Goal: Task Accomplishment & Management: Use online tool/utility

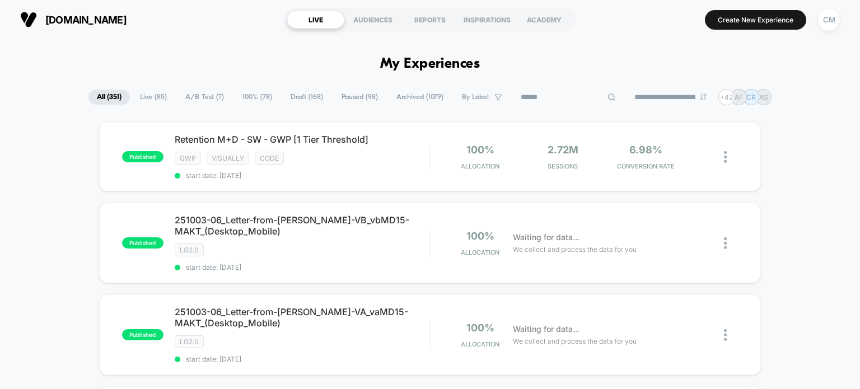
click at [554, 100] on input at bounding box center [568, 97] width 112 height 13
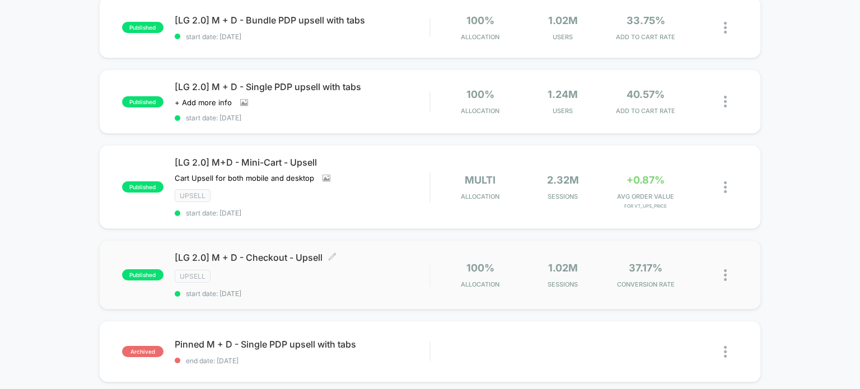
scroll to position [306, 0]
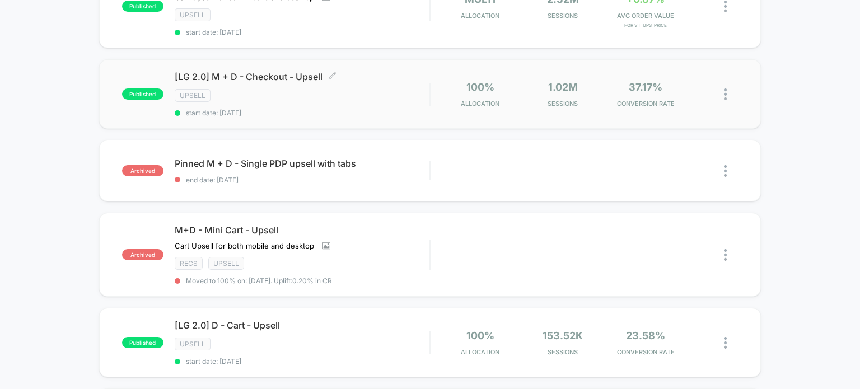
type input "******"
click at [380, 99] on div "Upsell" at bounding box center [302, 95] width 255 height 13
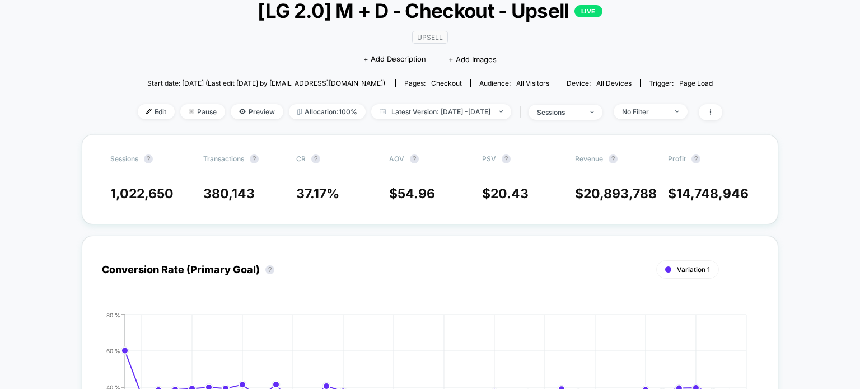
scroll to position [74, 0]
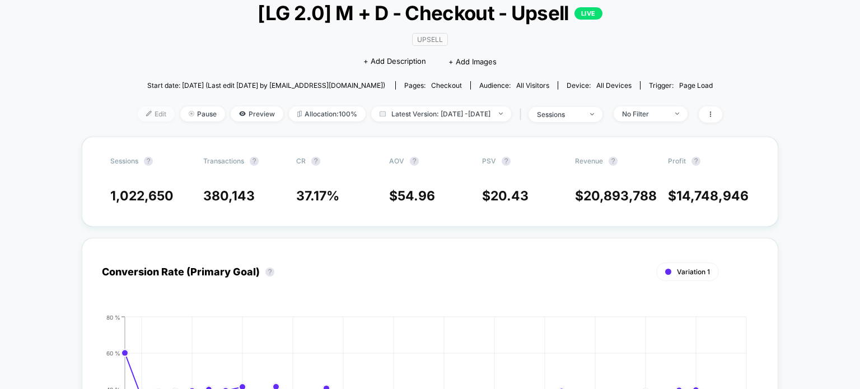
click at [143, 110] on span "Edit" at bounding box center [156, 113] width 37 height 15
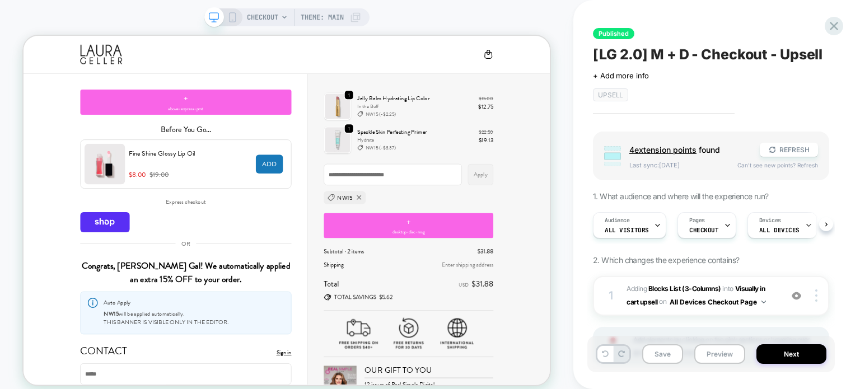
click at [689, 148] on span "4 extension point s" at bounding box center [662, 150] width 67 height 10
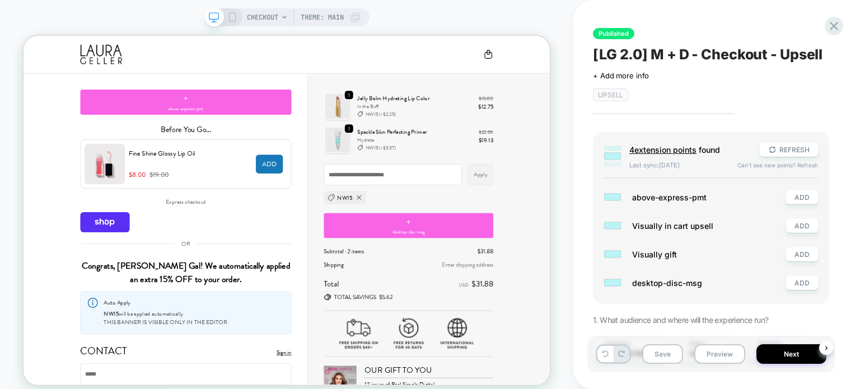
click at [689, 148] on span "4 extension point s" at bounding box center [662, 150] width 67 height 10
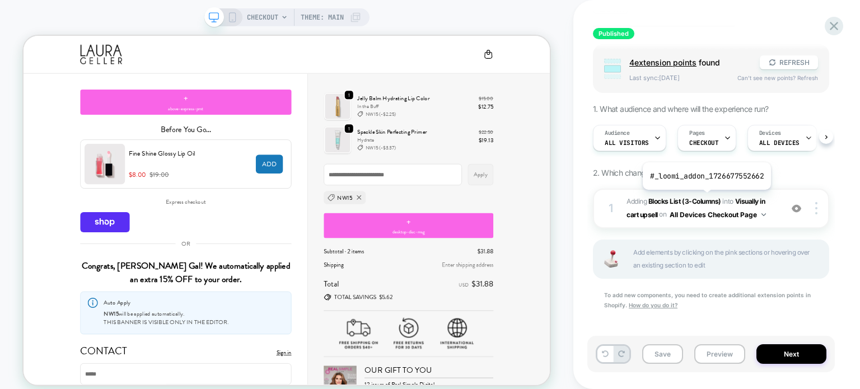
scroll to position [91, 0]
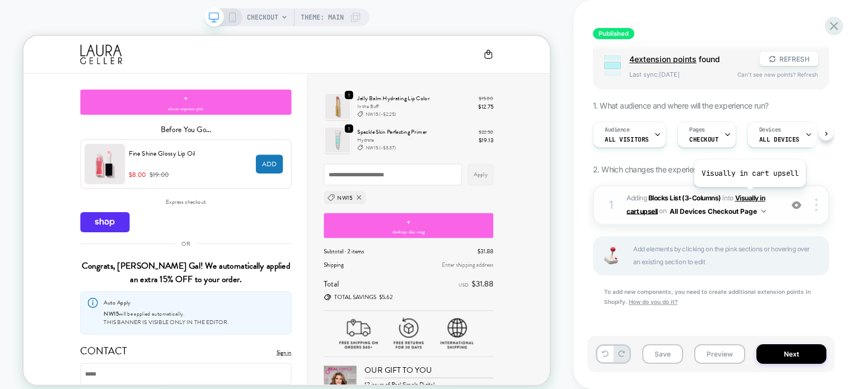
click at [749, 195] on span "Visually in cart upsell" at bounding box center [696, 204] width 138 height 21
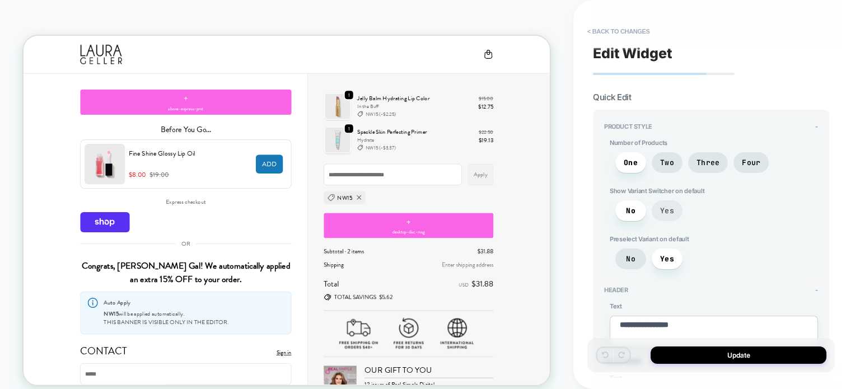
click at [667, 208] on span "Yes" at bounding box center [667, 211] width 14 height 10
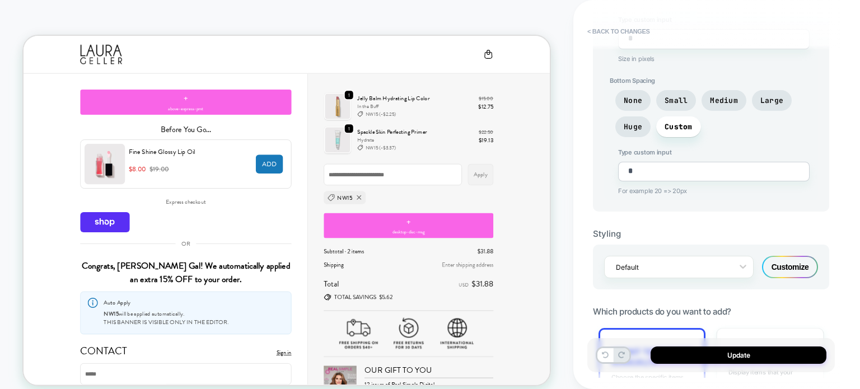
scroll to position [723, 0]
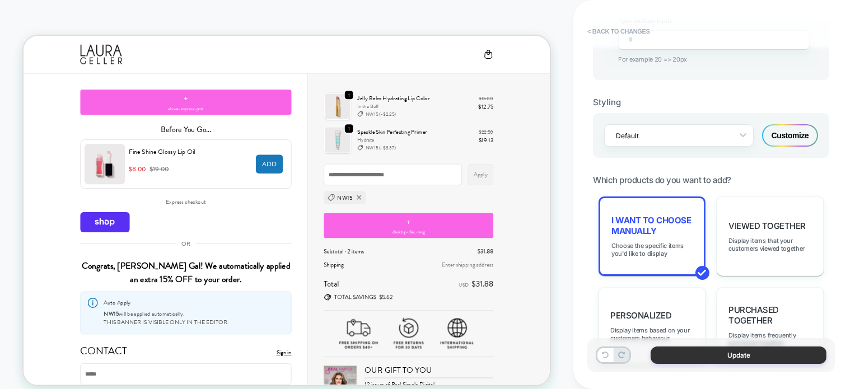
click at [661, 356] on button "Update" at bounding box center [739, 355] width 176 height 17
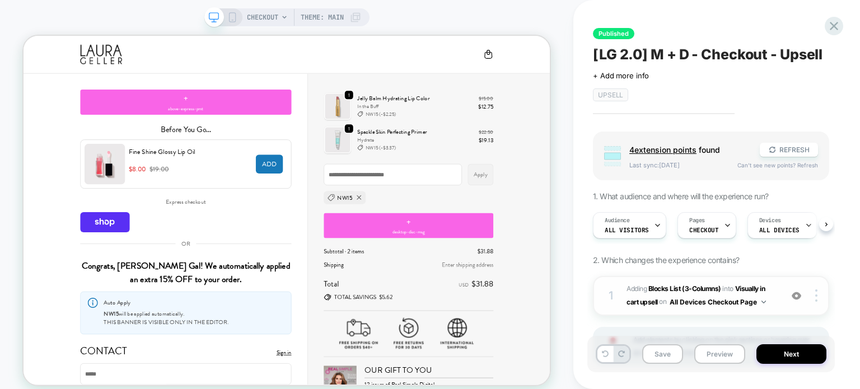
scroll to position [0, 0]
click at [797, 349] on button "Next" at bounding box center [791, 354] width 70 height 20
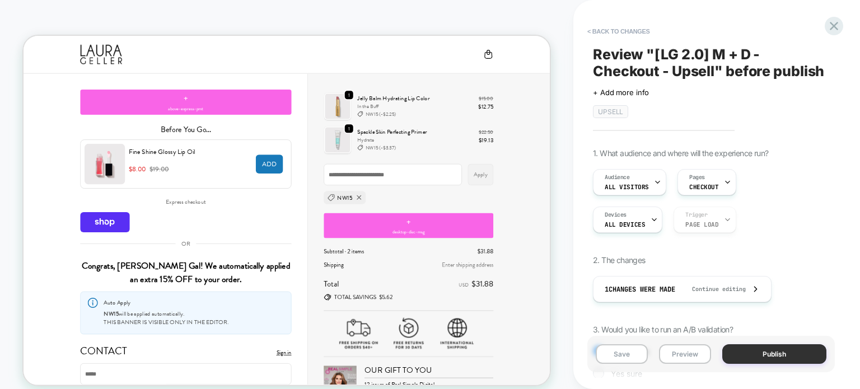
click at [780, 353] on button "Publish" at bounding box center [774, 354] width 104 height 20
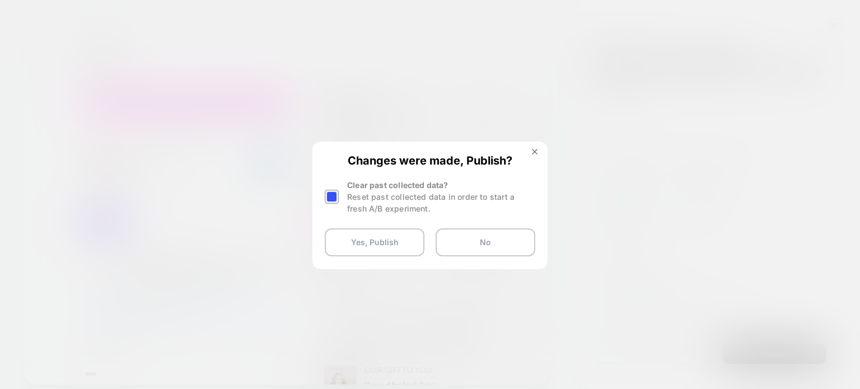
click at [338, 202] on div at bounding box center [332, 197] width 14 height 14
click at [381, 239] on button "Yes, Publish" at bounding box center [375, 242] width 100 height 28
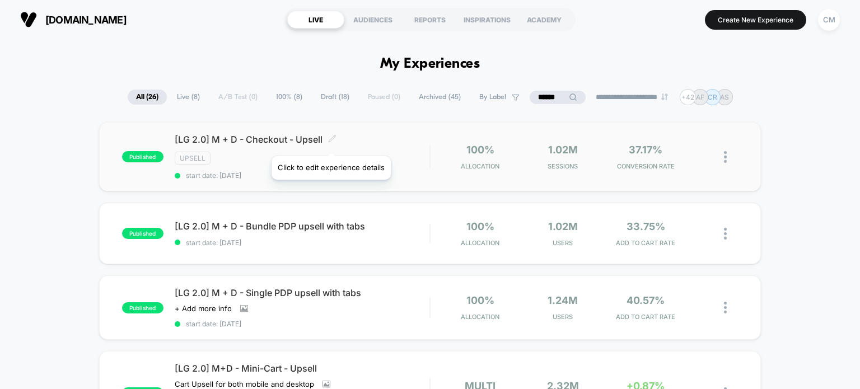
click at [330, 142] on span at bounding box center [332, 139] width 8 height 11
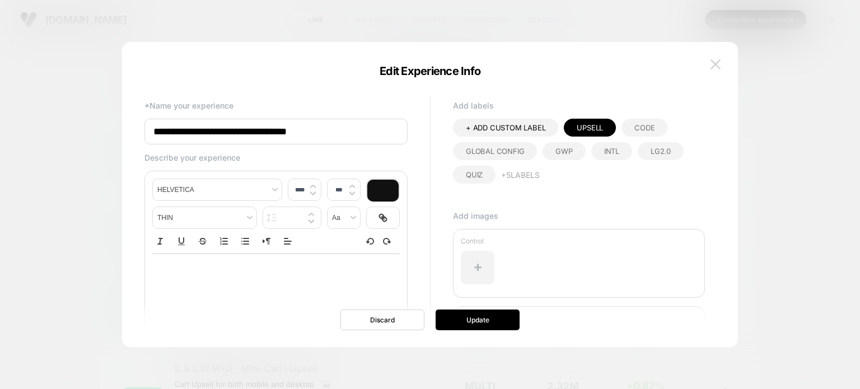
click at [719, 67] on img at bounding box center [716, 64] width 10 height 10
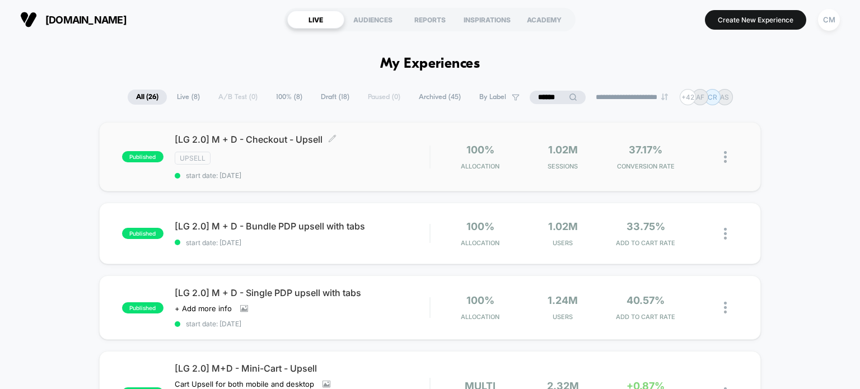
click at [323, 160] on div "Upsell" at bounding box center [302, 158] width 255 height 13
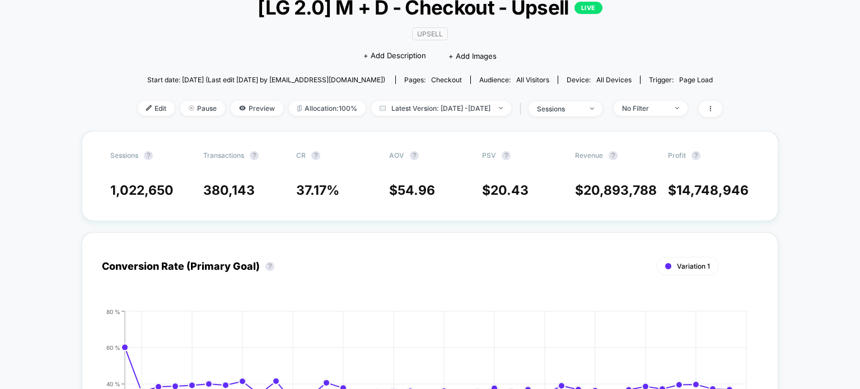
scroll to position [78, 0]
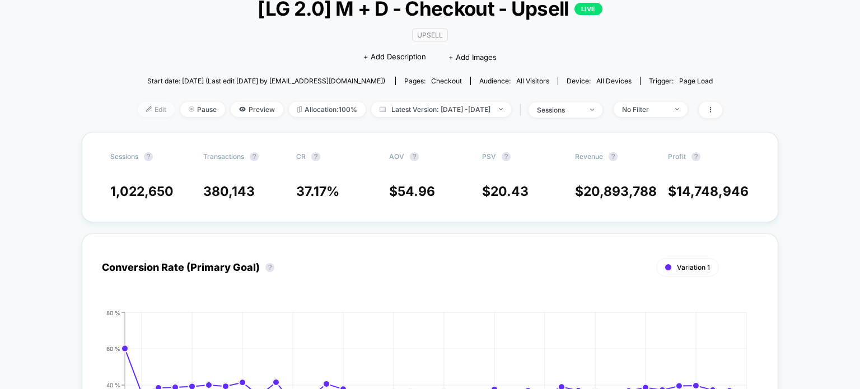
click at [152, 105] on span "Edit" at bounding box center [156, 109] width 37 height 15
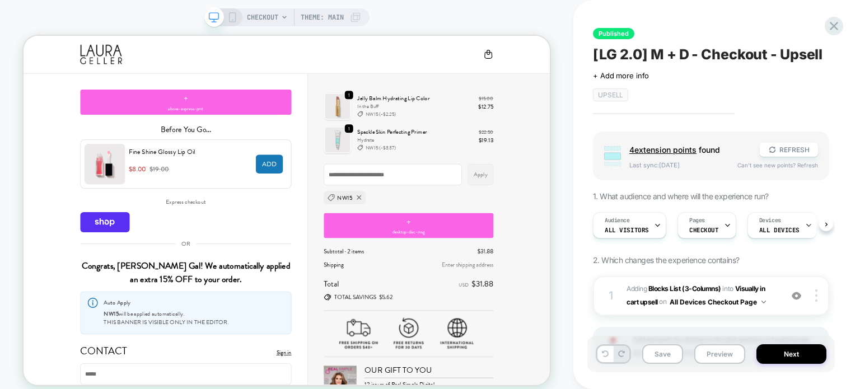
scroll to position [91, 0]
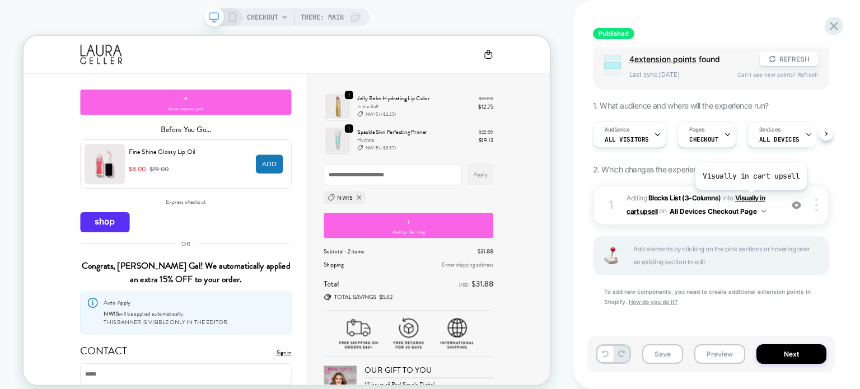
click at [750, 198] on span "Visually in cart upsell" at bounding box center [696, 204] width 138 height 21
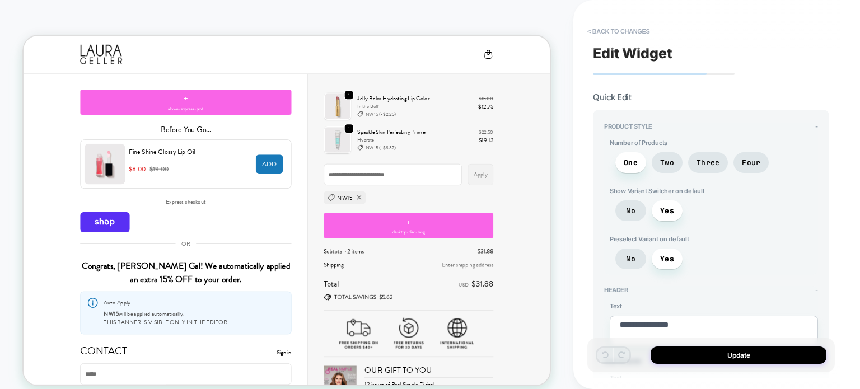
type textarea "*"
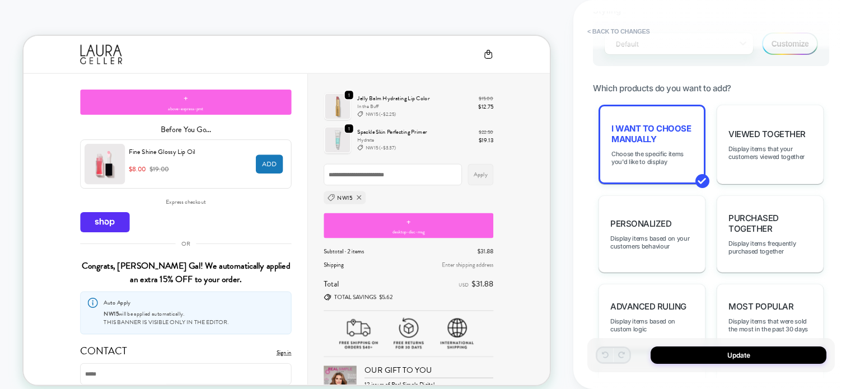
scroll to position [815, 0]
click at [650, 113] on div "I want to choose manually Choose the specific items you'd like to display" at bounding box center [652, 144] width 107 height 80
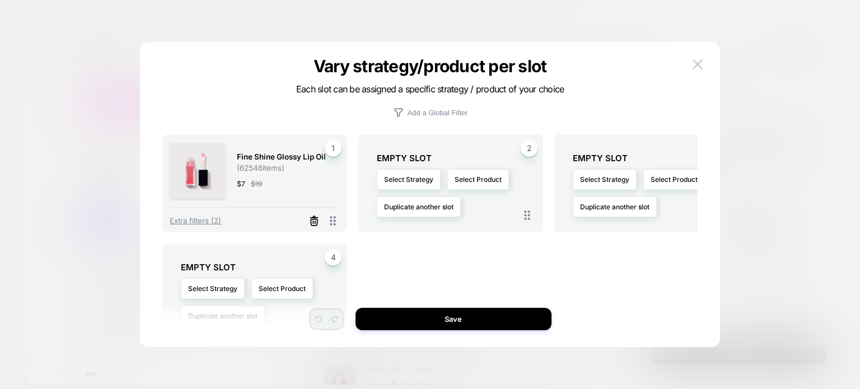
click at [315, 225] on icon at bounding box center [314, 222] width 7 height 6
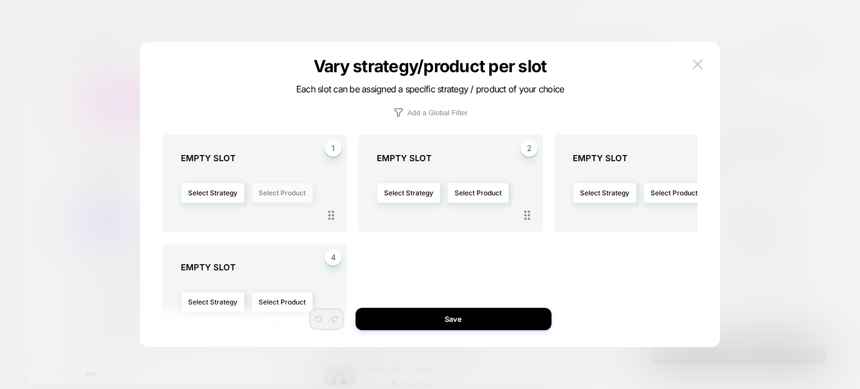
click at [273, 197] on button "Select Product" at bounding box center [282, 193] width 62 height 21
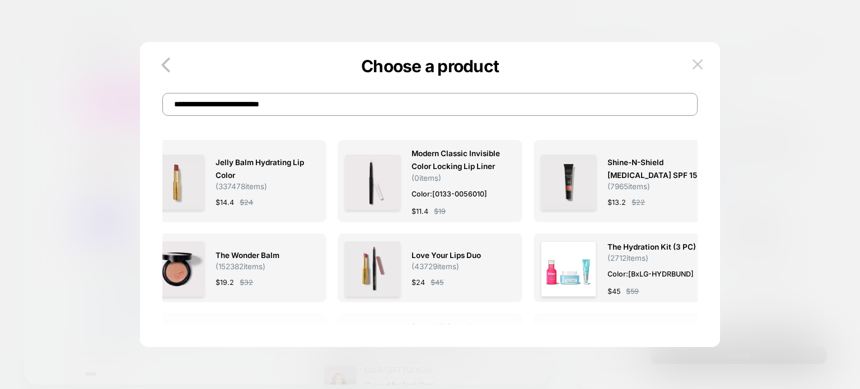
type input "**********"
click at [700, 64] on img at bounding box center [698, 64] width 10 height 10
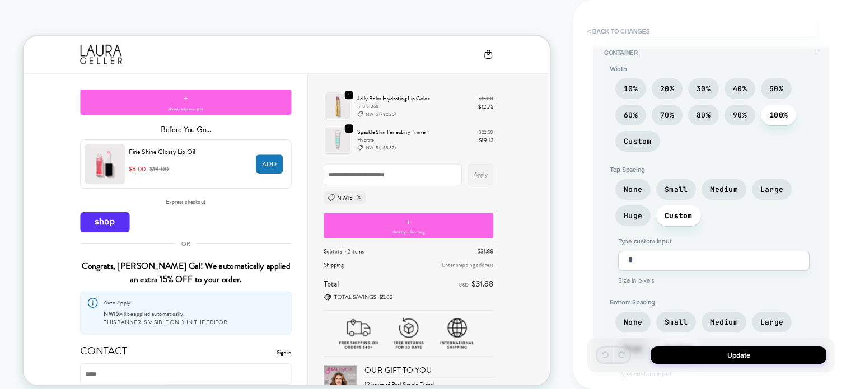
scroll to position [0, 0]
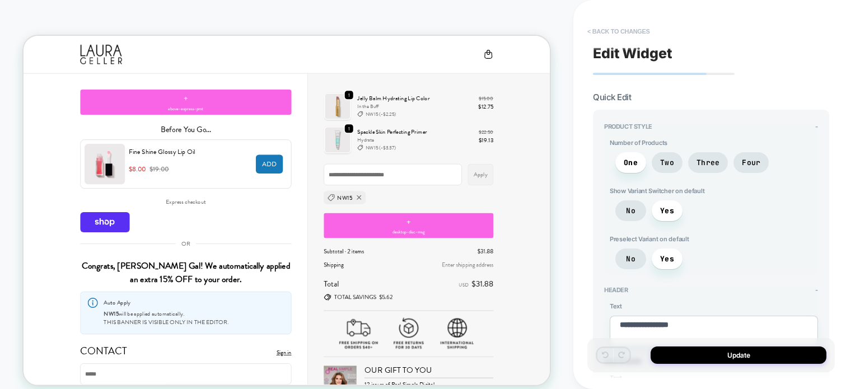
click at [638, 34] on button "< Back to changes" at bounding box center [619, 31] width 74 height 18
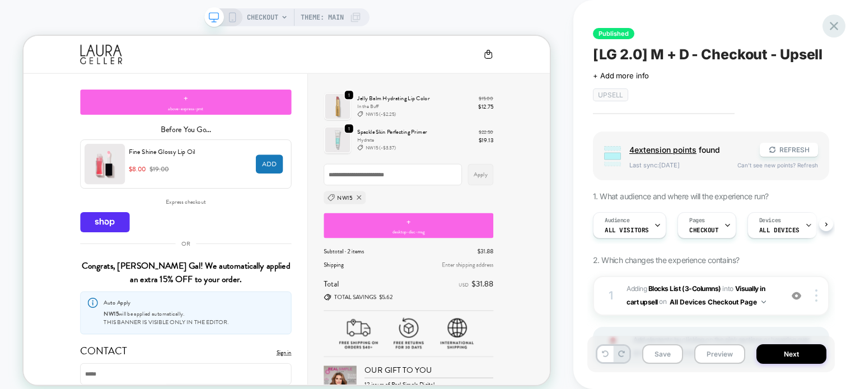
click at [829, 29] on icon at bounding box center [833, 25] width 15 height 15
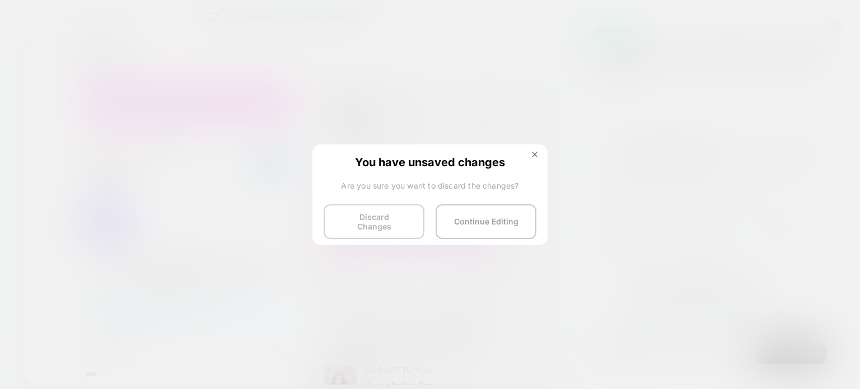
click at [401, 208] on button "Discard Changes" at bounding box center [374, 221] width 101 height 35
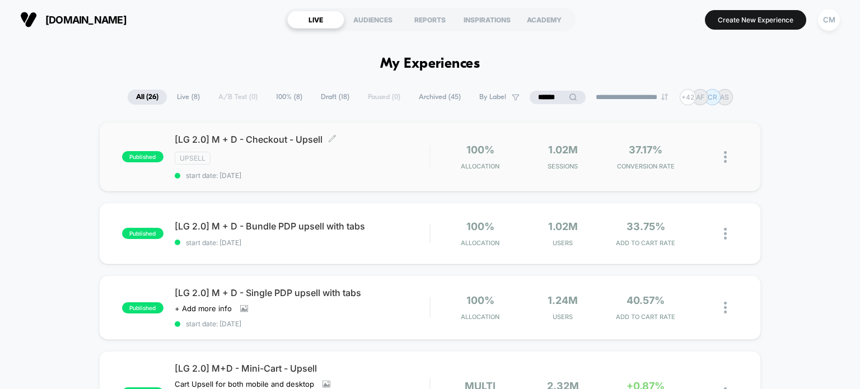
click at [371, 168] on div "[LG 2.0] M + D - Checkout - Upsell Click to edit experience details Click to ed…" at bounding box center [302, 157] width 255 height 46
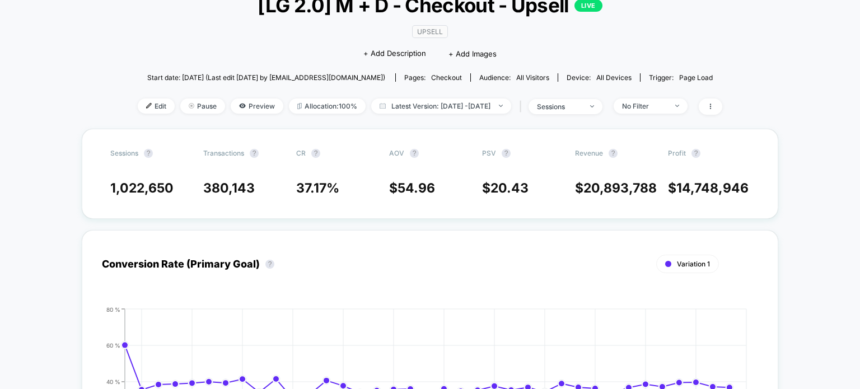
scroll to position [82, 0]
click at [602, 104] on span "sessions" at bounding box center [566, 106] width 74 height 15
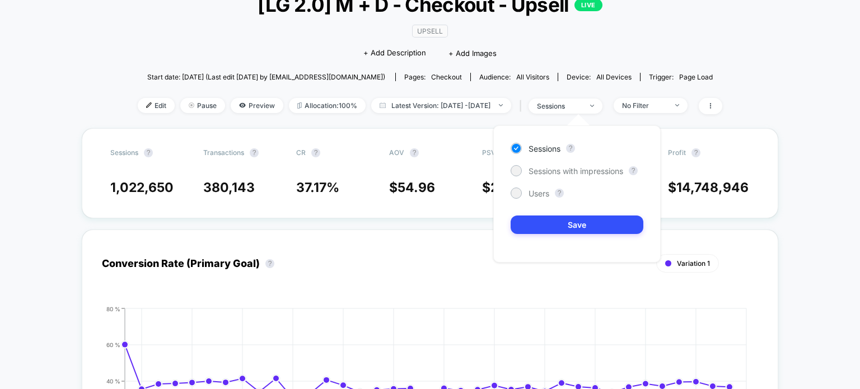
click at [722, 69] on div "Start date: 8/25/2025 (Last edit 10/1/2025 by cmendez@asbeautyco.com) Pages: ch…" at bounding box center [430, 77] width 585 height 20
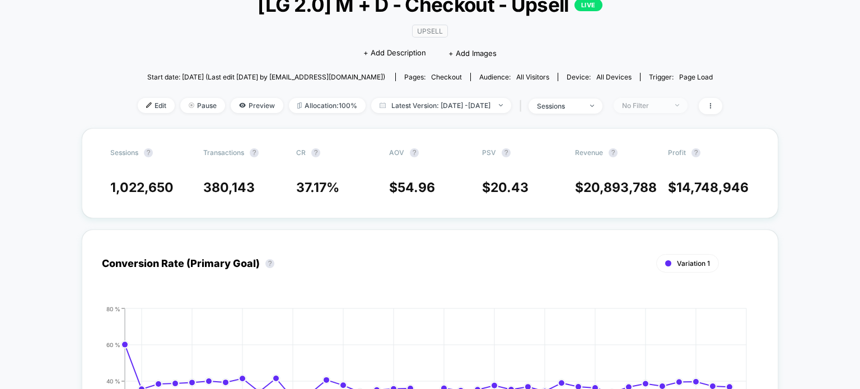
click at [666, 107] on div "No Filter" at bounding box center [644, 105] width 45 height 8
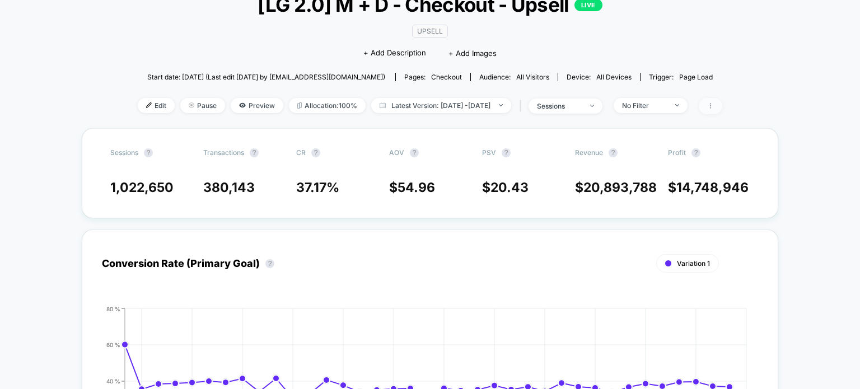
click at [722, 114] on span at bounding box center [711, 106] width 24 height 16
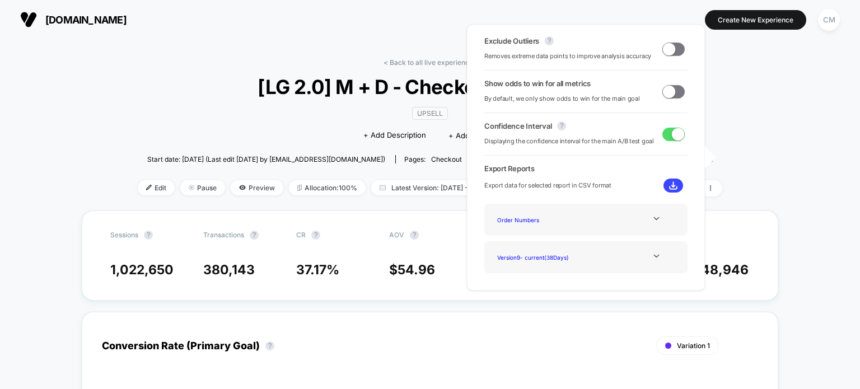
scroll to position [65, 0]
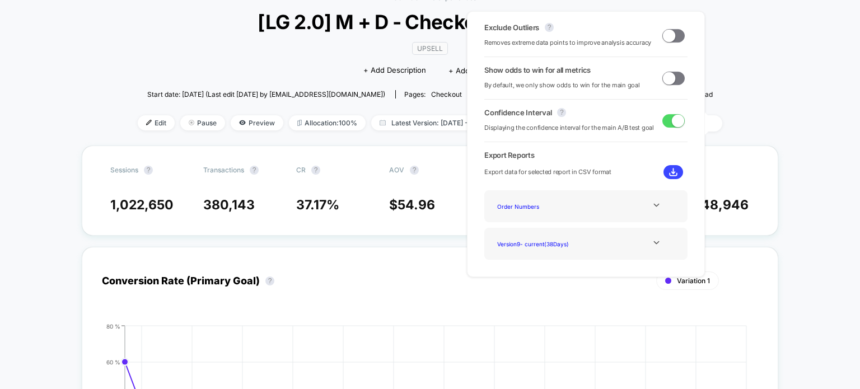
click at [672, 170] on img at bounding box center [673, 172] width 8 height 8
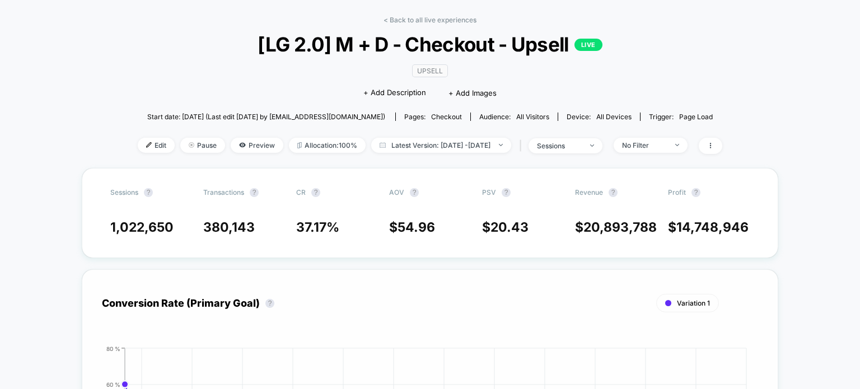
scroll to position [0, 0]
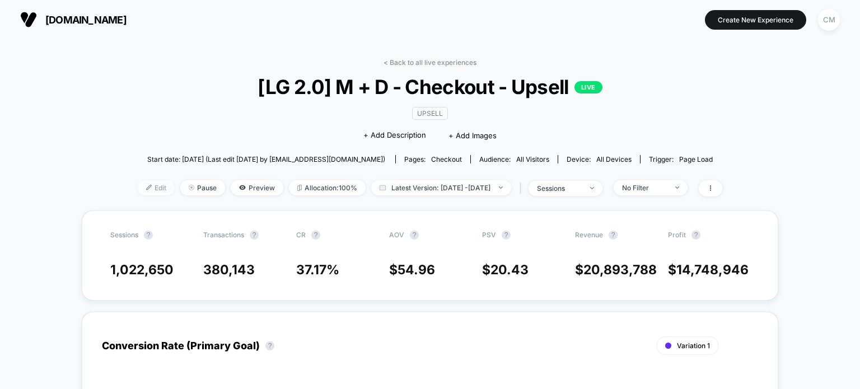
click at [151, 192] on span "Edit" at bounding box center [156, 187] width 37 height 15
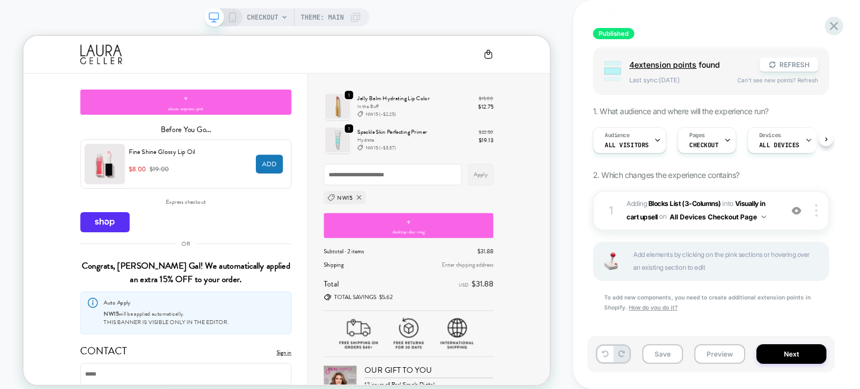
scroll to position [91, 0]
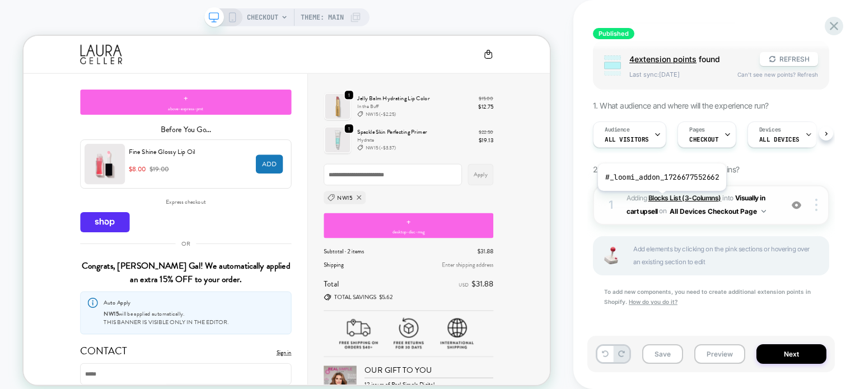
click at [661, 199] on b "Blocks List (3-Columns)" at bounding box center [684, 198] width 73 height 8
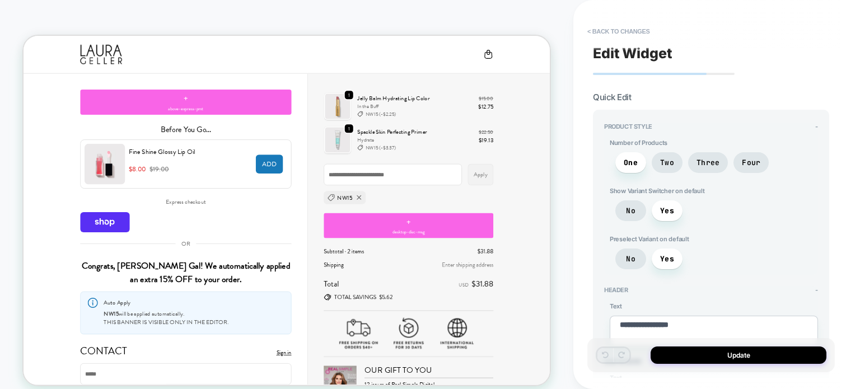
type textarea "*"
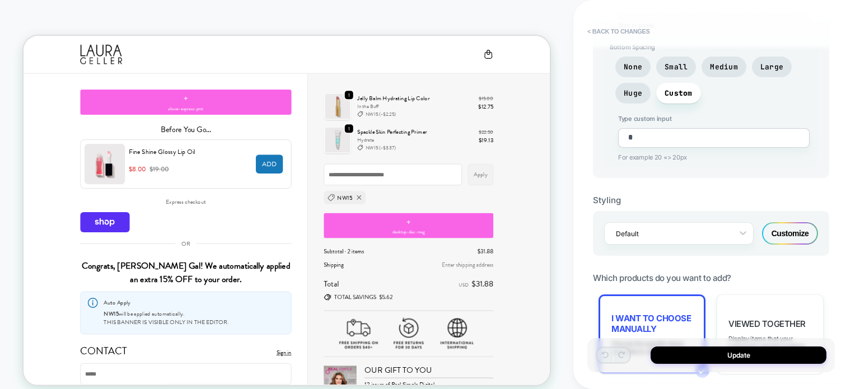
scroll to position [821, 0]
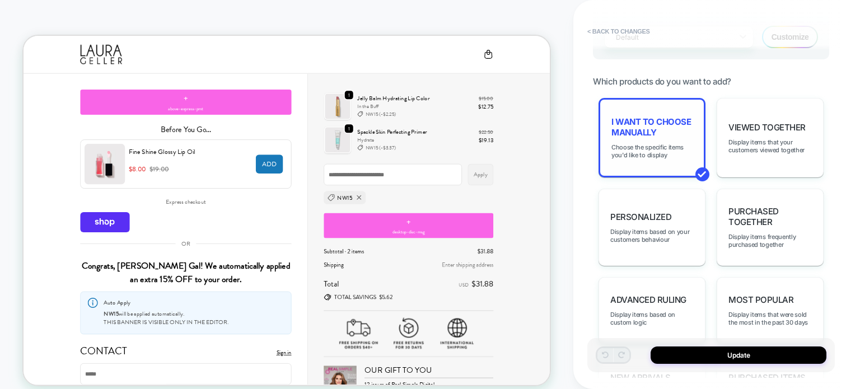
click at [639, 121] on span "I want to choose manually" at bounding box center [651, 126] width 81 height 21
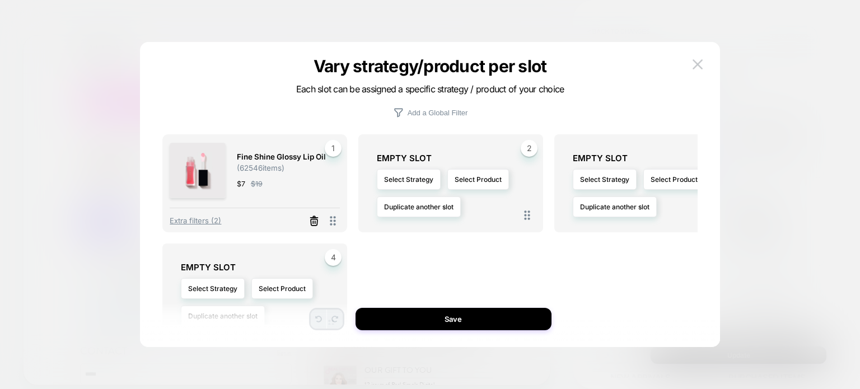
click at [309, 216] on icon at bounding box center [314, 221] width 11 height 11
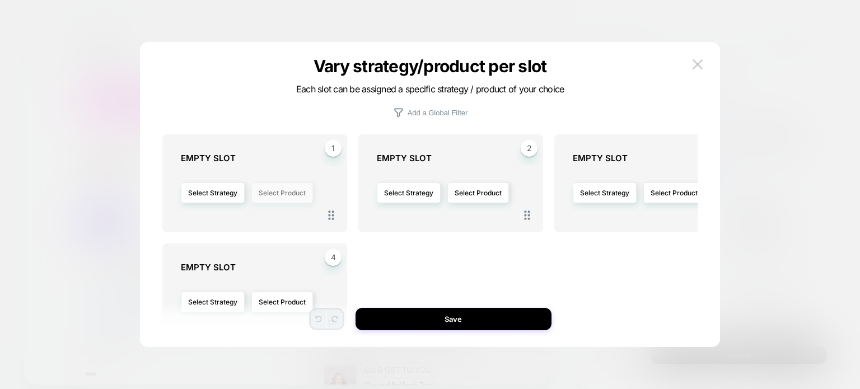
click at [274, 188] on button "Select Product" at bounding box center [282, 193] width 62 height 21
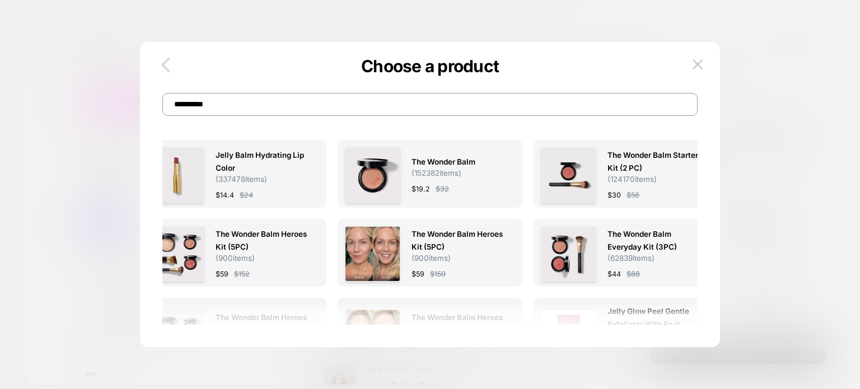
type input "**********"
click at [170, 62] on icon "button" at bounding box center [166, 65] width 22 height 22
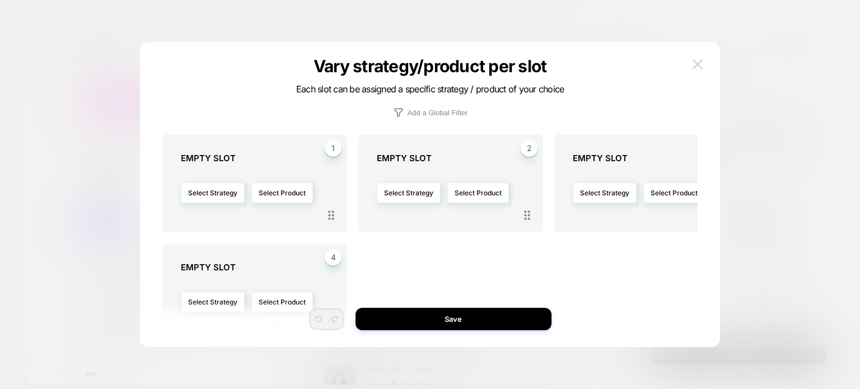
click at [691, 66] on button at bounding box center [697, 64] width 17 height 17
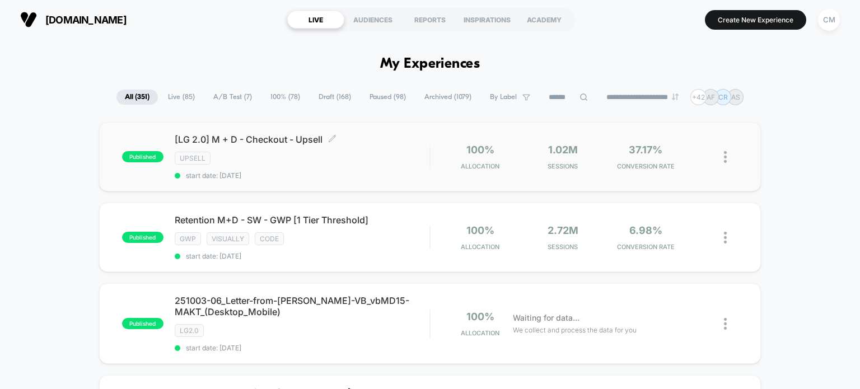
click at [273, 157] on div "Upsell" at bounding box center [302, 158] width 255 height 13
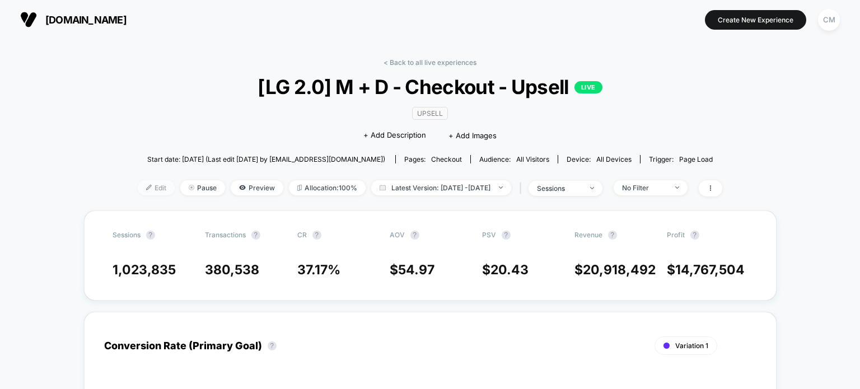
click at [138, 194] on span "Edit" at bounding box center [156, 187] width 37 height 15
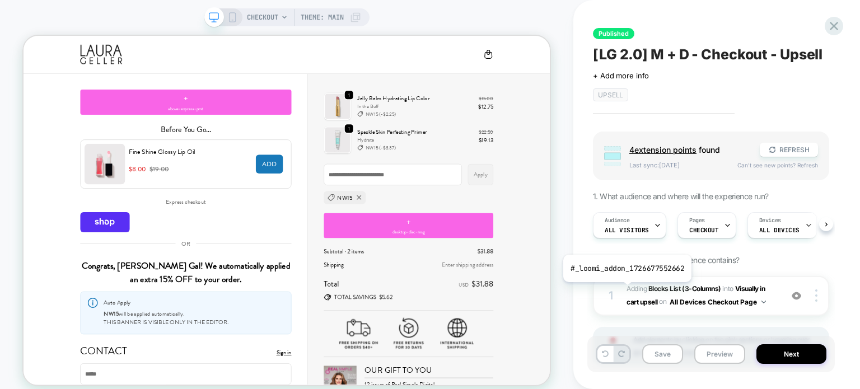
scroll to position [91, 0]
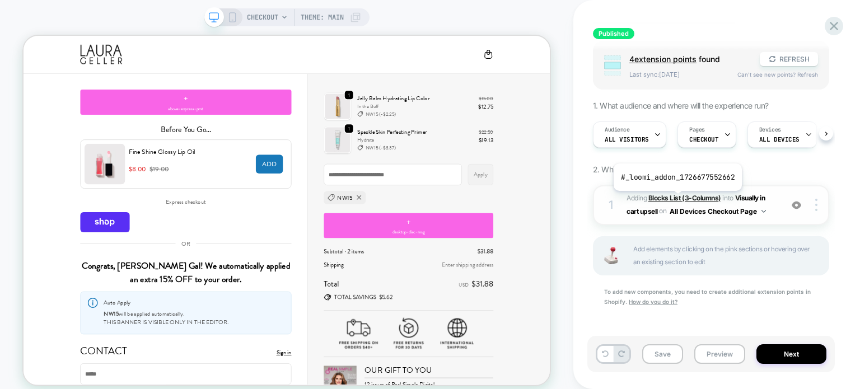
click at [676, 199] on b "Blocks List (3-Columns)" at bounding box center [684, 198] width 73 height 8
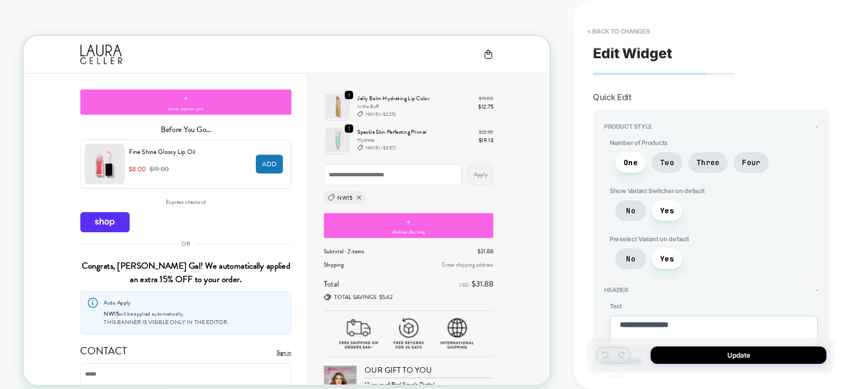
type textarea "*"
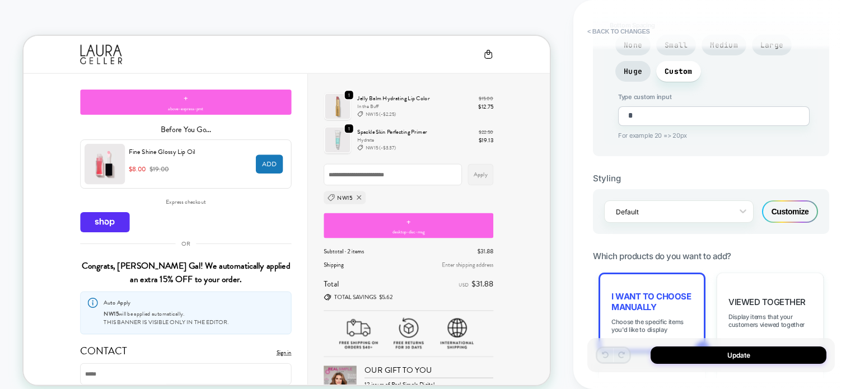
scroll to position [864, 0]
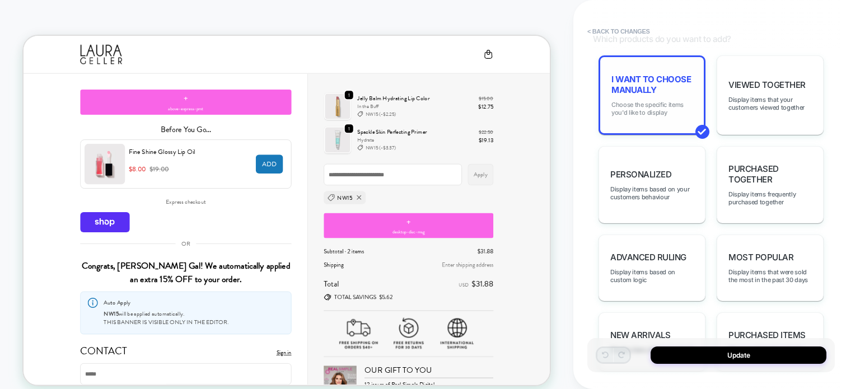
click at [622, 101] on span "Choose the specific items you'd like to display" at bounding box center [651, 109] width 81 height 16
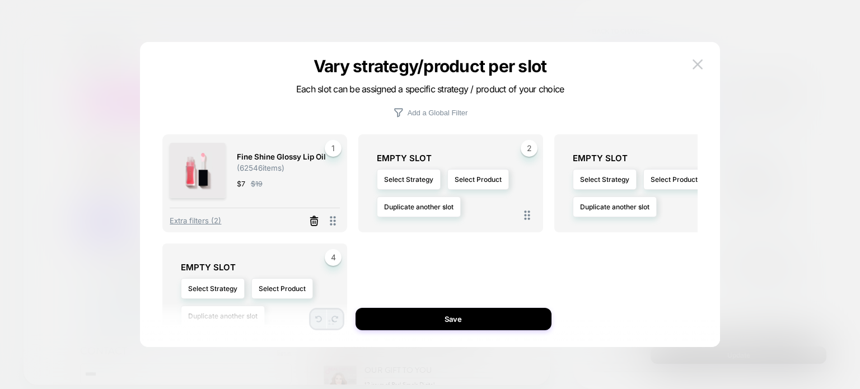
click at [314, 221] on icon at bounding box center [314, 221] width 11 height 11
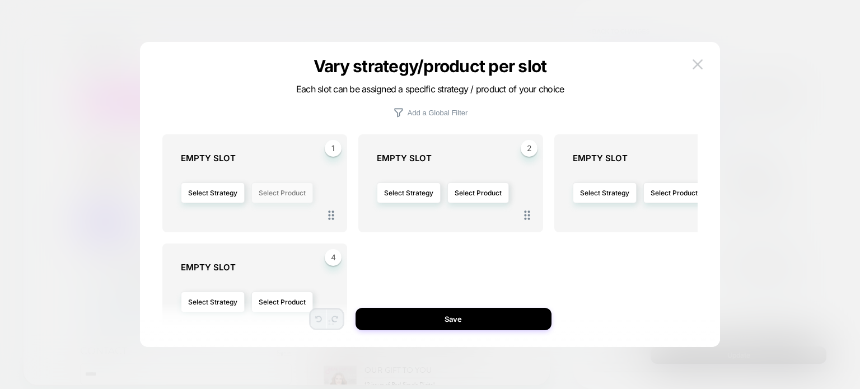
click at [274, 198] on button "Select Product" at bounding box center [282, 193] width 62 height 21
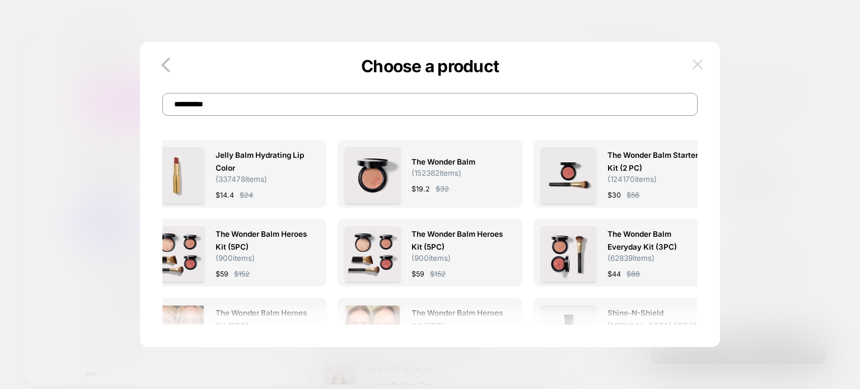
type input "**********"
click at [698, 61] on img at bounding box center [698, 64] width 10 height 10
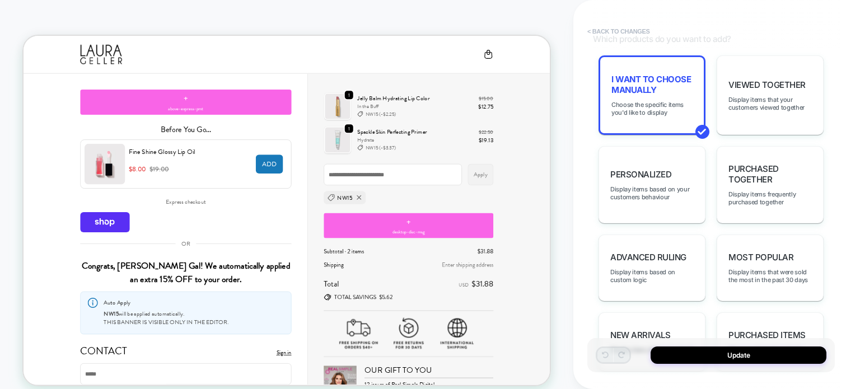
click at [618, 24] on button "< Back to changes" at bounding box center [619, 31] width 74 height 18
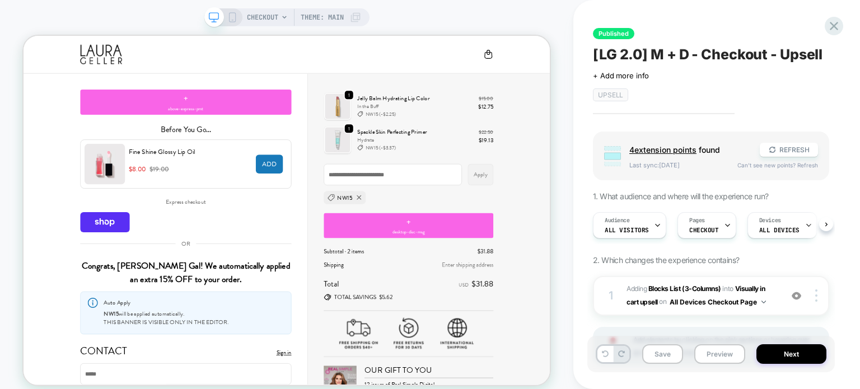
scroll to position [0, 0]
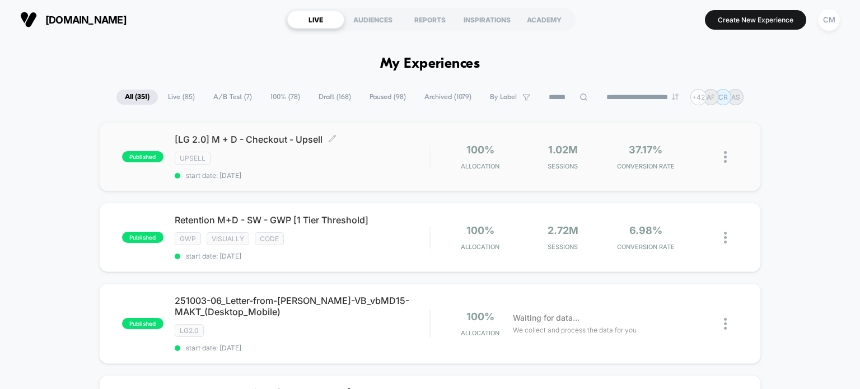
click at [317, 164] on div "[LG 2.0] M + D - Checkout - Upsell Click to edit experience details Click to ed…" at bounding box center [302, 157] width 255 height 46
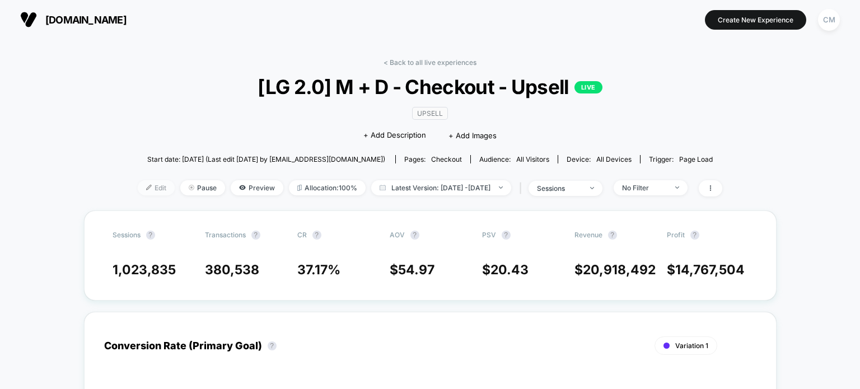
click at [141, 188] on span "Edit" at bounding box center [156, 187] width 37 height 15
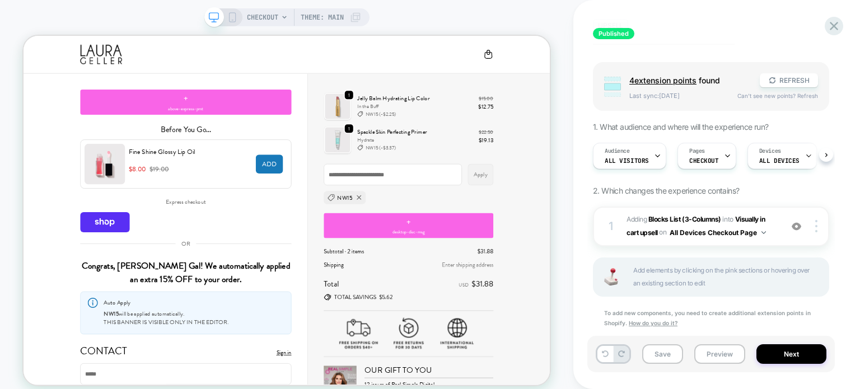
scroll to position [73, 0]
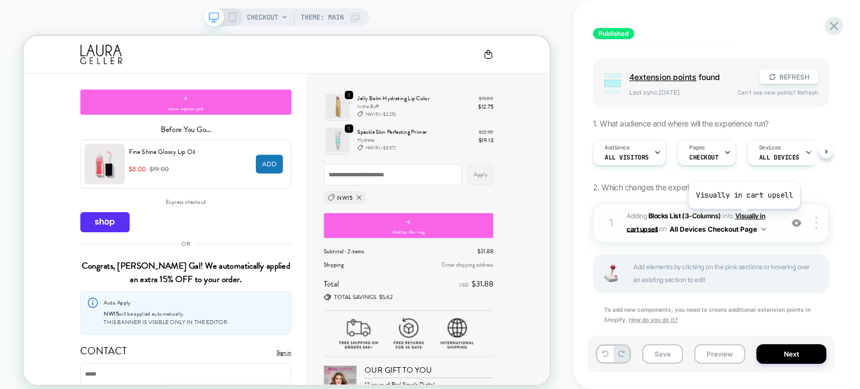
click at [743, 217] on span "Visually in cart upsell" at bounding box center [696, 222] width 138 height 21
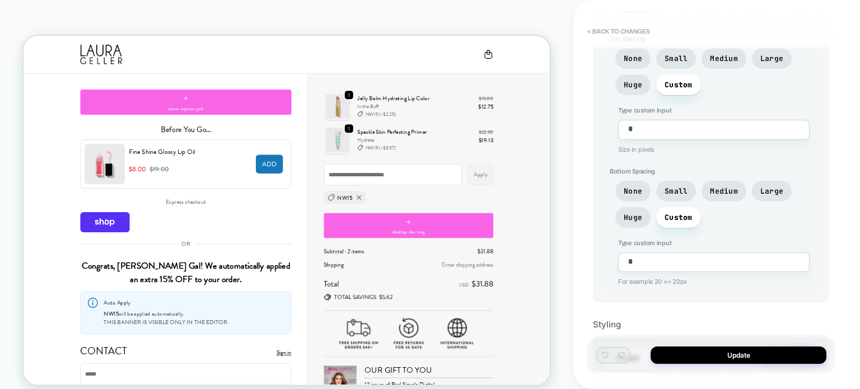
scroll to position [783, 0]
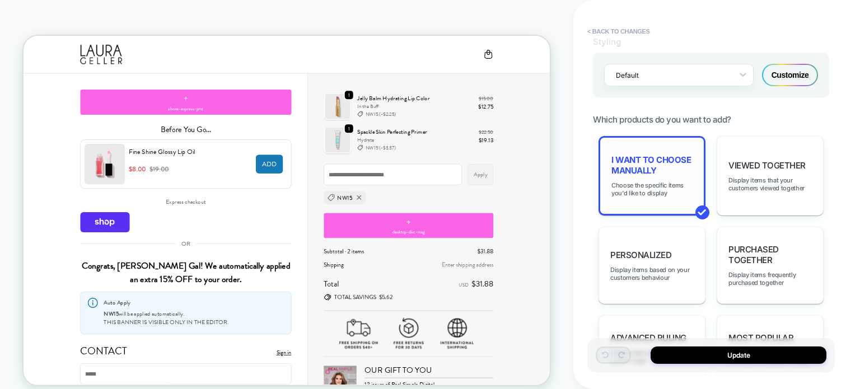
click at [670, 156] on span "I want to choose manually" at bounding box center [651, 165] width 81 height 21
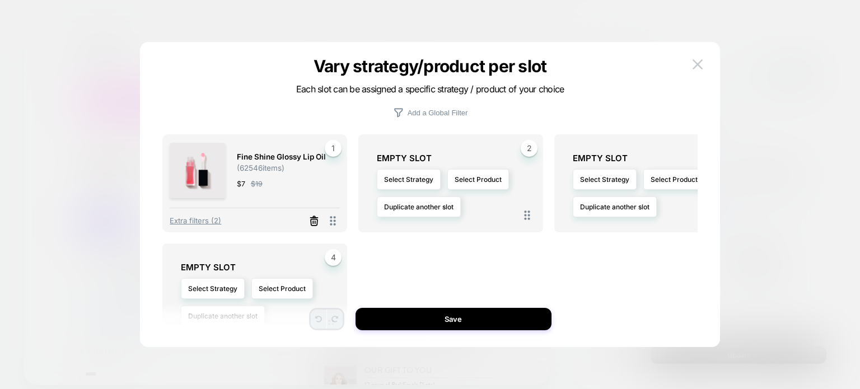
click at [316, 219] on icon at bounding box center [314, 222] width 7 height 6
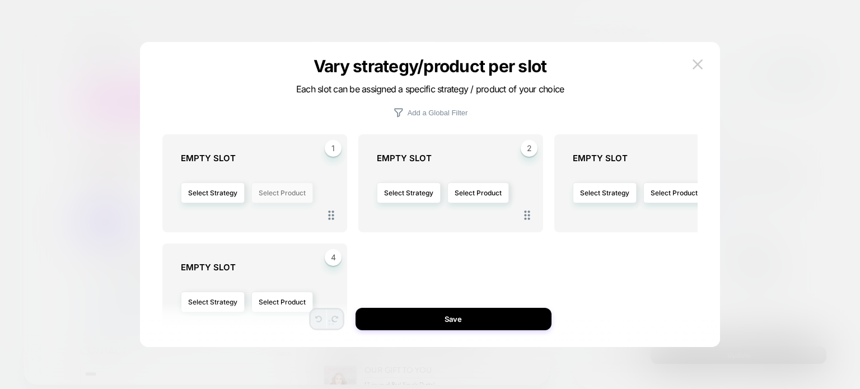
click at [269, 193] on button "Select Product" at bounding box center [282, 193] width 62 height 21
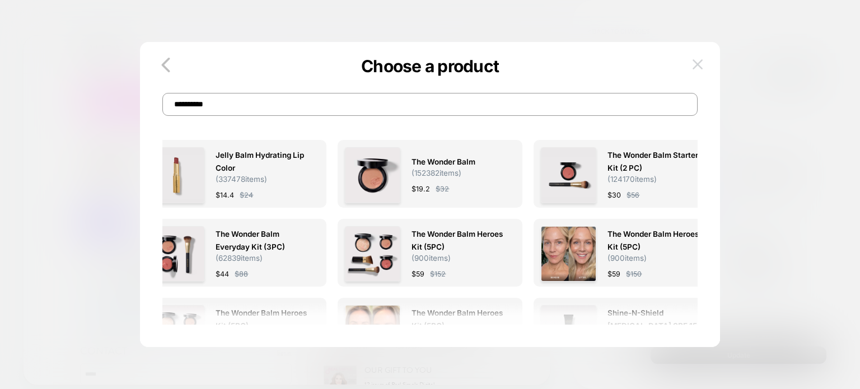
type input "**********"
click at [695, 63] on img at bounding box center [698, 64] width 10 height 10
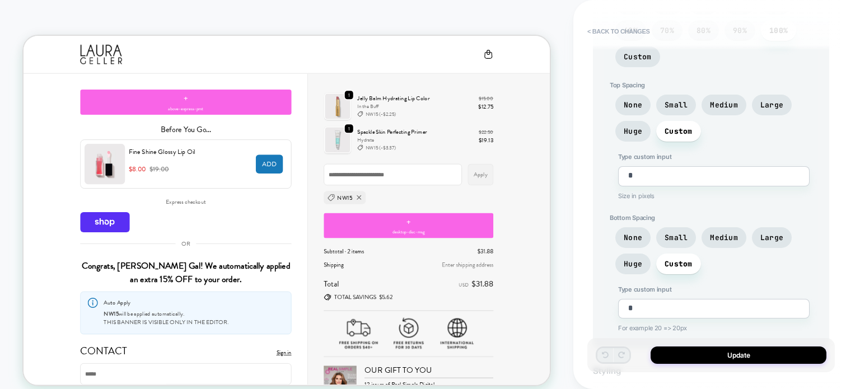
scroll to position [400, 0]
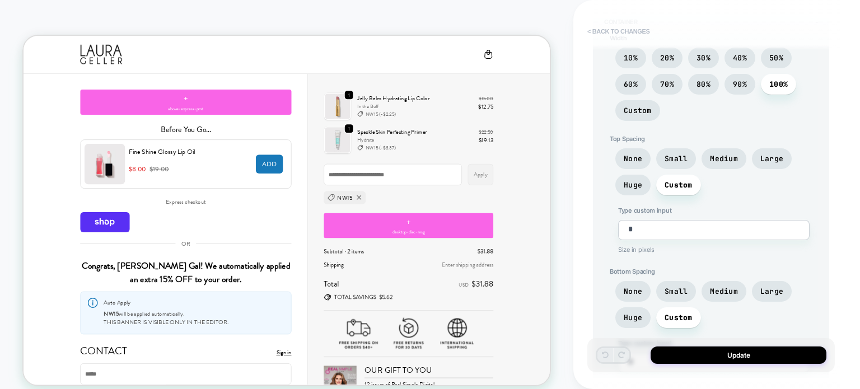
click at [610, 32] on button "< Back to changes" at bounding box center [619, 31] width 74 height 18
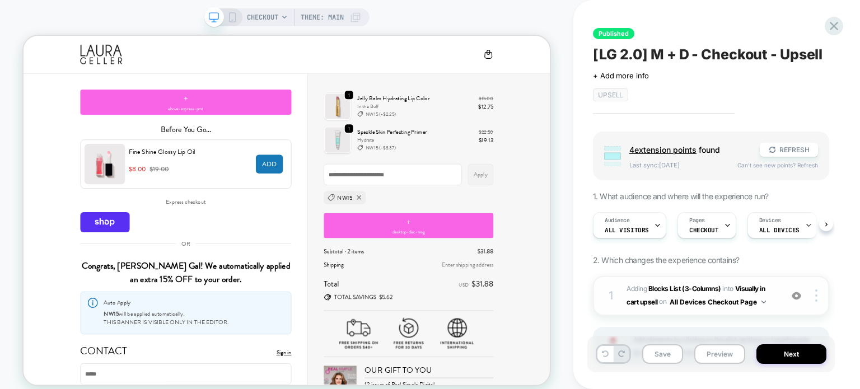
scroll to position [0, 0]
click at [844, 27] on div "Published [LG 2.0] M + D - Checkout - Upsell Click to edit experience details +…" at bounding box center [716, 194] width 287 height 389
click at [840, 27] on icon at bounding box center [833, 25] width 15 height 15
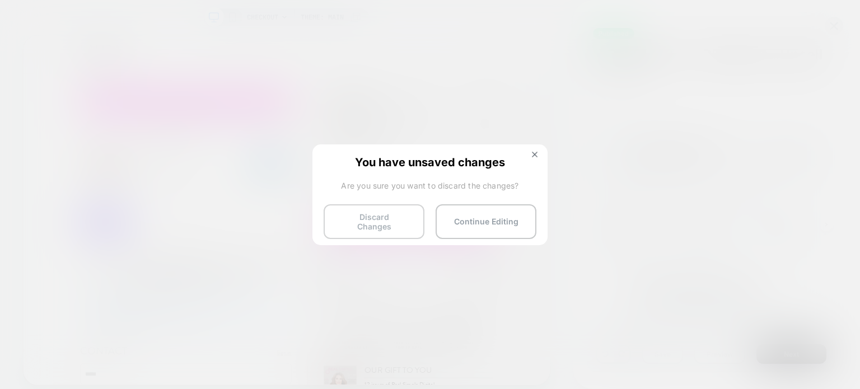
click at [391, 219] on button "Discard Changes" at bounding box center [374, 221] width 101 height 35
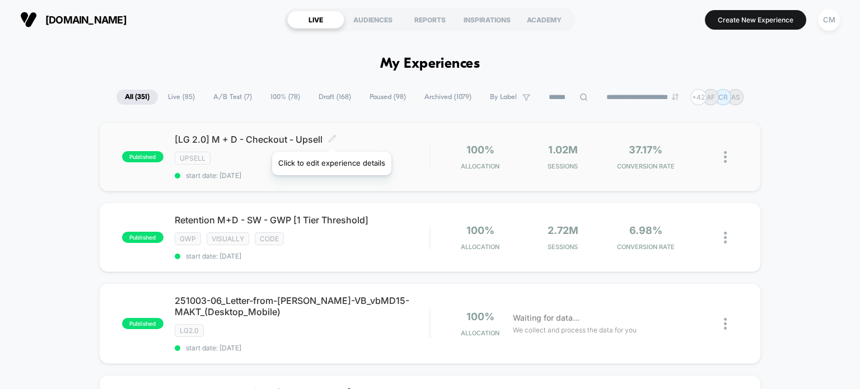
click at [331, 138] on icon at bounding box center [332, 138] width 7 height 7
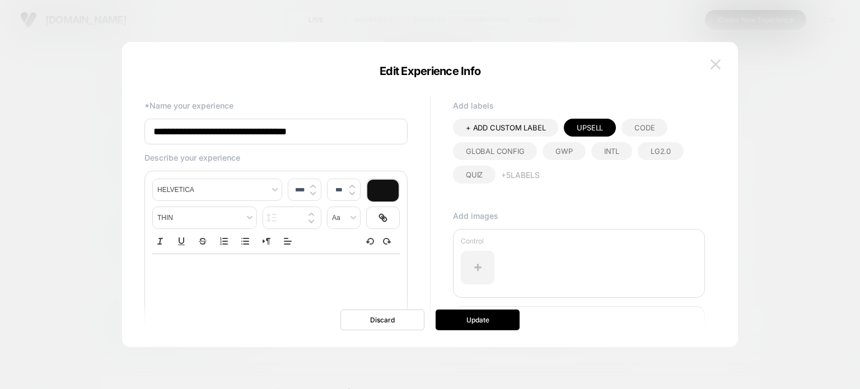
click at [716, 67] on img at bounding box center [716, 64] width 10 height 10
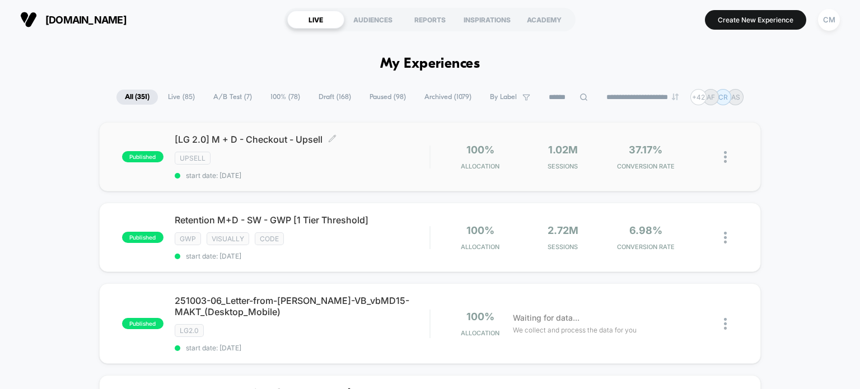
click at [157, 157] on span "published" at bounding box center [142, 156] width 41 height 11
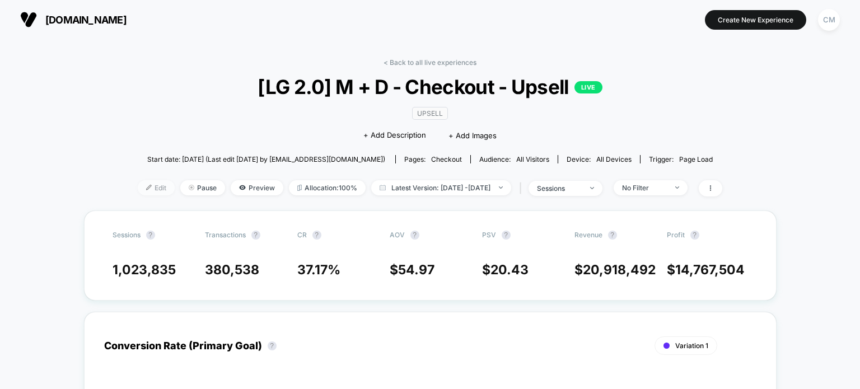
click at [138, 184] on span "Edit" at bounding box center [156, 187] width 37 height 15
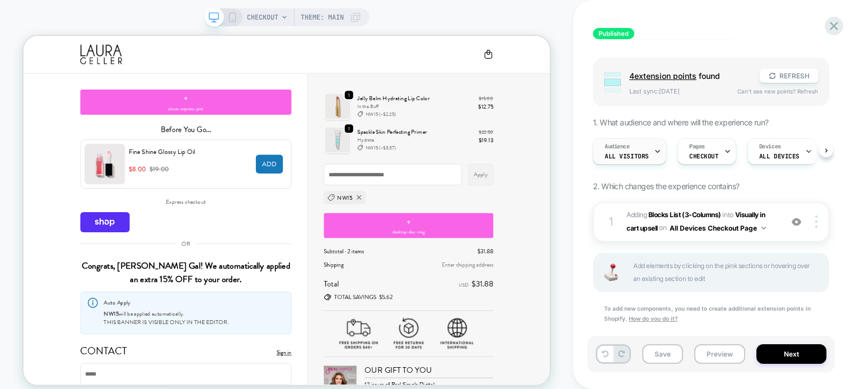
scroll to position [76, 0]
click at [835, 25] on icon at bounding box center [834, 26] width 8 height 8
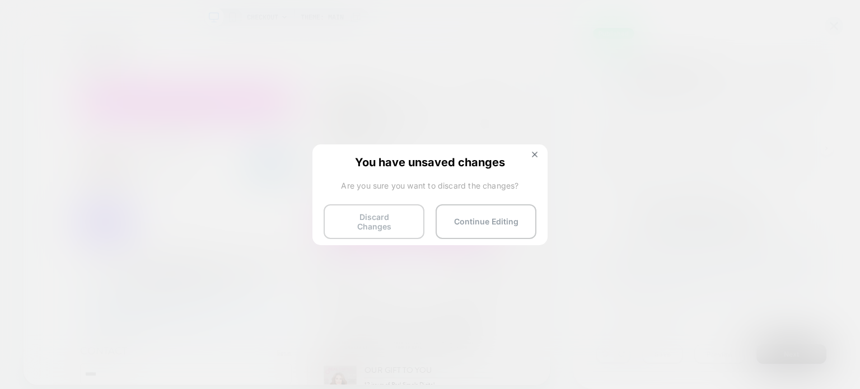
click at [385, 223] on button "Discard Changes" at bounding box center [374, 221] width 101 height 35
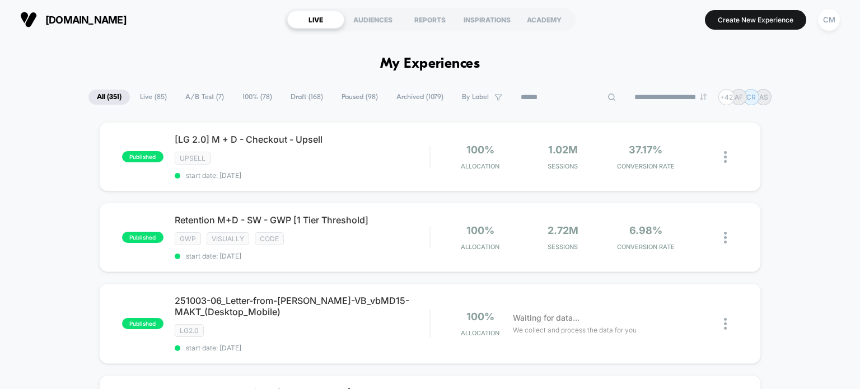
click at [567, 96] on input at bounding box center [568, 97] width 112 height 13
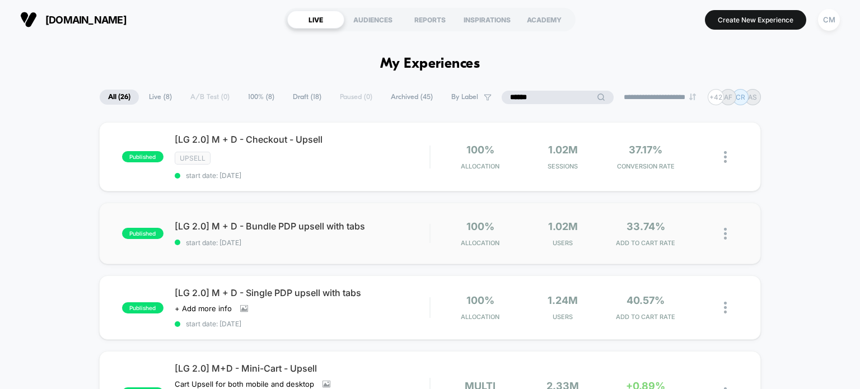
scroll to position [101, 0]
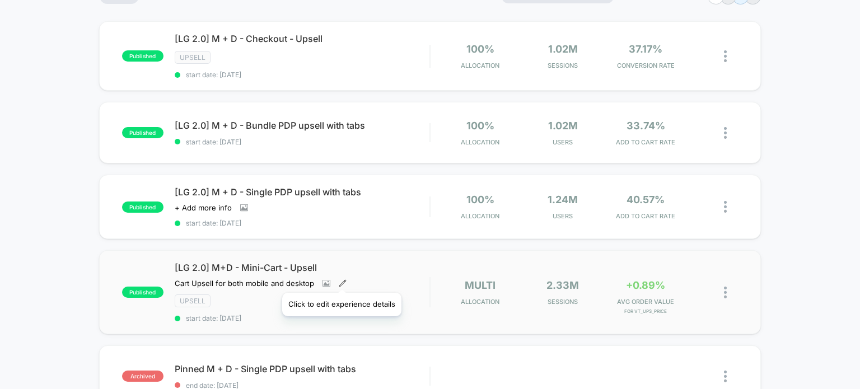
type input "******"
click at [341, 280] on icon at bounding box center [342, 283] width 6 height 6
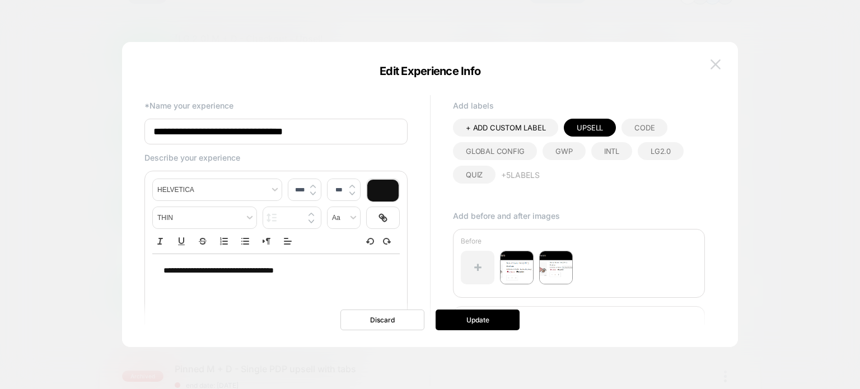
click at [714, 61] on img at bounding box center [716, 64] width 10 height 10
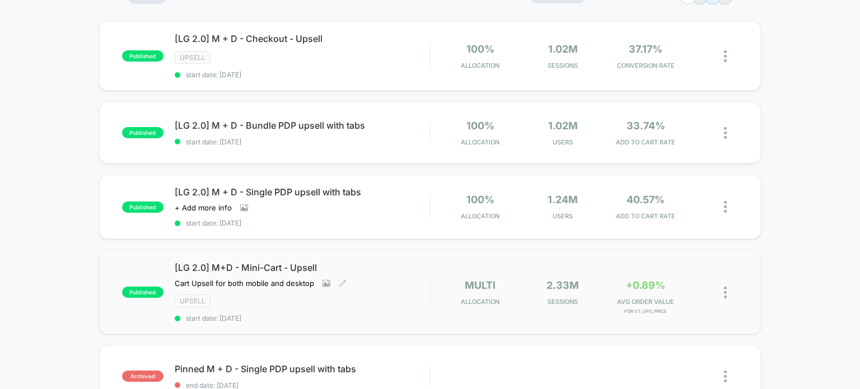
click at [244, 272] on div "[LG 2.0] M+D - Mini-Cart - Upsell Cart Upsell for both mobile and desktop Click…" at bounding box center [302, 292] width 255 height 60
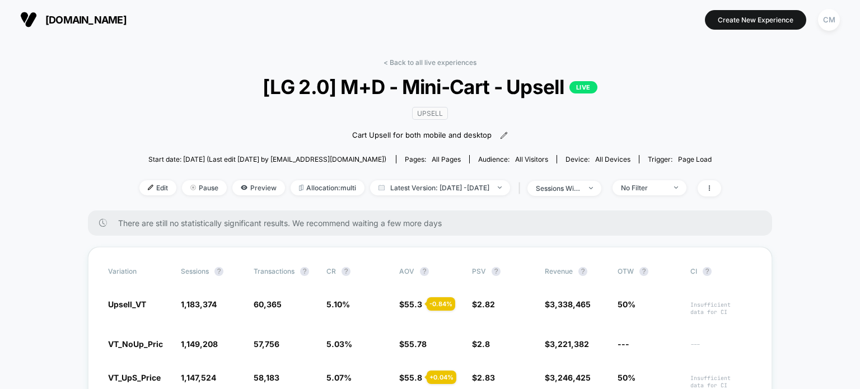
scroll to position [16, 0]
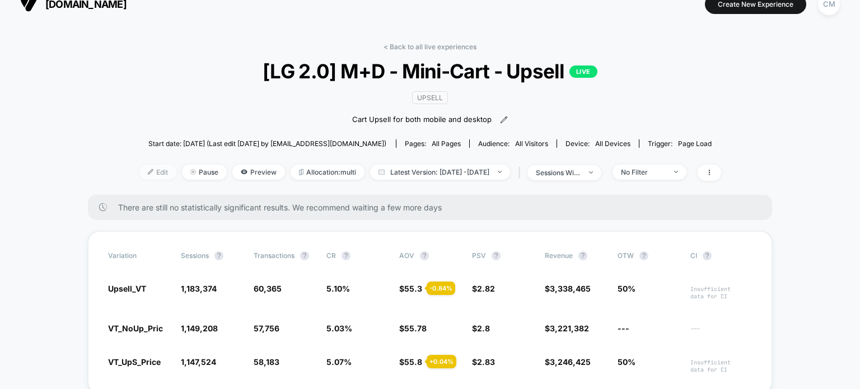
click at [141, 179] on span "Edit" at bounding box center [157, 172] width 37 height 15
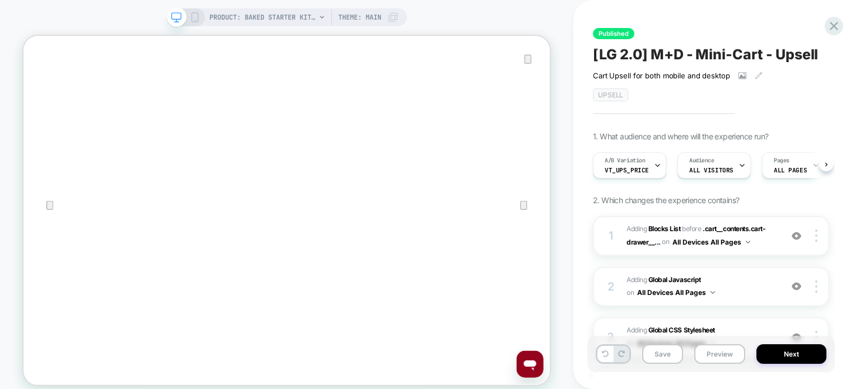
click at [643, 167] on span "VT_UpS_Price" at bounding box center [627, 170] width 44 height 8
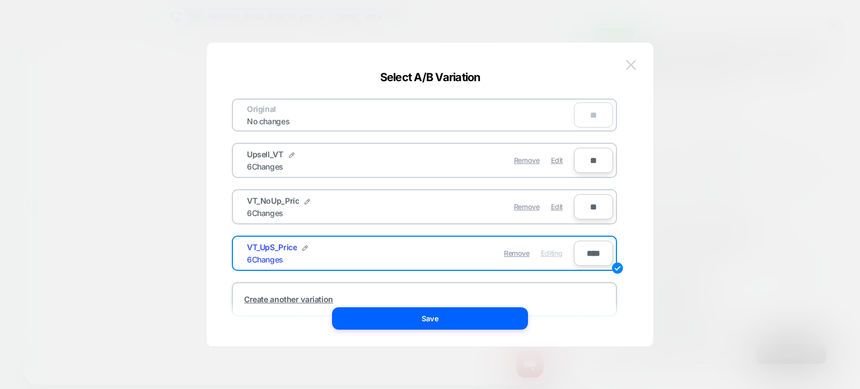
click at [630, 66] on img at bounding box center [631, 65] width 10 height 10
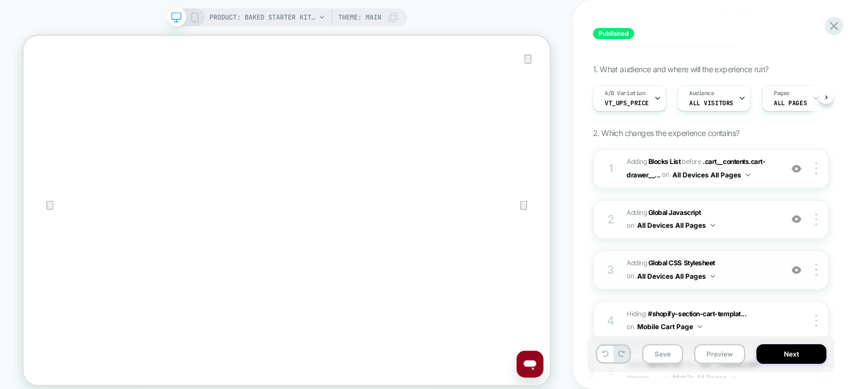
scroll to position [184, 0]
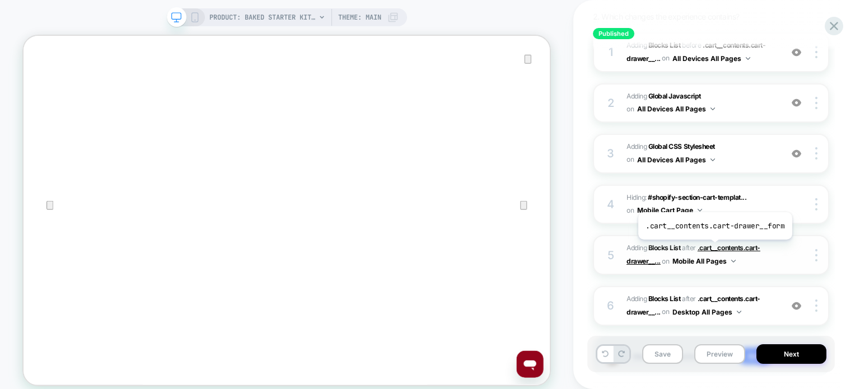
click at [713, 248] on span ".cart__contents.cart-drawer__..." at bounding box center [694, 254] width 134 height 21
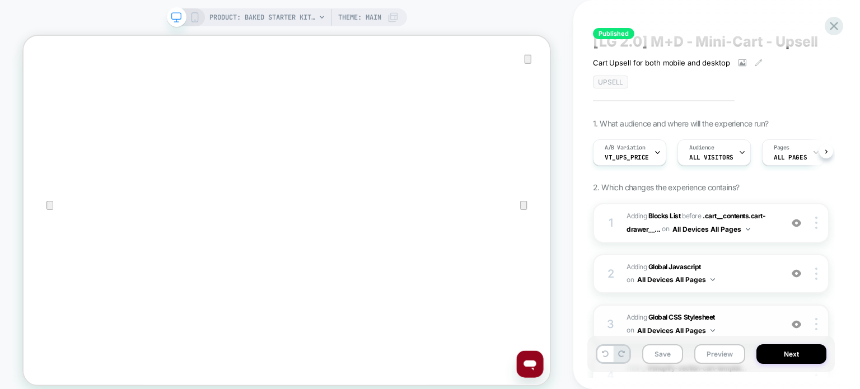
scroll to position [11, 0]
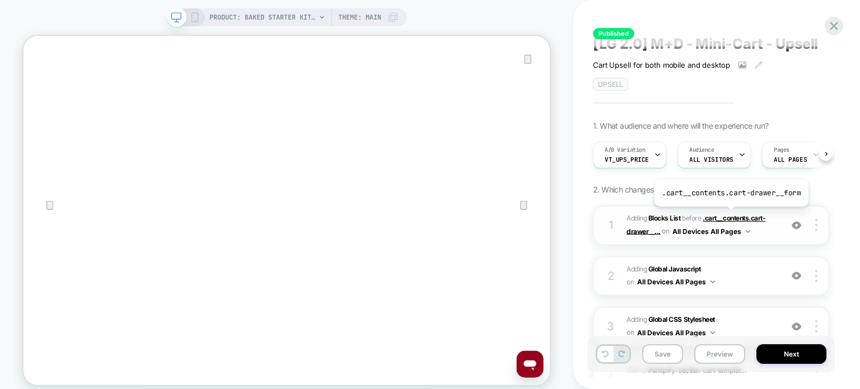
click at [730, 215] on span ".cart__contents.cart-drawer__..." at bounding box center [696, 224] width 139 height 21
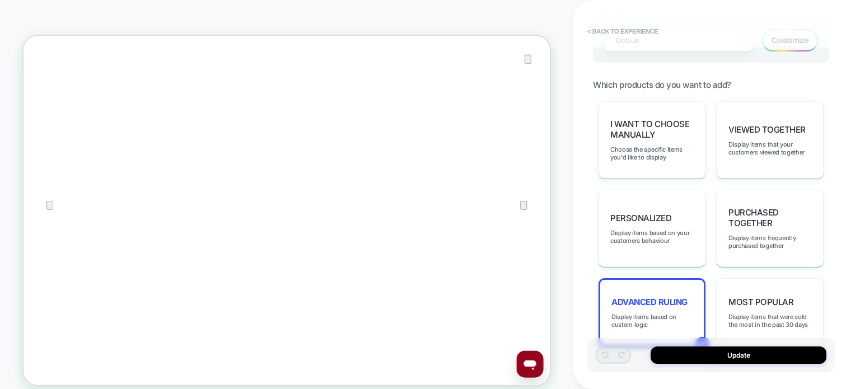
scroll to position [408, 0]
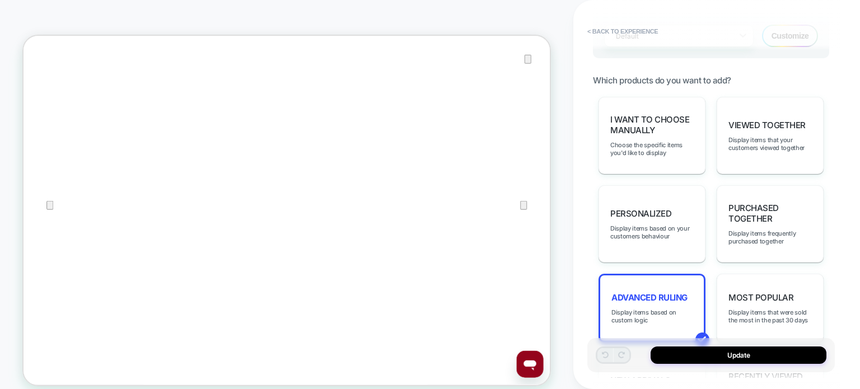
click at [679, 274] on div "Advanced Ruling Display items based on custom logic" at bounding box center [652, 308] width 107 height 69
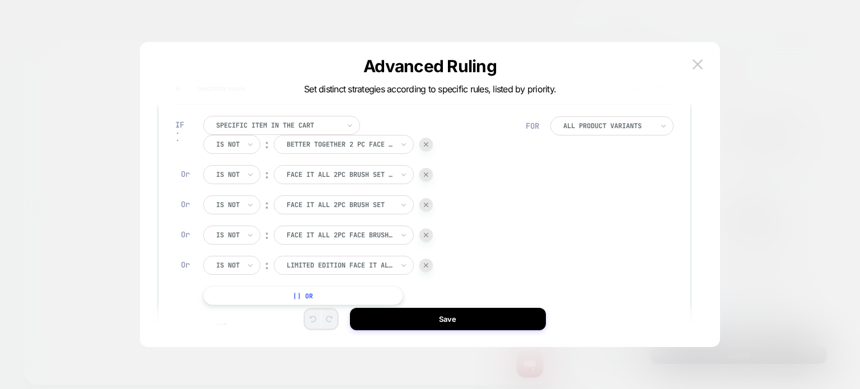
scroll to position [0, 0]
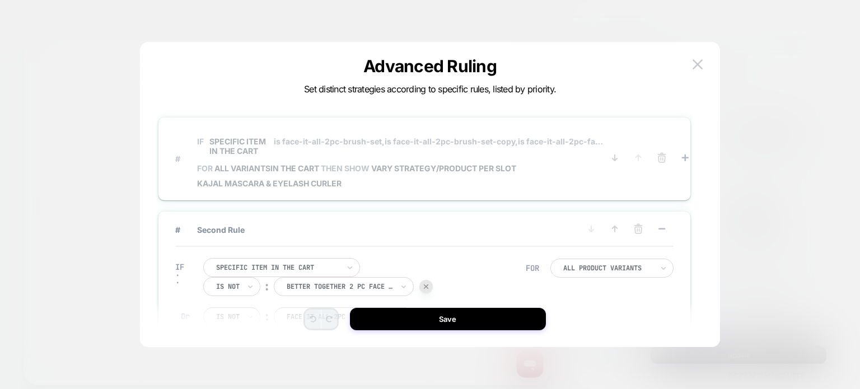
click at [418, 143] on span "is face-it-all-2pc-brush-set-copy," at bounding box center [451, 142] width 133 height 10
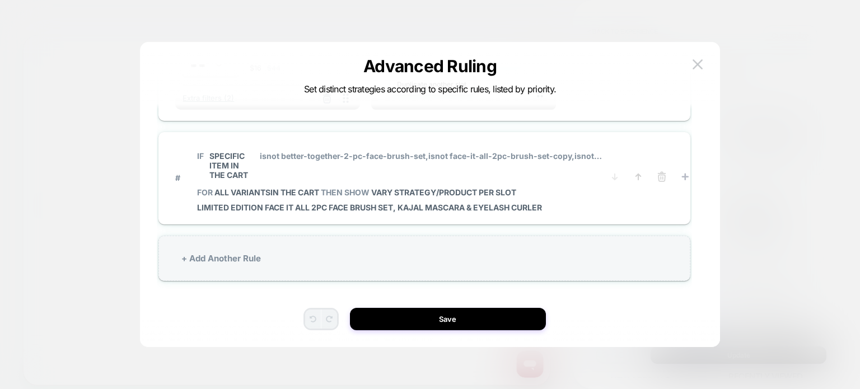
scroll to position [34, 0]
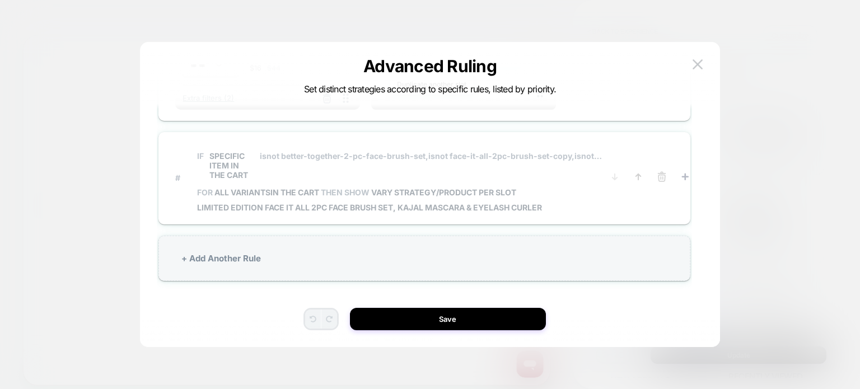
click at [558, 200] on div "IF Specific item in the cart isnot better-together-2-pc-face-brush-set, isnot f…" at bounding box center [400, 177] width 406 height 69
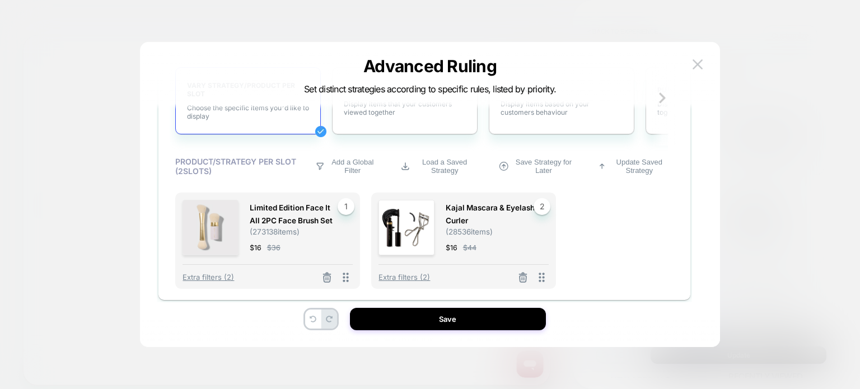
scroll to position [420, 0]
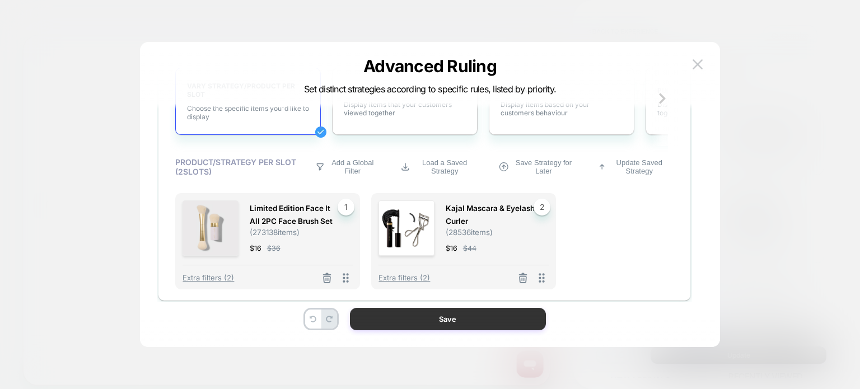
click at [488, 325] on button "Save" at bounding box center [448, 319] width 196 height 22
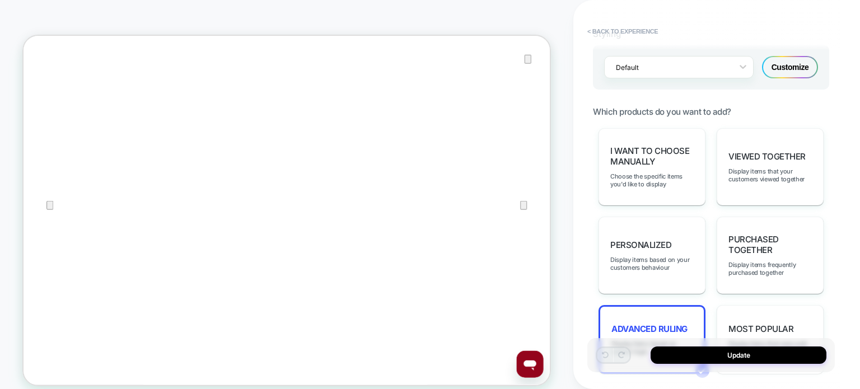
scroll to position [434, 0]
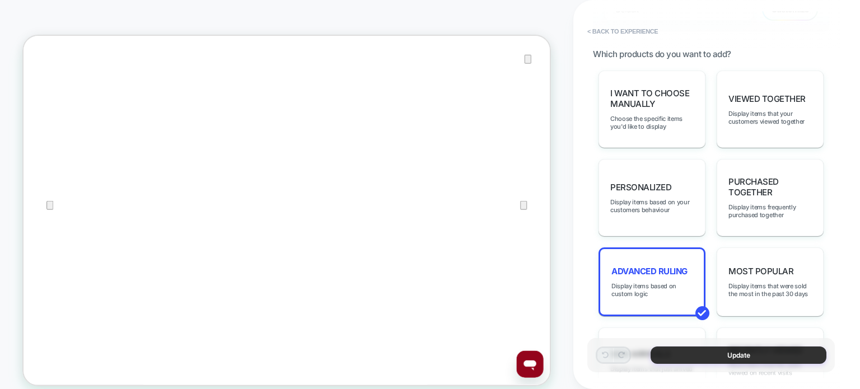
click at [688, 354] on button "Update" at bounding box center [739, 355] width 176 height 17
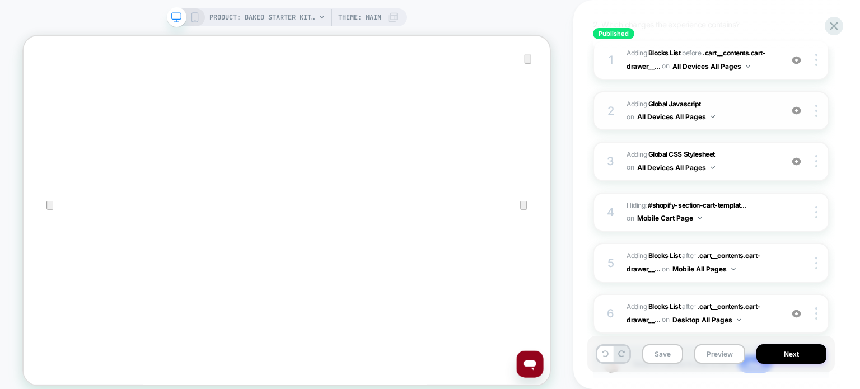
scroll to position [252, 0]
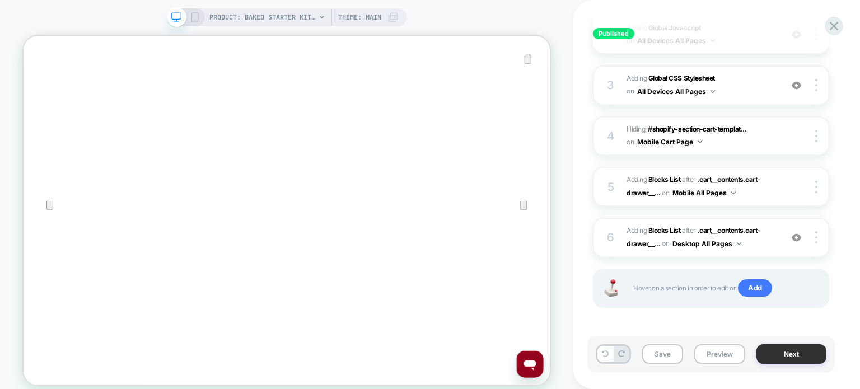
click at [773, 357] on button "Next" at bounding box center [791, 354] width 70 height 20
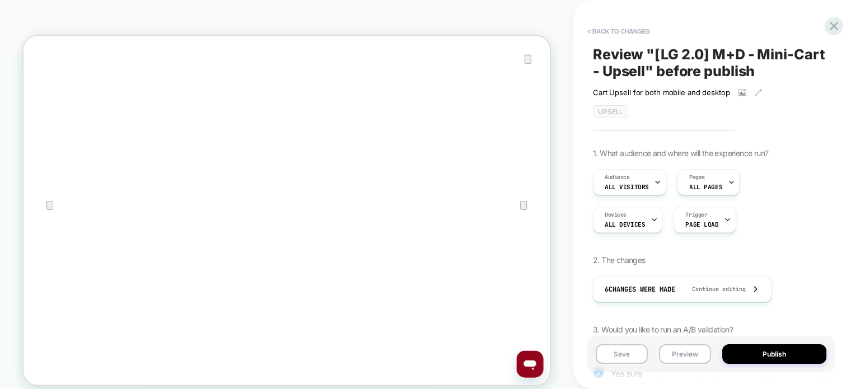
scroll to position [96, 0]
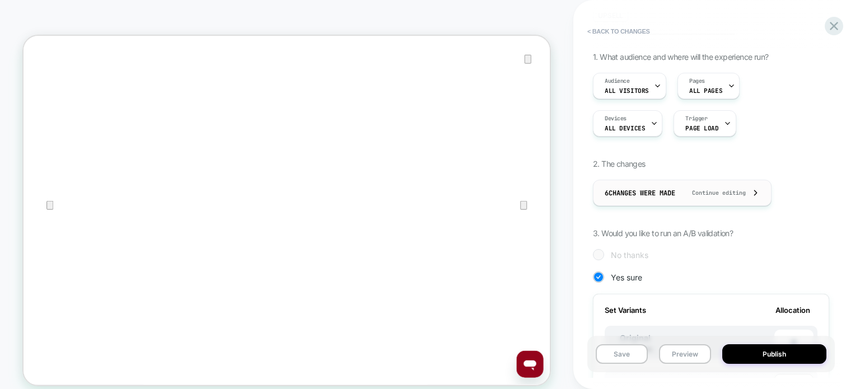
click at [710, 194] on span "Continue editing" at bounding box center [713, 192] width 65 height 7
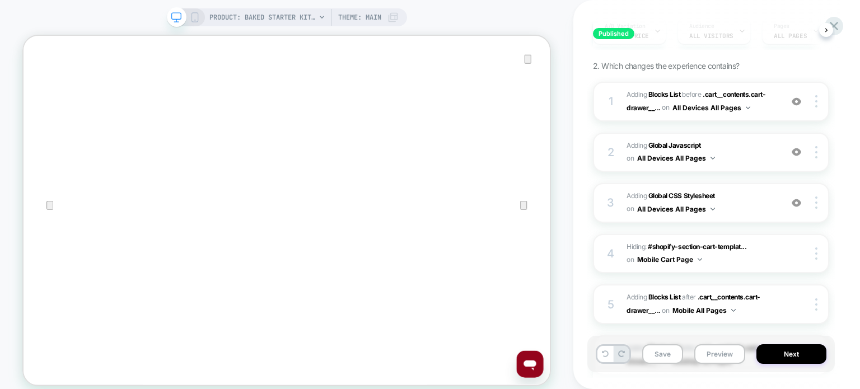
scroll to position [252, 0]
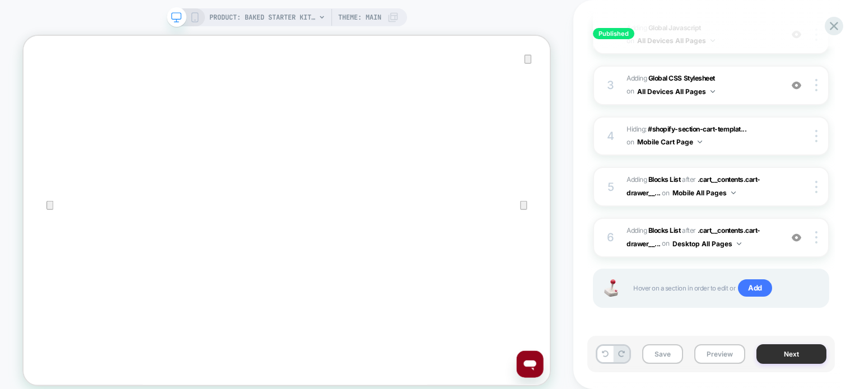
click at [768, 355] on button "Next" at bounding box center [791, 354] width 70 height 20
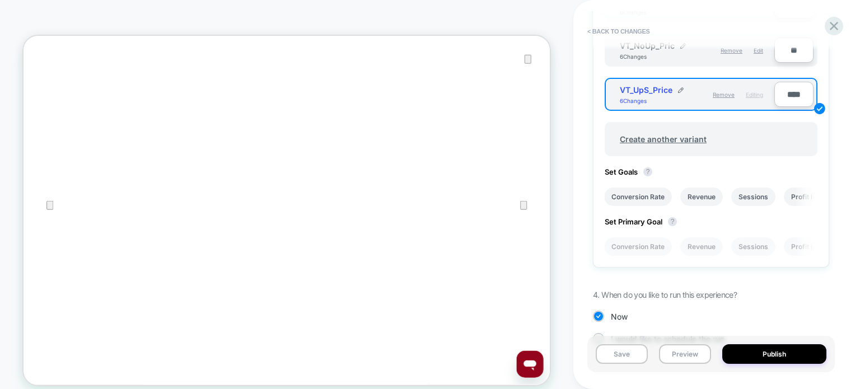
scroll to position [502, 0]
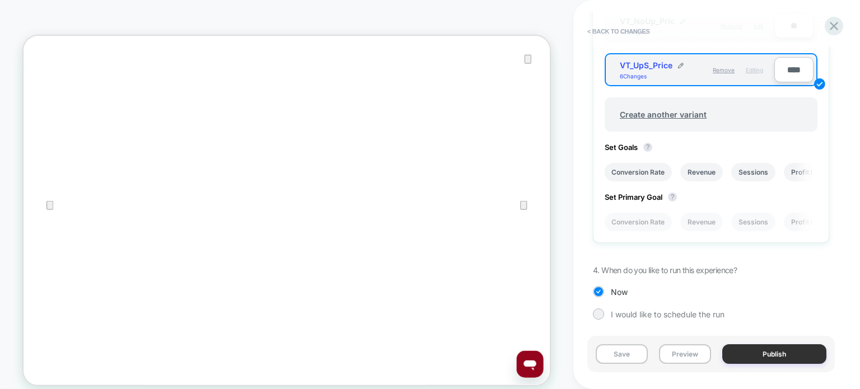
click at [782, 358] on button "Publish" at bounding box center [774, 354] width 104 height 20
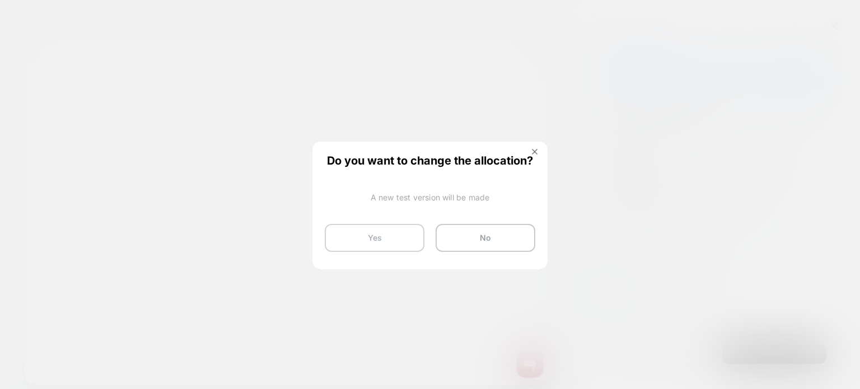
click at [391, 241] on button "Yes" at bounding box center [375, 238] width 100 height 28
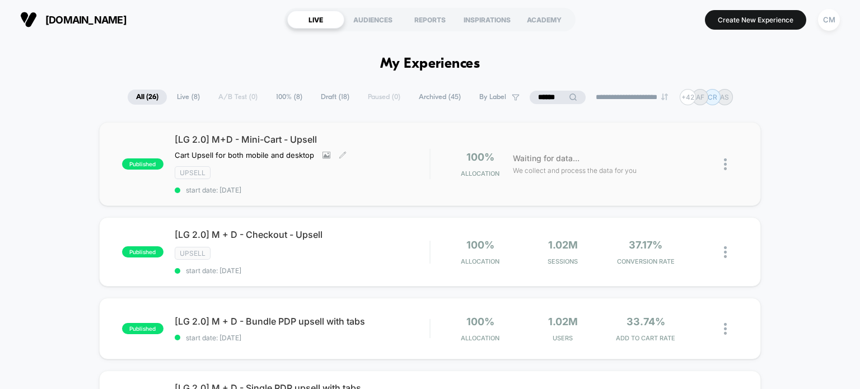
click at [352, 160] on div "[LG 2.0] M+D - Mini-Cart - Upsell Cart Upsell for both mobile and desktop Click…" at bounding box center [302, 164] width 255 height 60
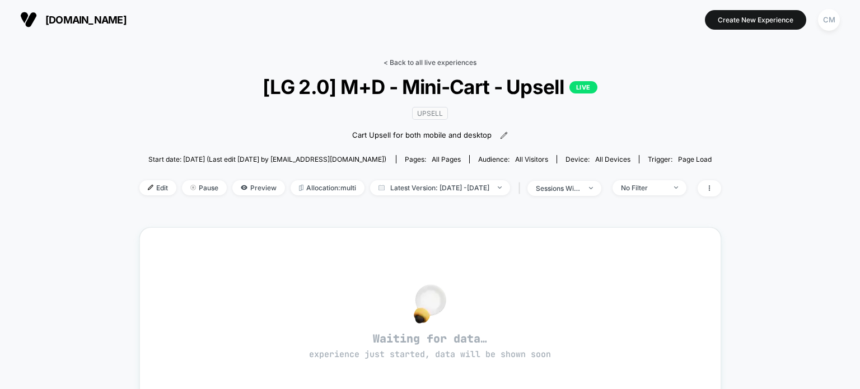
click at [463, 59] on link "< Back to all live experiences" at bounding box center [430, 62] width 93 height 8
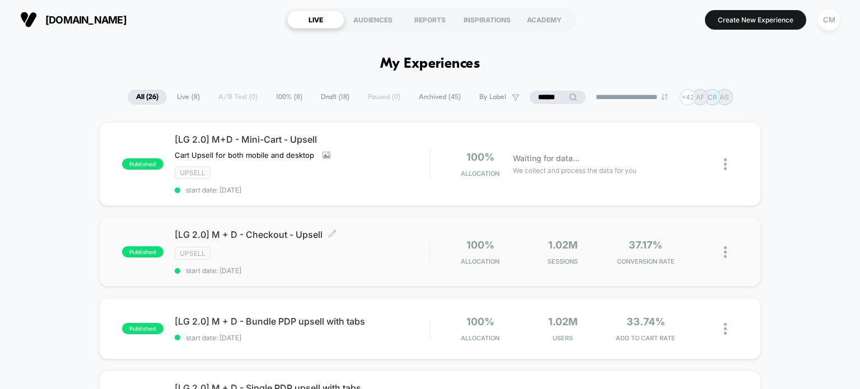
click at [363, 261] on div "[LG 2.0] M + D - Checkout - Upsell Click to edit experience details Click to ed…" at bounding box center [302, 252] width 255 height 46
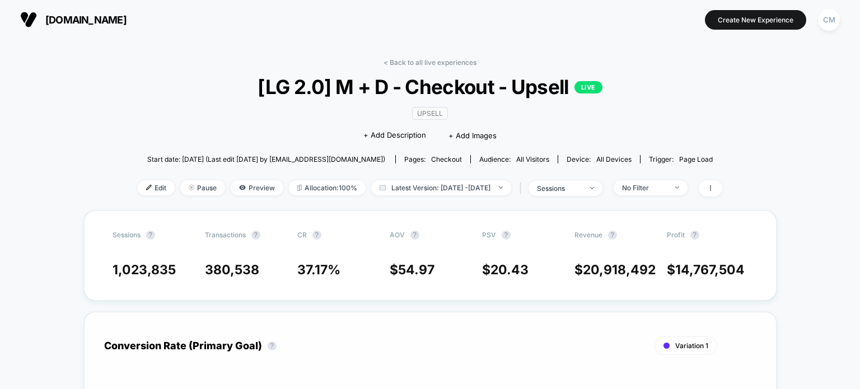
scroll to position [25, 0]
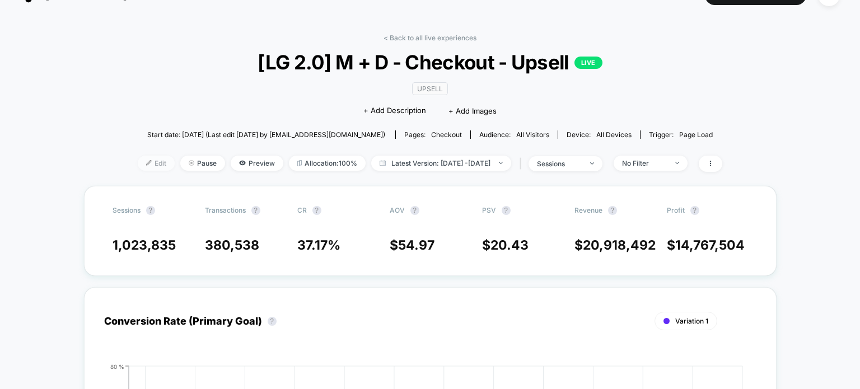
click at [143, 161] on span "Edit" at bounding box center [156, 163] width 37 height 15
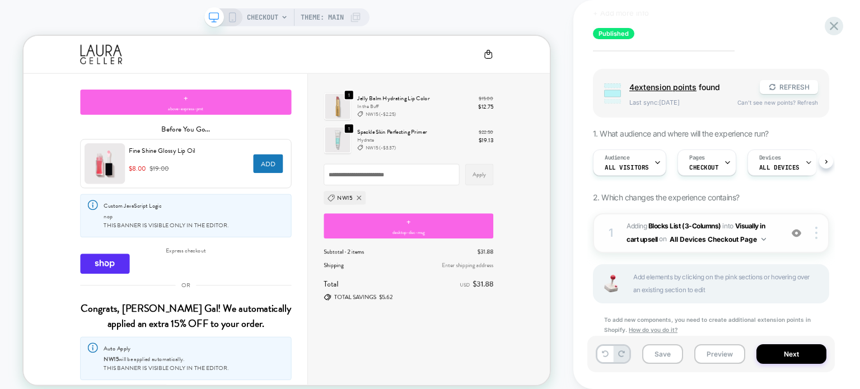
scroll to position [62, 0]
click at [758, 223] on span "Visually in cart upsell" at bounding box center [696, 233] width 138 height 21
type textarea "*"
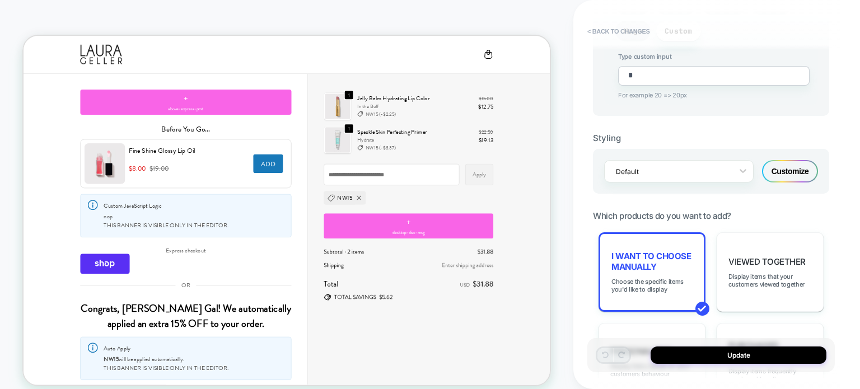
scroll to position [688, 0]
click at [660, 278] on span "Choose the specific items you'd like to display" at bounding box center [651, 285] width 81 height 16
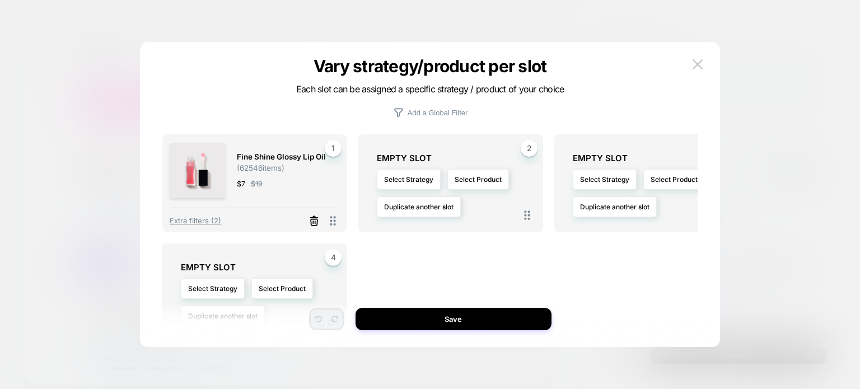
click at [315, 224] on icon at bounding box center [314, 222] width 7 height 6
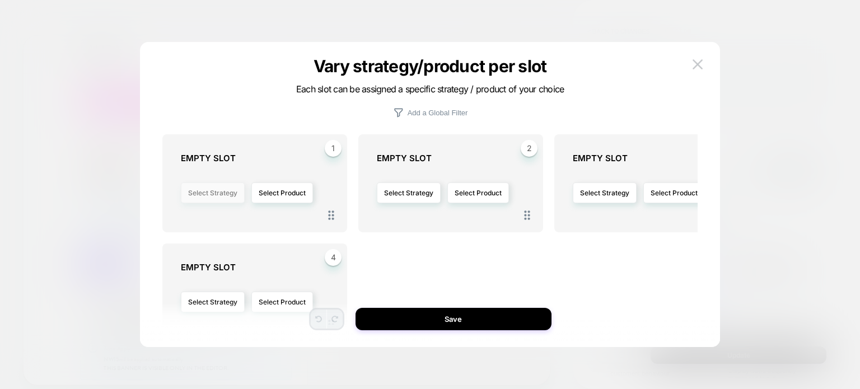
click at [216, 200] on button "Select Strategy" at bounding box center [213, 193] width 64 height 21
click at [263, 198] on button "Select Product" at bounding box center [282, 193] width 62 height 21
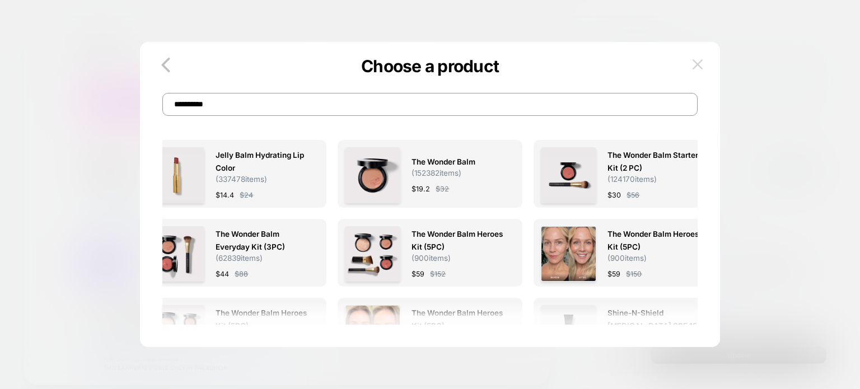
type input "**********"
click at [696, 64] on img at bounding box center [698, 64] width 10 height 10
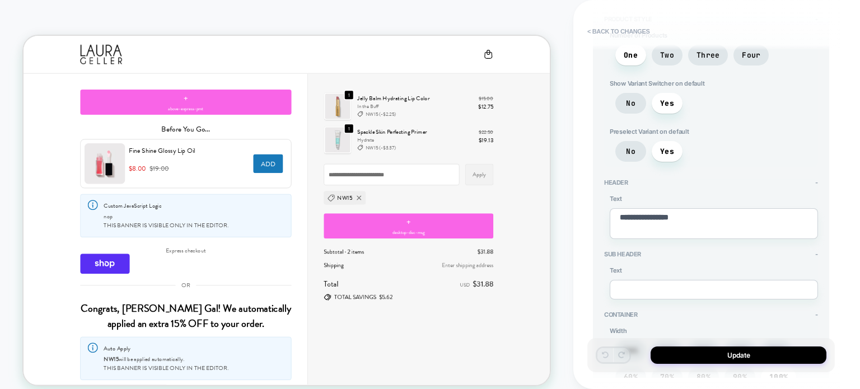
scroll to position [0, 0]
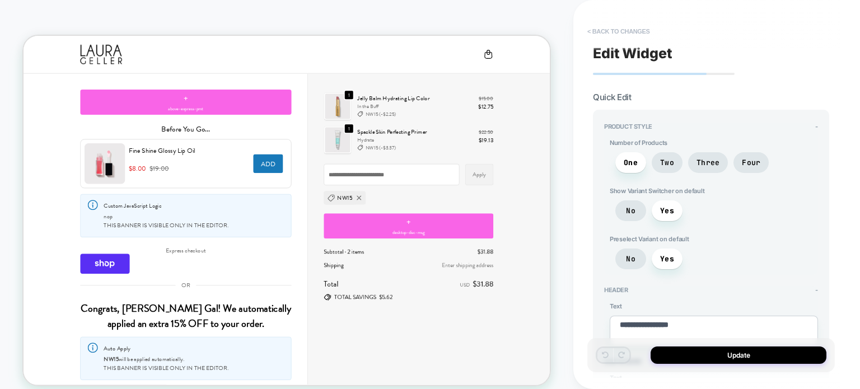
click at [598, 33] on button "< Back to changes" at bounding box center [619, 31] width 74 height 18
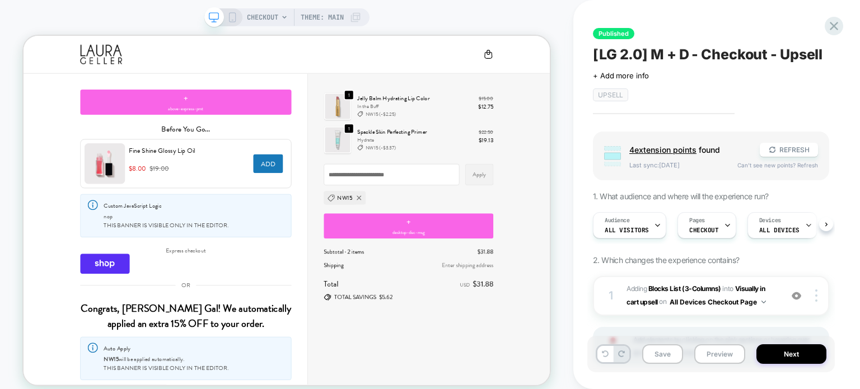
scroll to position [91, 0]
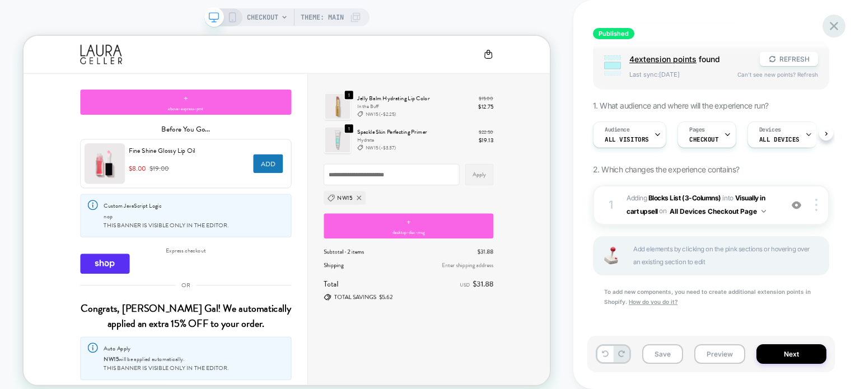
click at [831, 33] on icon at bounding box center [833, 25] width 15 height 15
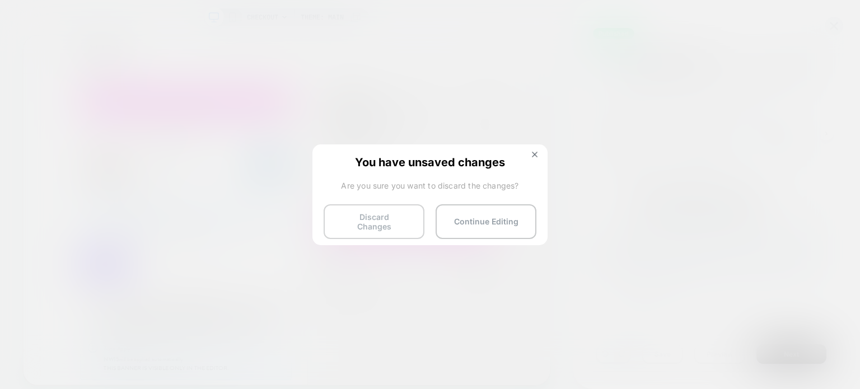
click at [397, 215] on button "Discard Changes" at bounding box center [374, 221] width 101 height 35
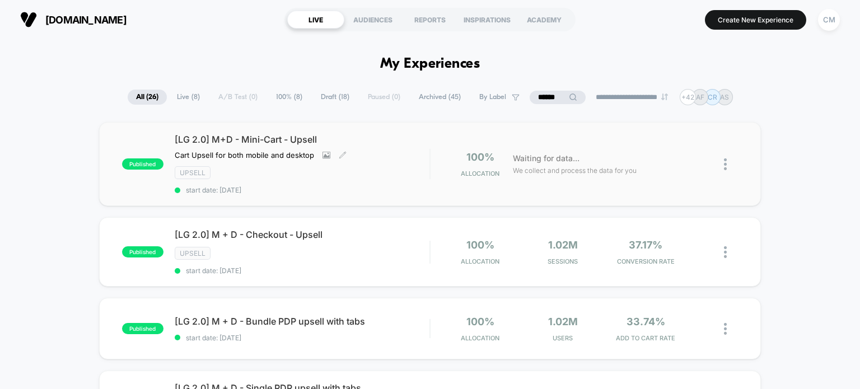
click at [295, 183] on div "[LG 2.0] M+D - Mini-Cart - Upsell Cart Upsell for both mobile and desktop Click…" at bounding box center [302, 164] width 255 height 60
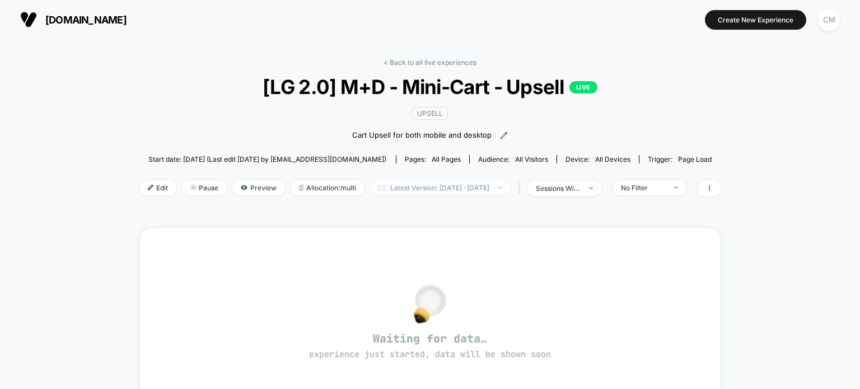
click at [465, 189] on span "Latest Version: Oct 1, 2025 - Oct 1, 2025" at bounding box center [440, 187] width 140 height 15
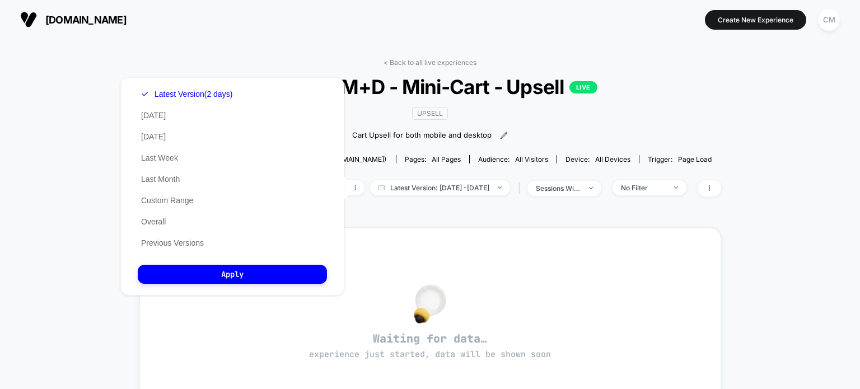
click at [98, 190] on div "< Back to all live experiences [LG 2.0] M+D - Mini-Cart - Upsell LIVE Upsell Ca…" at bounding box center [430, 332] width 860 height 587
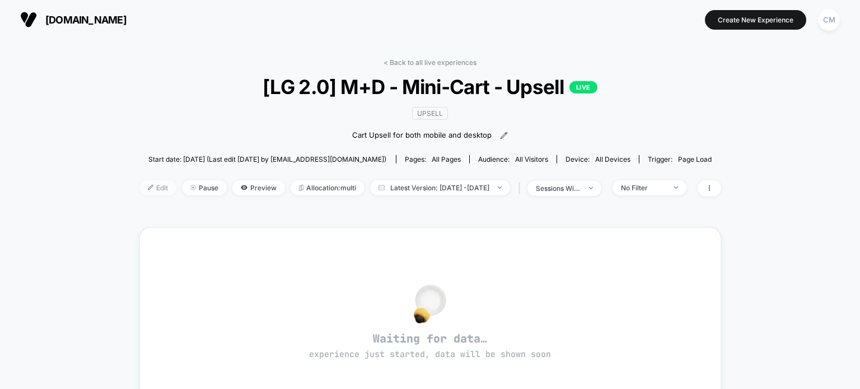
click at [148, 188] on span "Edit" at bounding box center [157, 187] width 37 height 15
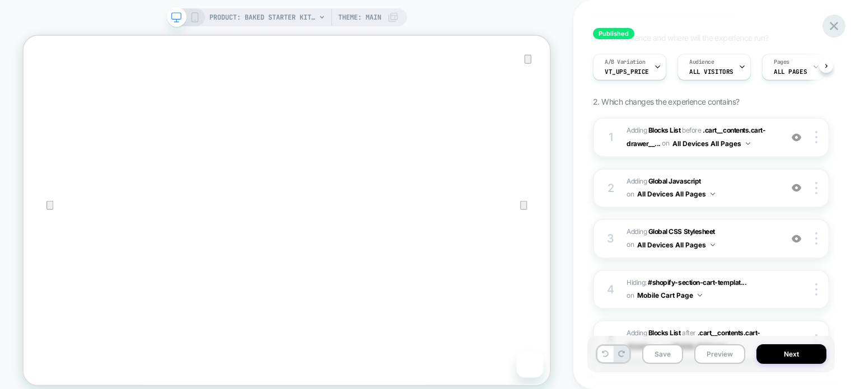
click at [833, 30] on icon at bounding box center [833, 25] width 15 height 15
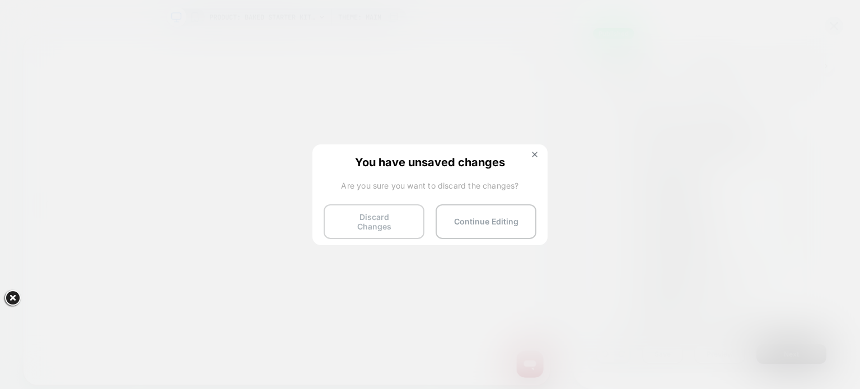
click at [401, 214] on button "Discard Changes" at bounding box center [374, 221] width 101 height 35
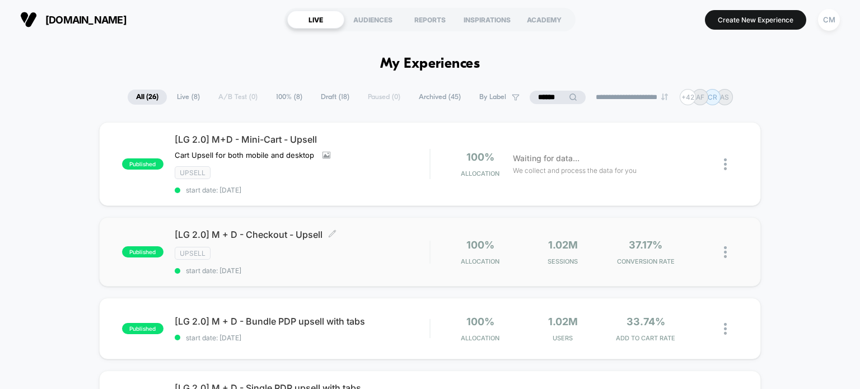
click at [372, 236] on span "[LG 2.0] M + D - Checkout - Upsell Click to edit experience details" at bounding box center [302, 234] width 255 height 11
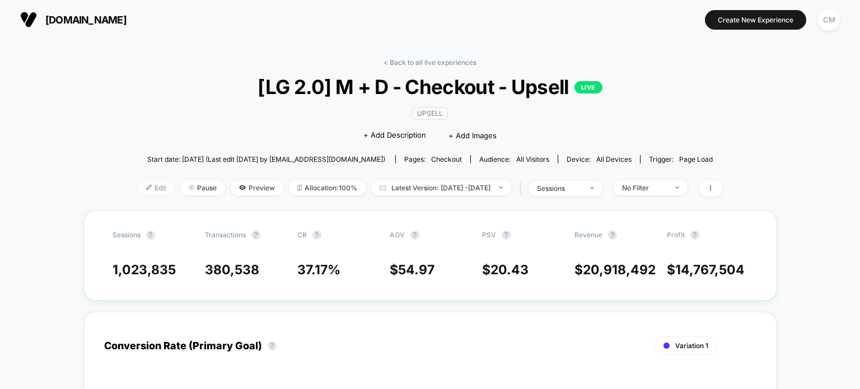
click at [148, 188] on span "Edit" at bounding box center [156, 187] width 37 height 15
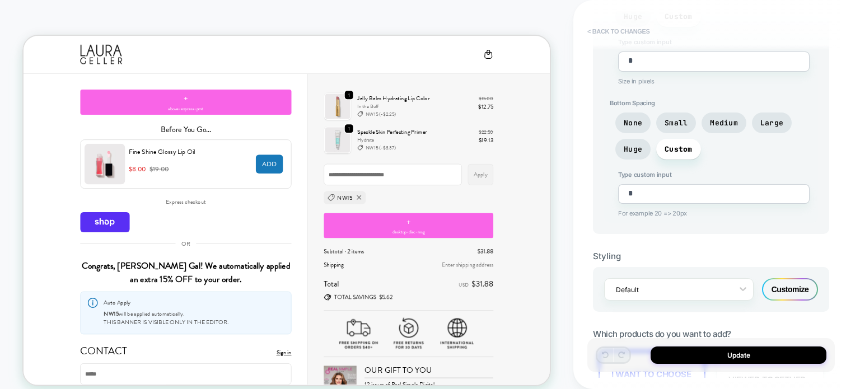
click at [596, 31] on button "< Back to changes" at bounding box center [619, 31] width 74 height 18
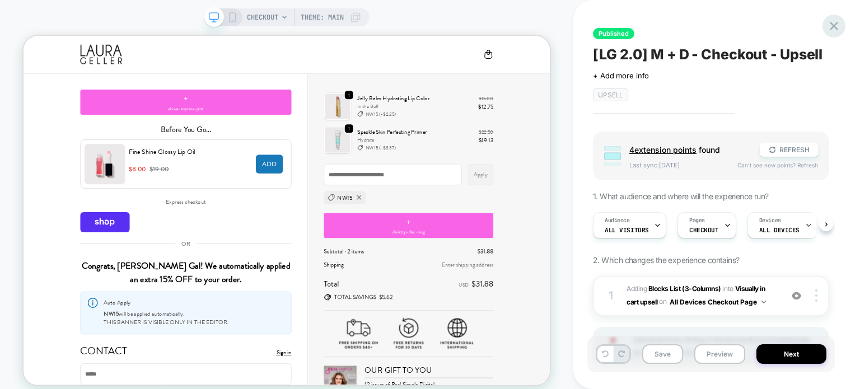
click at [832, 29] on icon at bounding box center [833, 25] width 15 height 15
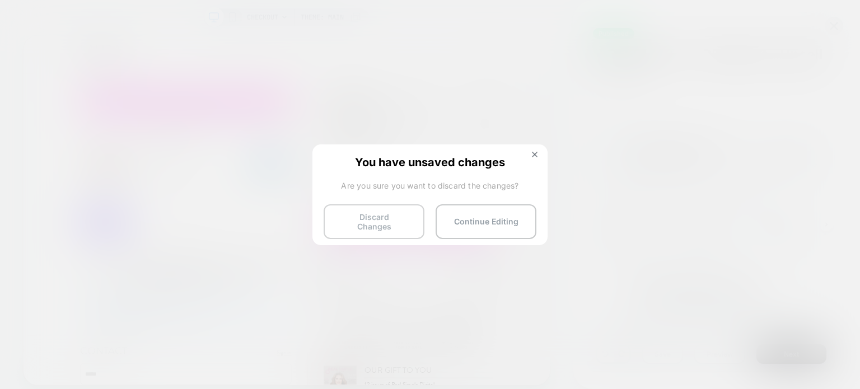
click at [406, 218] on button "Discard Changes" at bounding box center [374, 221] width 101 height 35
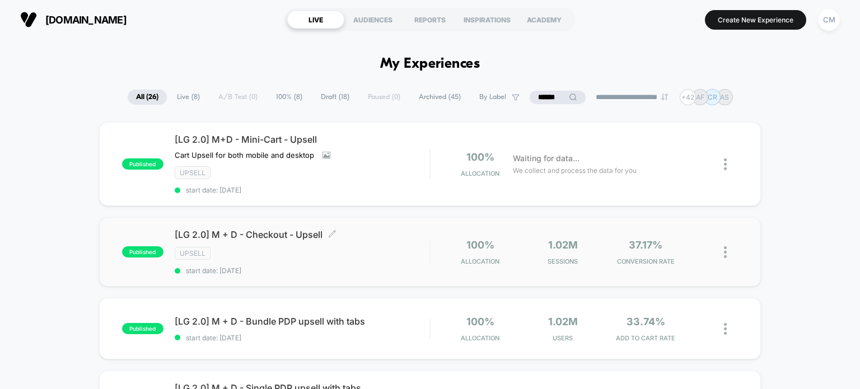
click at [356, 244] on div "[LG 2.0] M + D - Checkout - Upsell Click to edit experience details Click to ed…" at bounding box center [302, 252] width 255 height 46
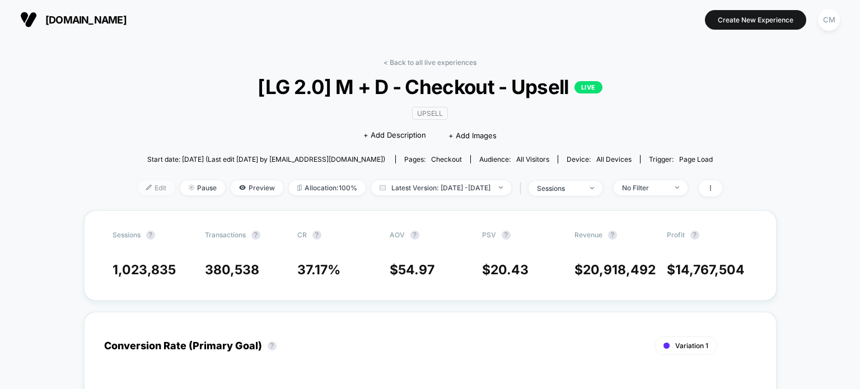
click at [143, 188] on span "Edit" at bounding box center [156, 187] width 37 height 15
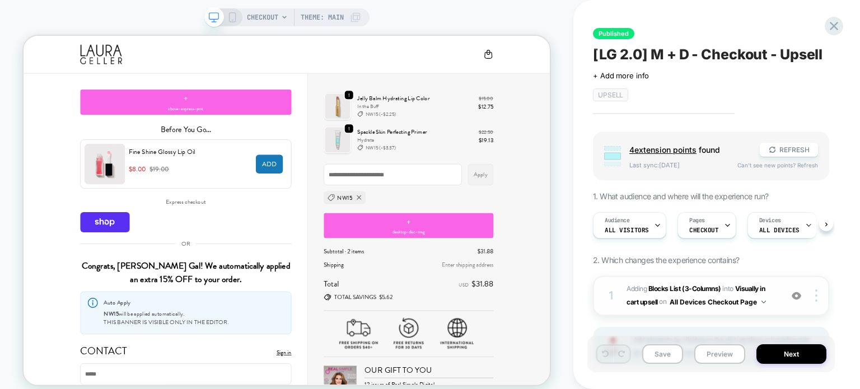
scroll to position [91, 0]
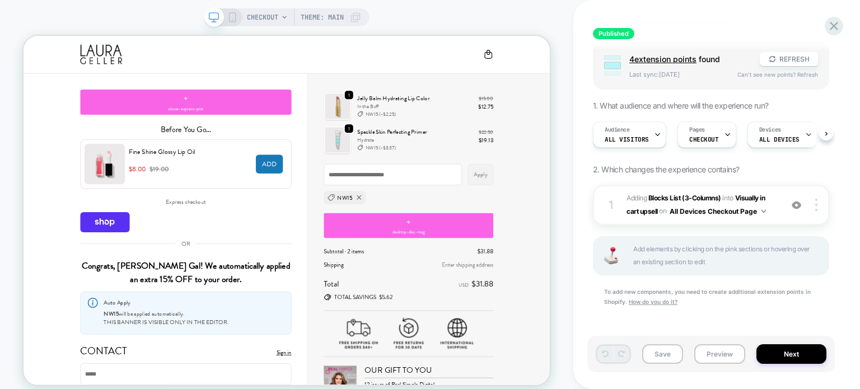
drag, startPoint x: 604, startPoint y: 282, endPoint x: 822, endPoint y: 170, distance: 245.4
click at [822, 170] on div "Group 4 extension point s found REFRESH Last sync: [DATE] Can't see new points?…" at bounding box center [711, 188] width 236 height 294
click at [758, 199] on span "Visually in cart upsell" at bounding box center [696, 204] width 138 height 21
type textarea "*"
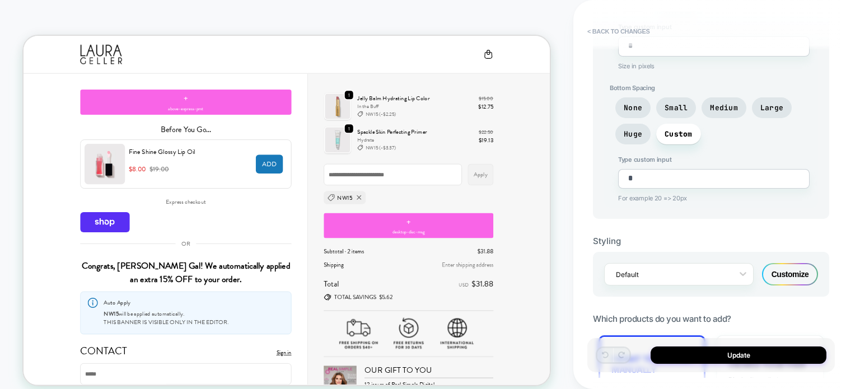
scroll to position [723, 0]
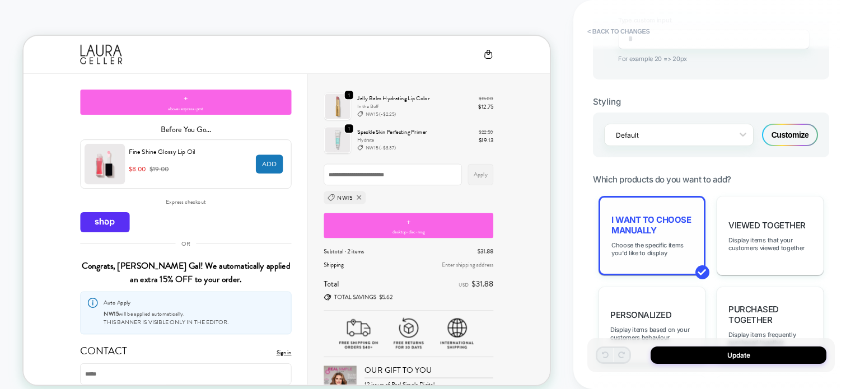
click at [681, 229] on div "I want to choose manually Choose the specific items you'd like to display" at bounding box center [652, 236] width 107 height 80
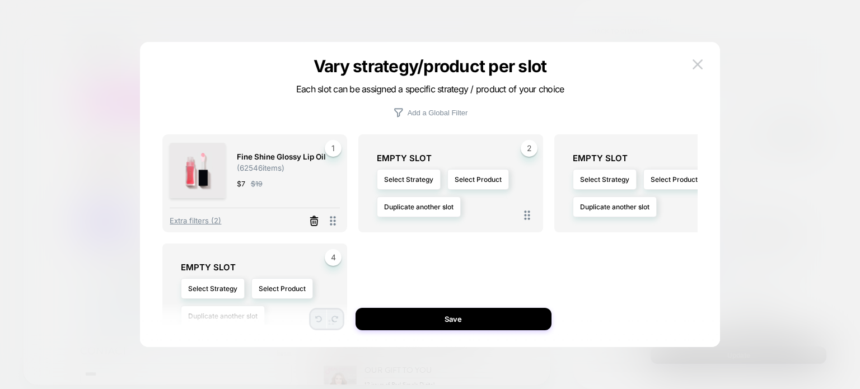
click at [313, 221] on line at bounding box center [313, 222] width 0 height 2
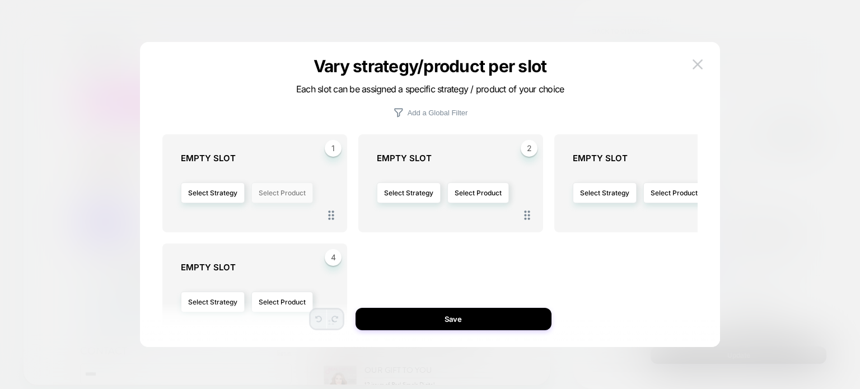
click at [292, 200] on button "Select Product" at bounding box center [282, 193] width 62 height 21
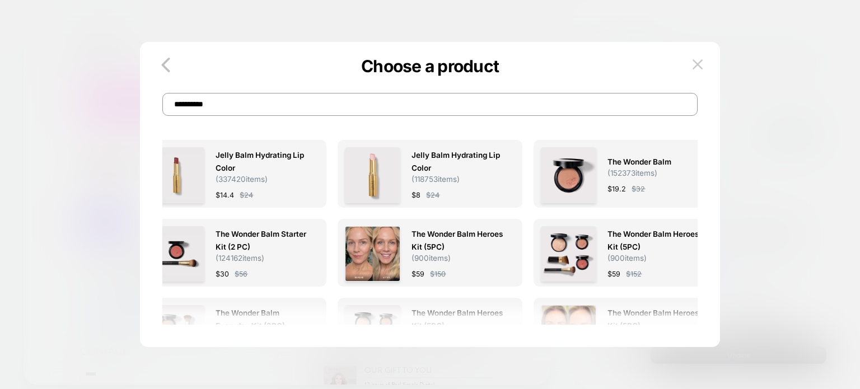
type input "**********"
click at [468, 176] on span "Jelly Balm Hydrating Lip Color ( 118753 items)" at bounding box center [458, 166] width 92 height 35
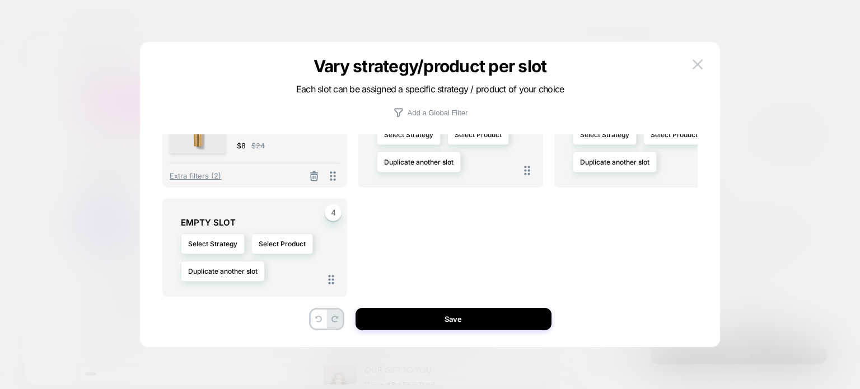
scroll to position [0, 0]
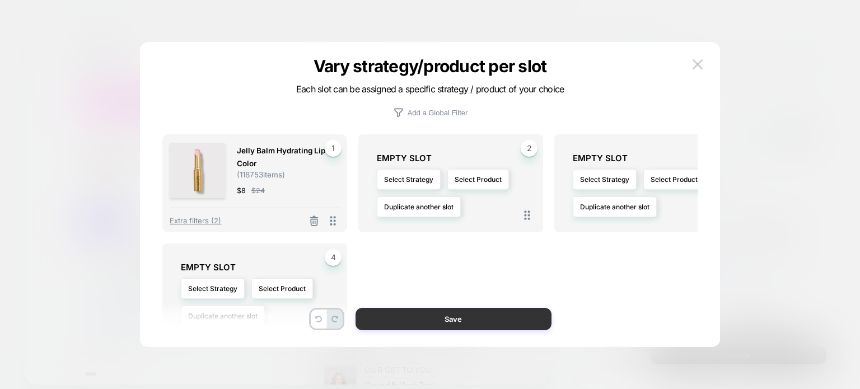
click at [464, 320] on button "Save" at bounding box center [454, 319] width 196 height 22
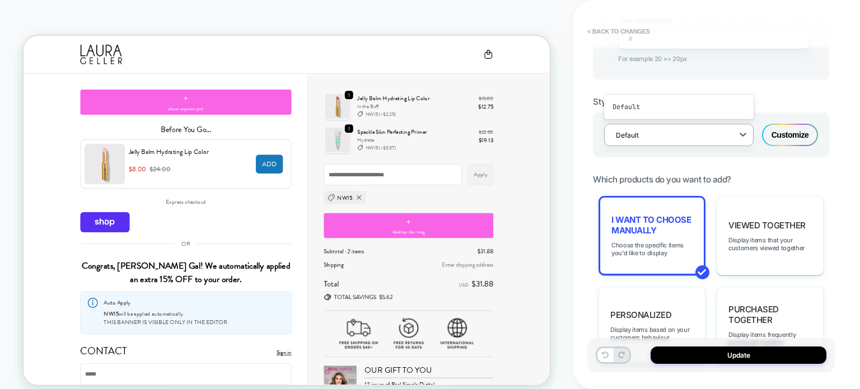
click at [656, 128] on div "Default" at bounding box center [671, 135] width 123 height 15
click at [590, 137] on div "**********" at bounding box center [710, 194] width 247 height 367
click at [588, 170] on div "**********" at bounding box center [710, 194] width 247 height 367
click at [851, 190] on div "**********" at bounding box center [716, 194] width 287 height 389
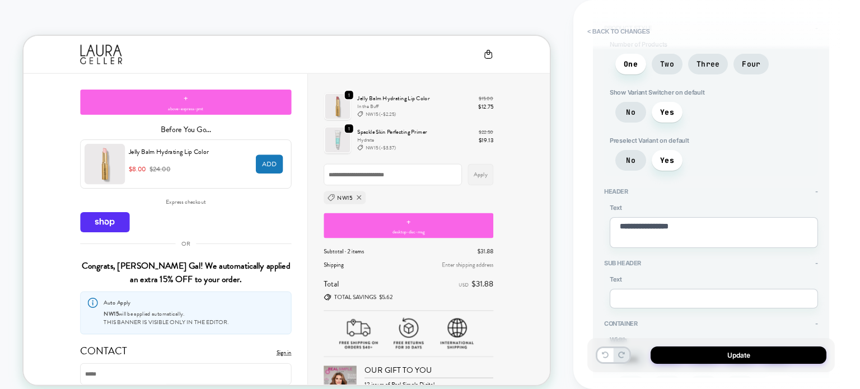
scroll to position [99, 0]
click at [638, 110] on span "No" at bounding box center [630, 112] width 31 height 21
click at [661, 111] on span "Yes" at bounding box center [667, 113] width 14 height 10
click at [638, 110] on span "No" at bounding box center [630, 112] width 31 height 21
click at [660, 113] on span "Yes" at bounding box center [667, 113] width 14 height 10
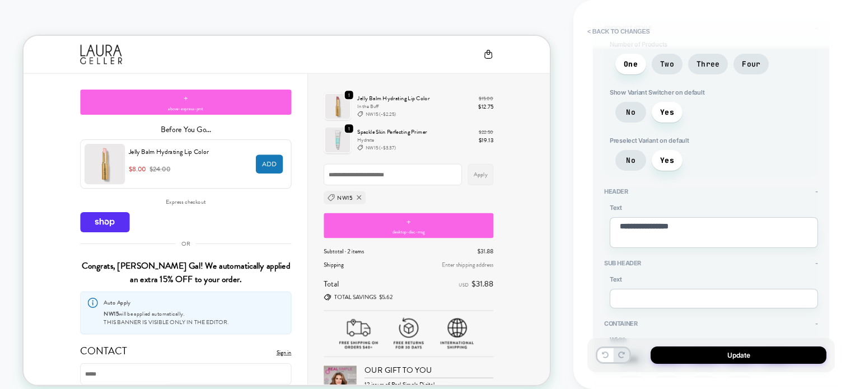
scroll to position [28, 0]
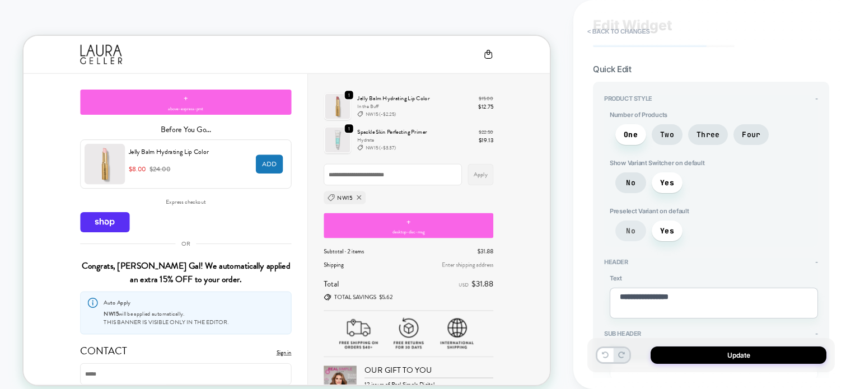
click at [627, 228] on span "No" at bounding box center [631, 231] width 10 height 10
click at [661, 228] on span "Yes" at bounding box center [667, 231] width 14 height 10
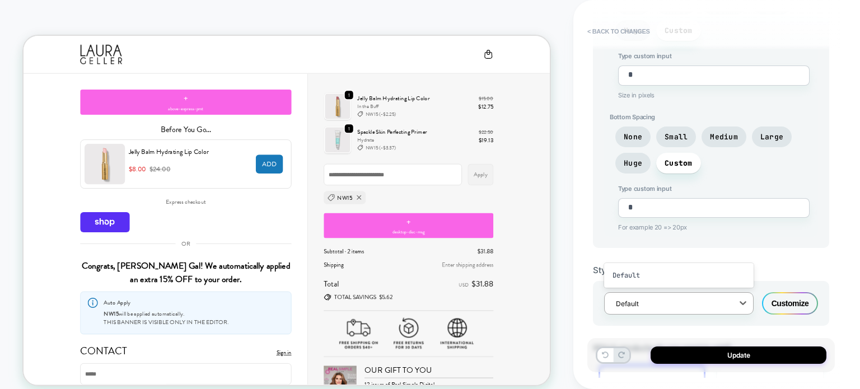
scroll to position [618, 0]
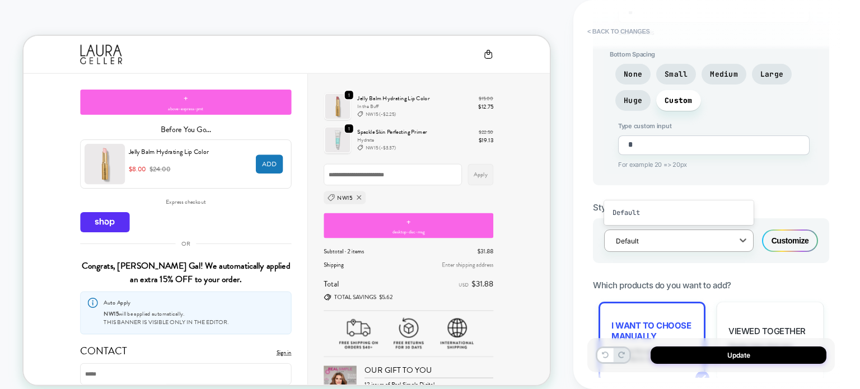
click at [793, 233] on div "Customize" at bounding box center [790, 241] width 56 height 22
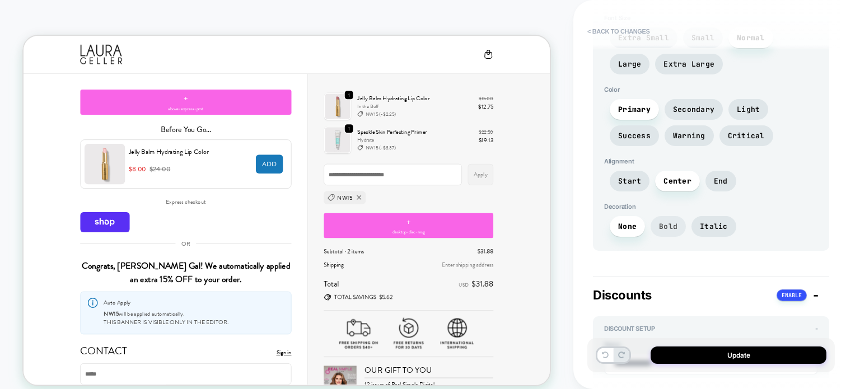
click at [669, 222] on span "Bold" at bounding box center [668, 227] width 18 height 10
click at [641, 220] on span "None" at bounding box center [627, 226] width 35 height 21
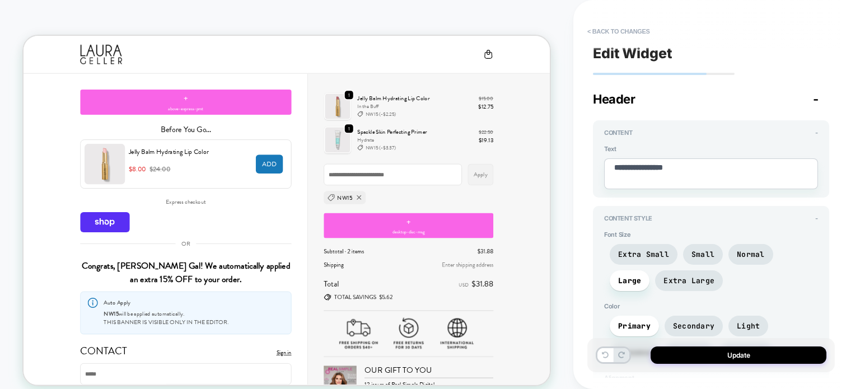
scroll to position [0, 0]
click at [645, 26] on button "< Back to changes" at bounding box center [619, 31] width 74 height 18
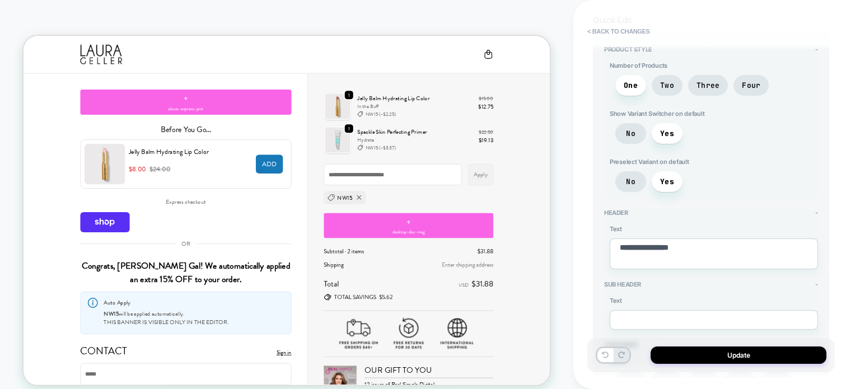
scroll to position [78, 0]
click at [643, 109] on span "Show Variant Switcher on default" at bounding box center [714, 113] width 208 height 8
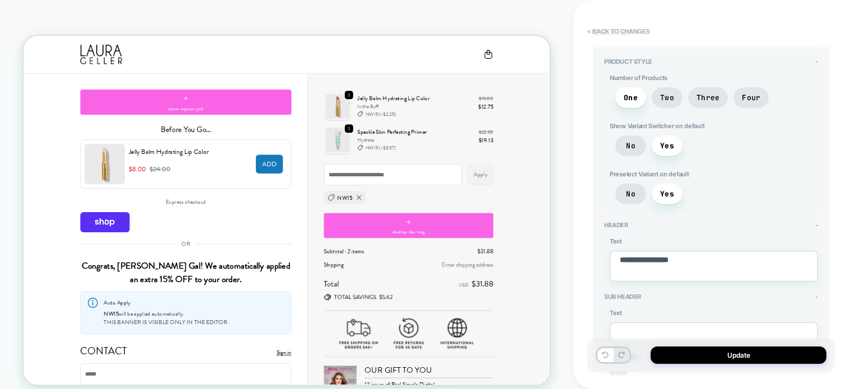
scroll to position [0, 0]
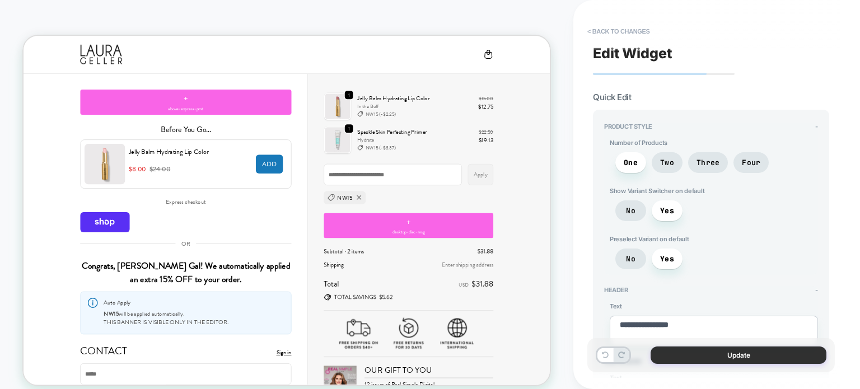
click at [690, 357] on button "Update" at bounding box center [739, 355] width 176 height 17
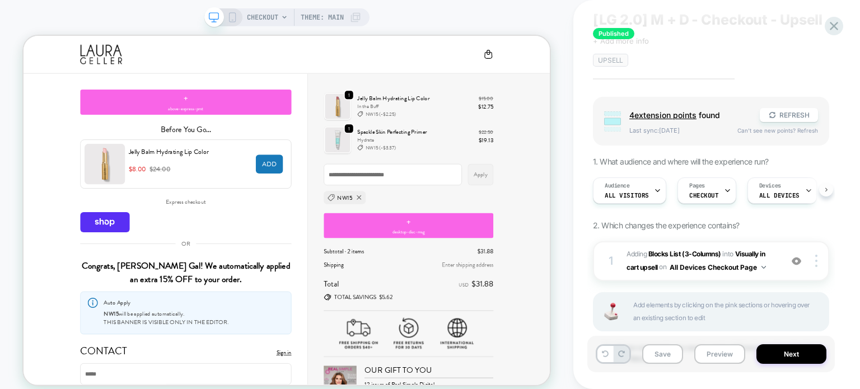
scroll to position [0, 16]
click at [831, 191] on div "Published [LG 2.0] M + D - Checkout - Upsell Click to edit experience details +…" at bounding box center [710, 194] width 247 height 367
click at [591, 183] on div "Audience All Visitors" at bounding box center [622, 190] width 67 height 25
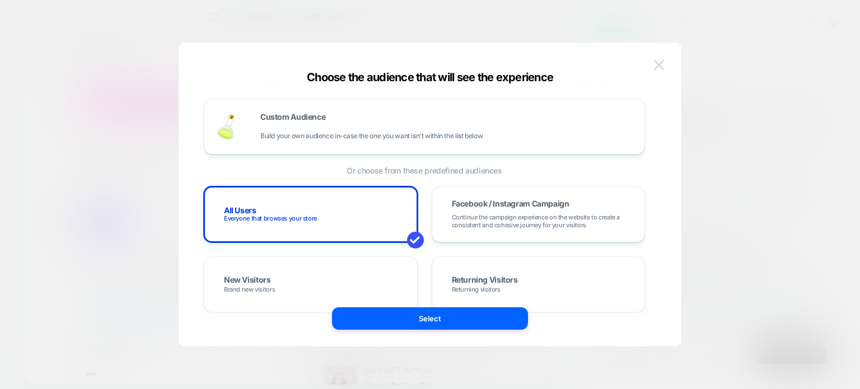
click at [658, 58] on button at bounding box center [659, 65] width 17 height 17
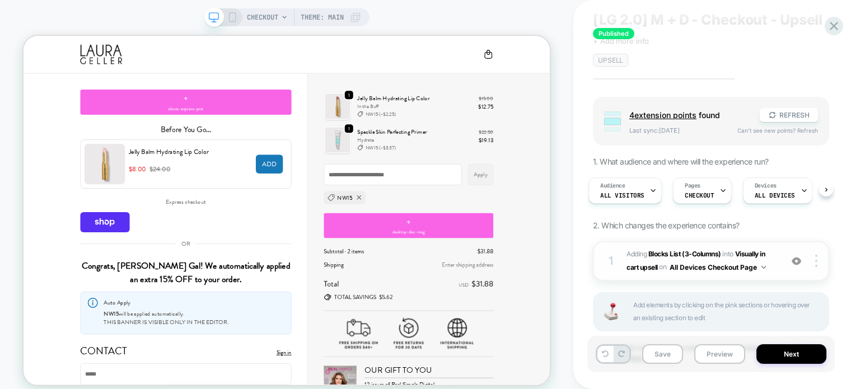
click at [705, 266] on button "All Devices Checkout Page" at bounding box center [718, 267] width 96 height 14
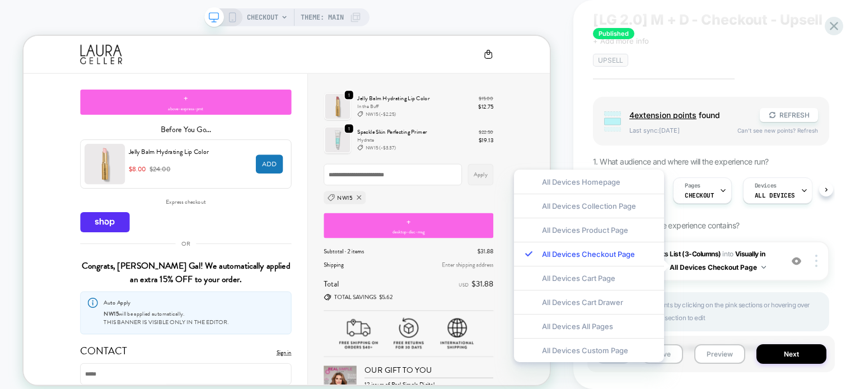
click at [802, 219] on div "Group 4 extension point s found REFRESH Last sync: [DATE] Can't see new points?…" at bounding box center [711, 244] width 236 height 294
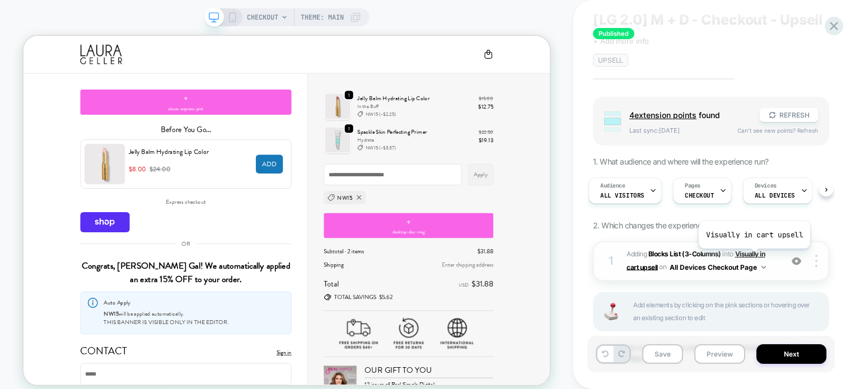
click at [753, 257] on span "Visually in cart upsell" at bounding box center [696, 260] width 138 height 21
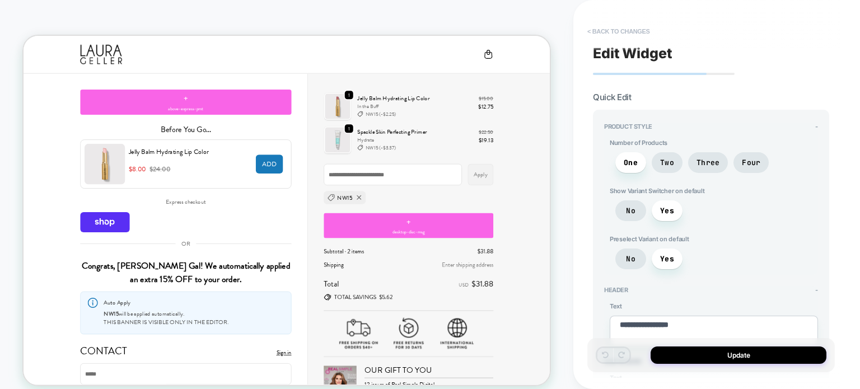
click at [618, 33] on button "< Back to changes" at bounding box center [619, 31] width 74 height 18
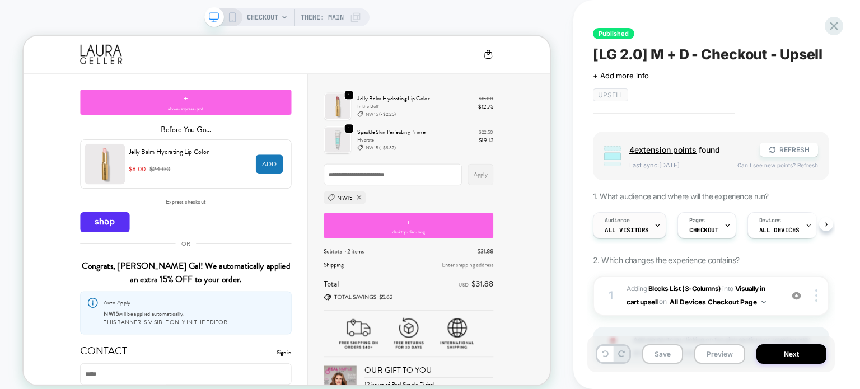
scroll to position [0, 0]
click at [673, 288] on b "Blocks List (3-Columns)" at bounding box center [684, 288] width 73 height 8
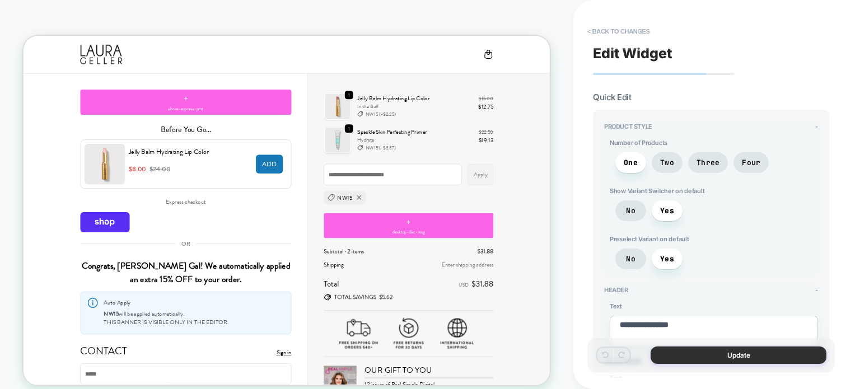
click at [707, 359] on button "Update" at bounding box center [739, 355] width 176 height 17
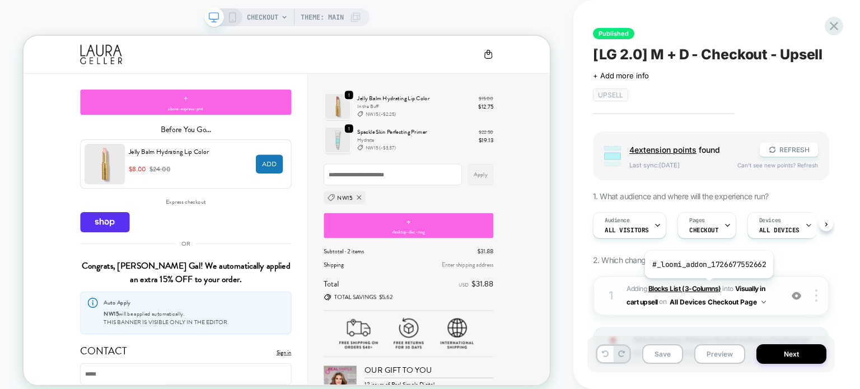
scroll to position [91, 0]
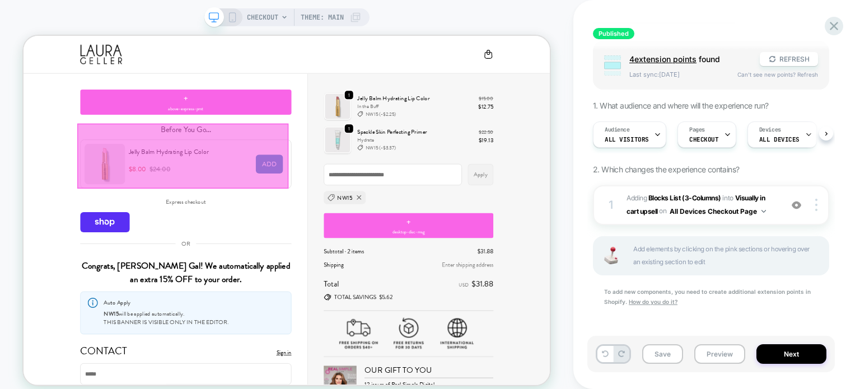
click at [194, 207] on div at bounding box center [236, 196] width 282 height 87
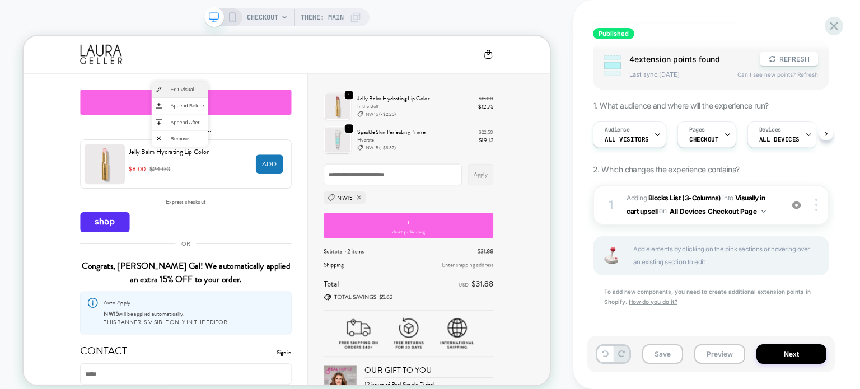
click at [216, 111] on li "Edit Visual" at bounding box center [232, 107] width 76 height 21
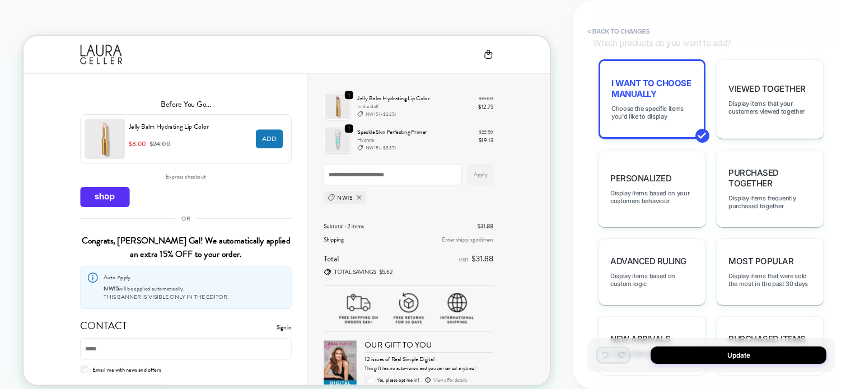
scroll to position [984, 0]
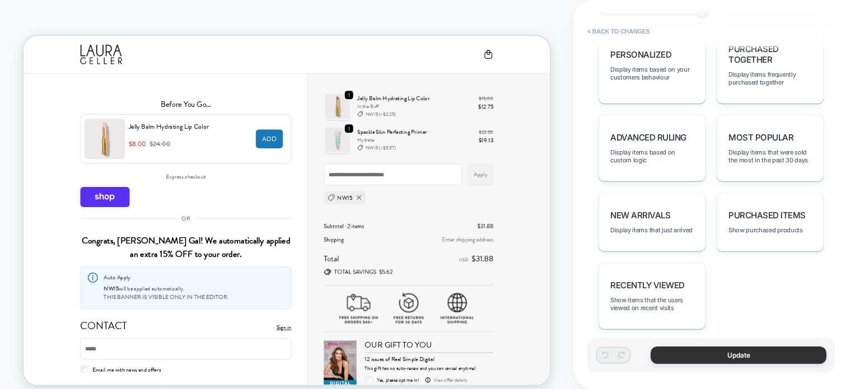
click at [751, 356] on button "Update" at bounding box center [739, 355] width 176 height 17
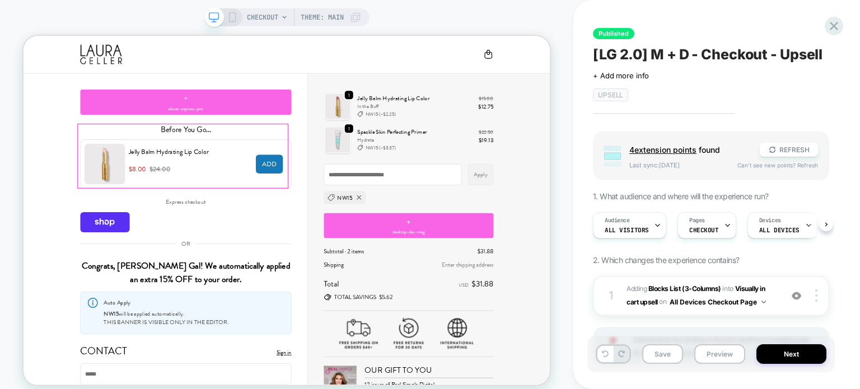
scroll to position [0, 0]
click at [777, 358] on button "Next" at bounding box center [791, 354] width 70 height 20
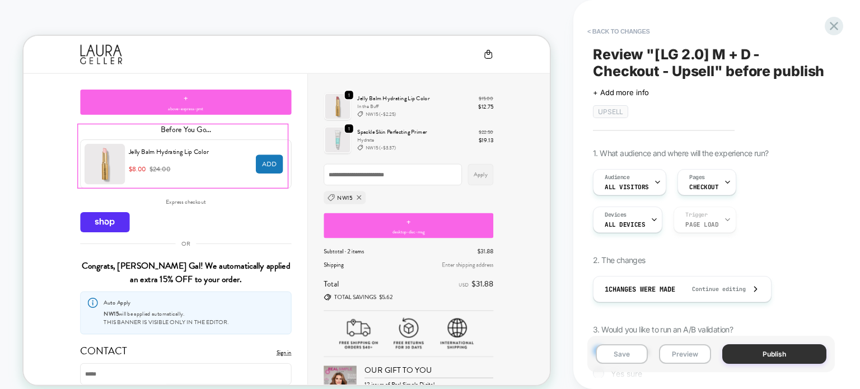
click at [785, 346] on button "Publish" at bounding box center [774, 354] width 104 height 20
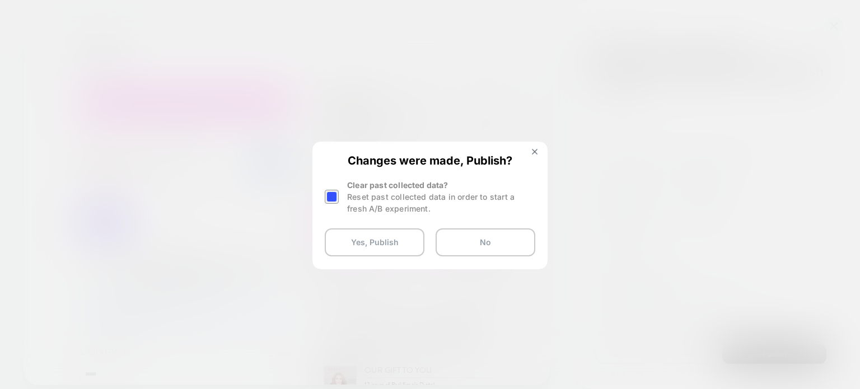
click at [331, 191] on div at bounding box center [332, 197] width 14 height 14
click at [344, 244] on button "Yes, Publish" at bounding box center [375, 242] width 100 height 28
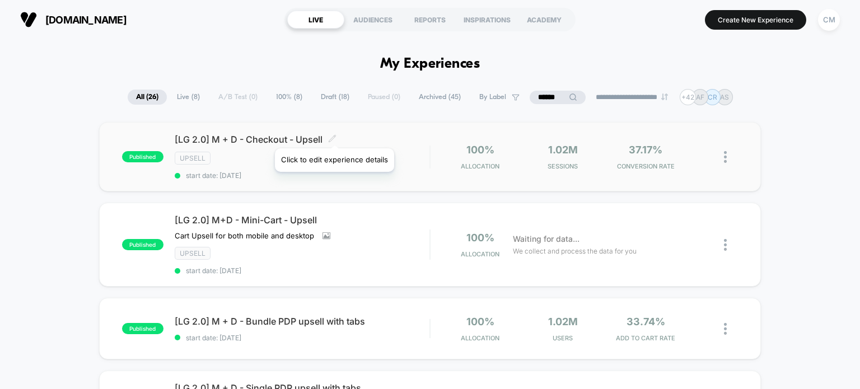
click at [334, 135] on icon at bounding box center [332, 138] width 7 height 7
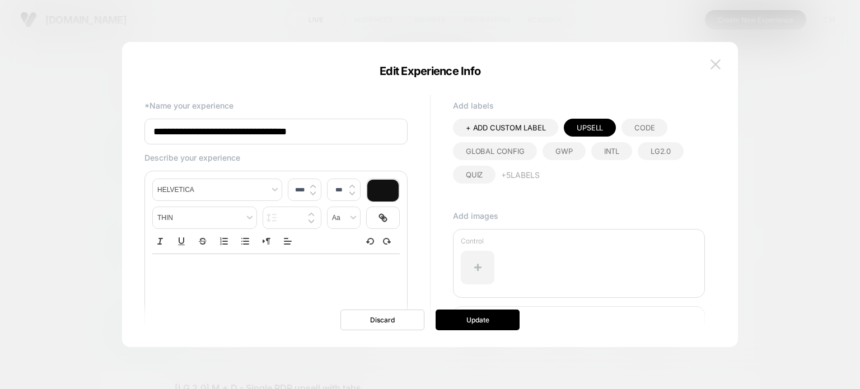
click at [720, 67] on img at bounding box center [716, 64] width 10 height 10
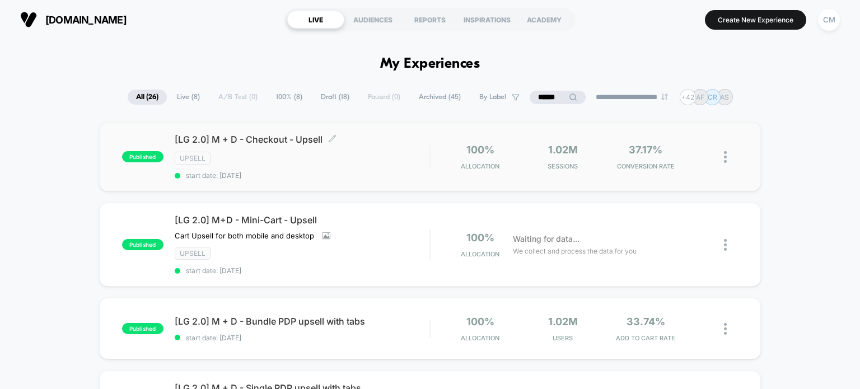
click at [322, 150] on div "[LG 2.0] M + D - Checkout - Upsell Click to edit experience details Click to ed…" at bounding box center [302, 157] width 255 height 46
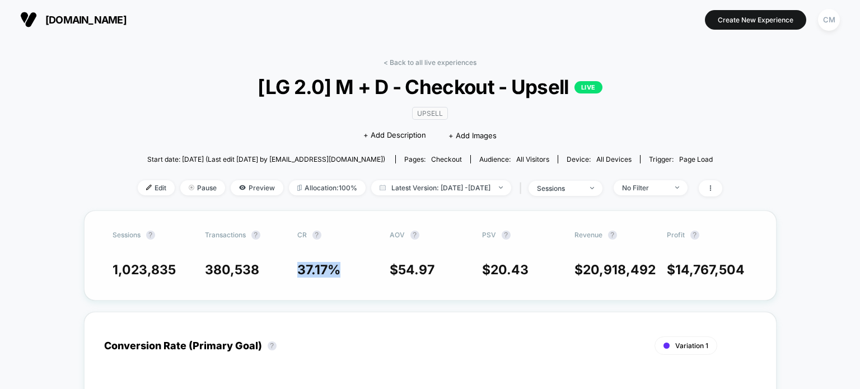
drag, startPoint x: 343, startPoint y: 270, endPoint x: 289, endPoint y: 257, distance: 54.9
click at [289, 257] on div "Sessions ? Transactions ? CR ? AOV ? PSV ? Revenue ? Profit ? 1,023,835 380,538…" at bounding box center [430, 256] width 693 height 90
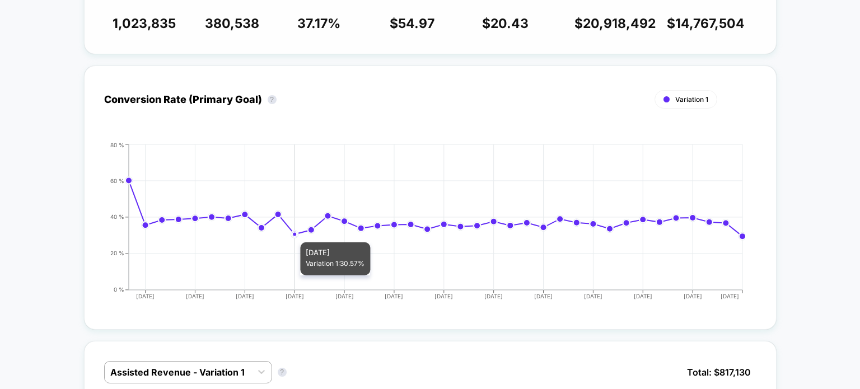
scroll to position [445, 0]
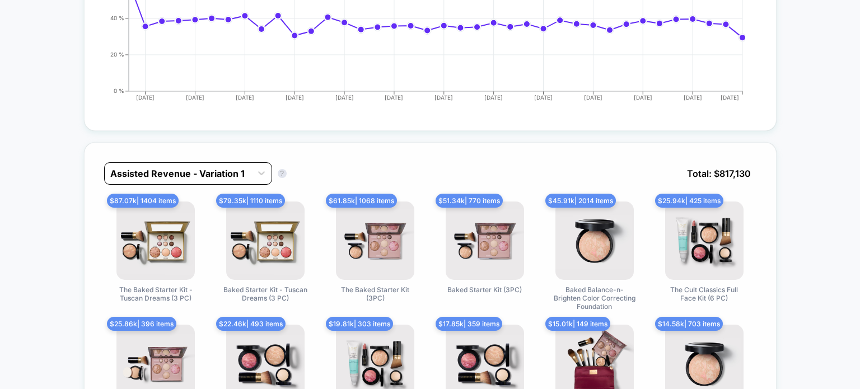
click at [251, 172] on div "Assisted Revenue - Variation 1" at bounding box center [178, 174] width 147 height 18
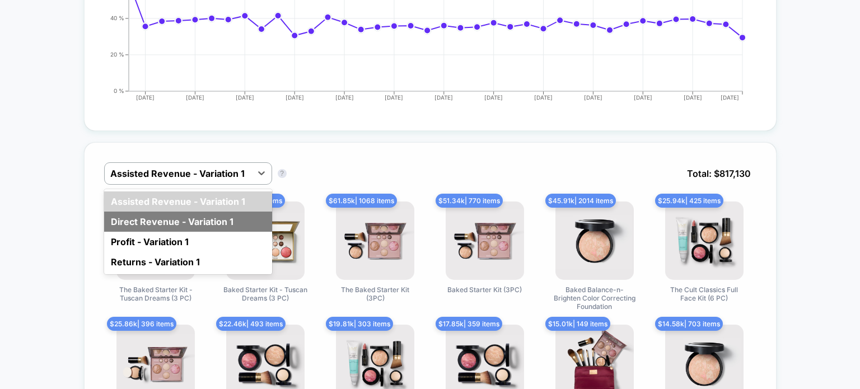
click at [226, 215] on div "Direct Revenue - Variation 1" at bounding box center [188, 222] width 168 height 20
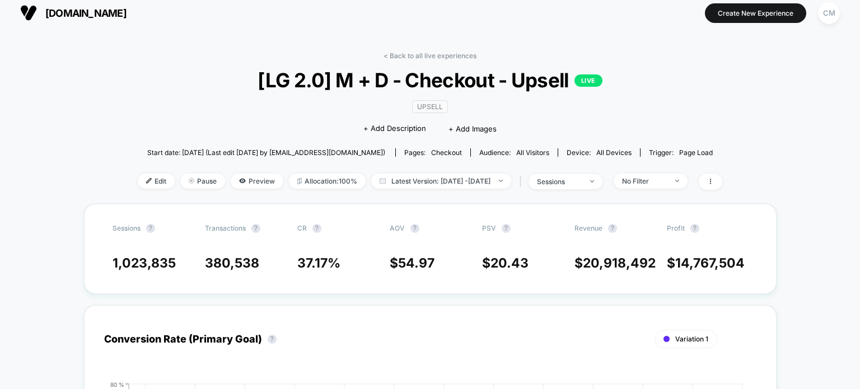
scroll to position [0, 0]
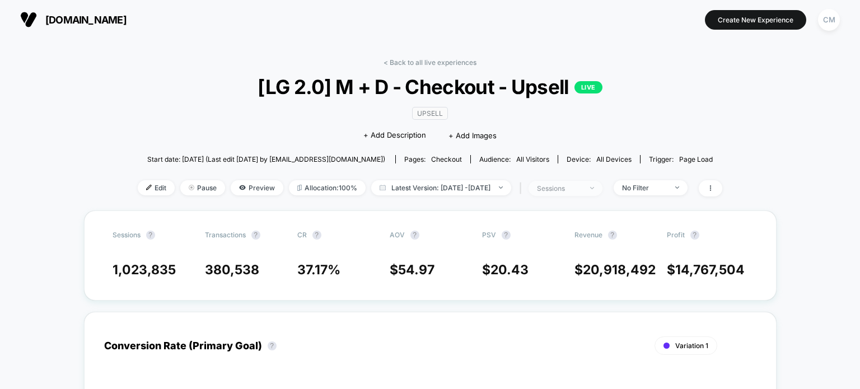
click at [558, 190] on div "sessions" at bounding box center [559, 188] width 45 height 8
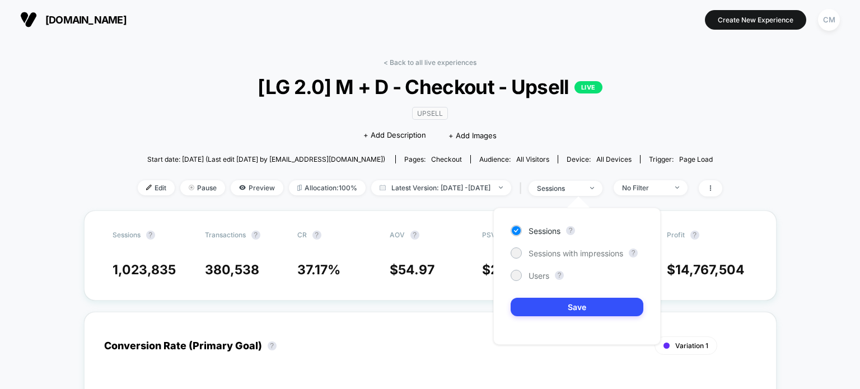
click at [462, 205] on div "< Back to all live experiences [LG 2.0] M + D - Checkout - Upsell LIVE Upsell C…" at bounding box center [430, 134] width 585 height 152
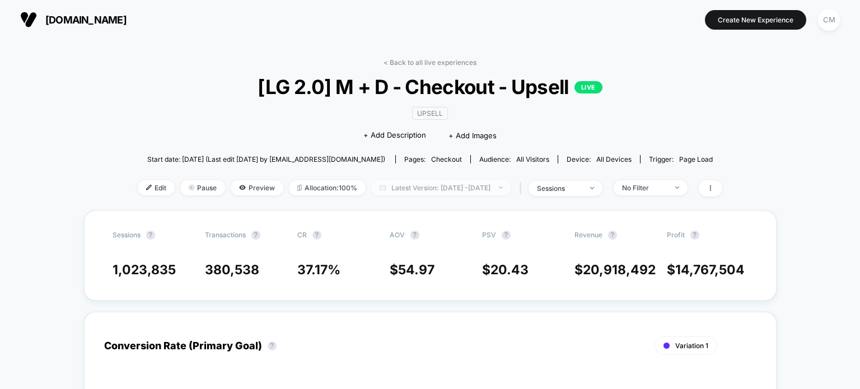
click at [467, 181] on span "Latest Version: [DATE] - [DATE]" at bounding box center [441, 187] width 140 height 15
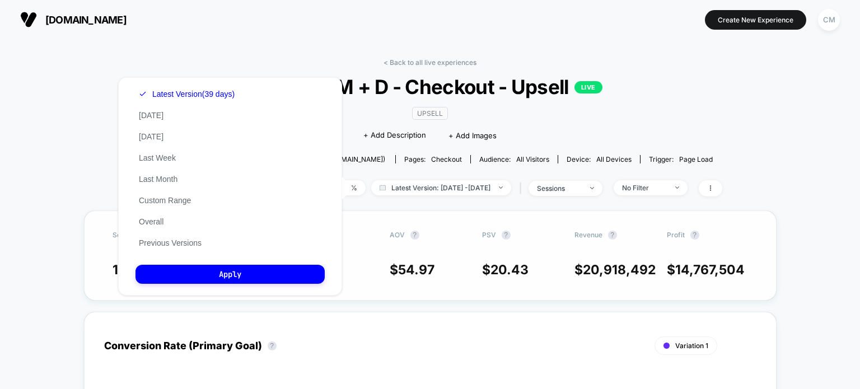
click at [417, 226] on div "Sessions ? Transactions ? CR ? AOV ? PSV ? Revenue ? Profit ? 1,023,835 380,538…" at bounding box center [430, 256] width 693 height 90
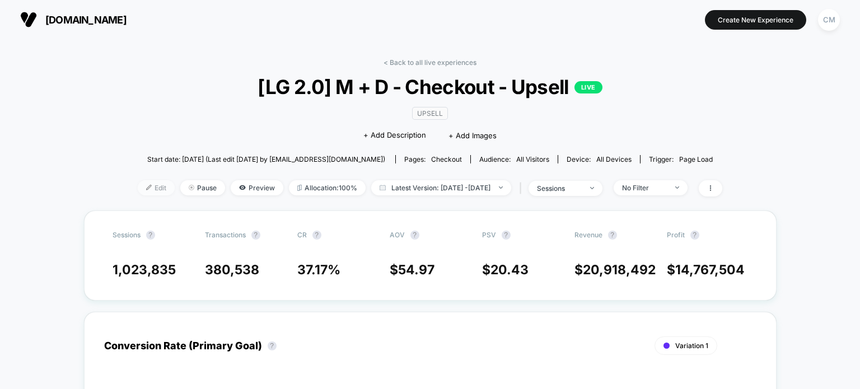
click at [146, 186] on img at bounding box center [149, 188] width 6 height 6
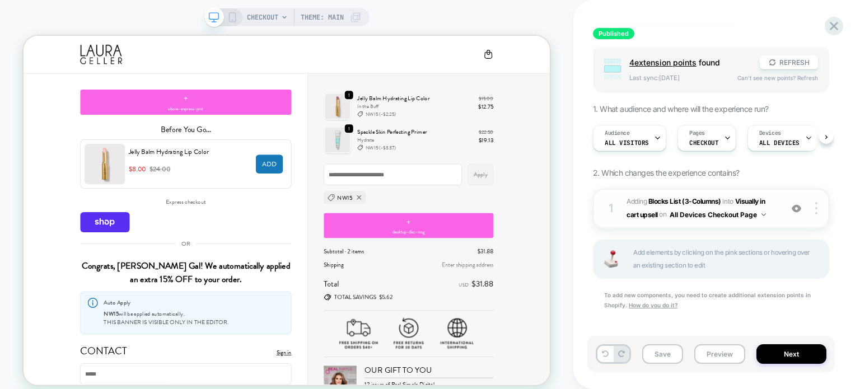
scroll to position [91, 0]
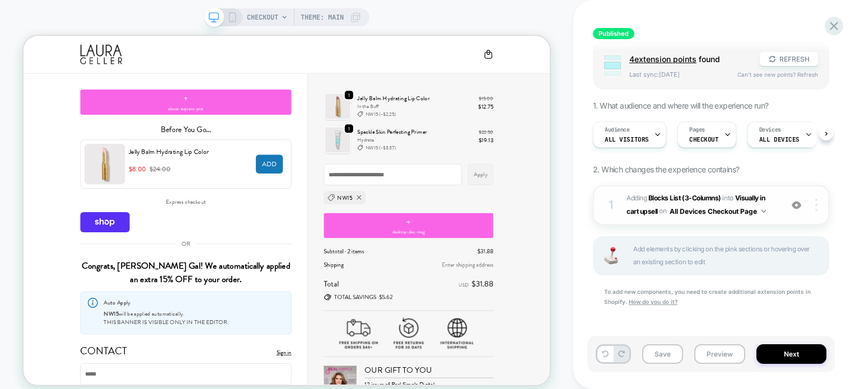
click at [818, 204] on div at bounding box center [817, 205] width 21 height 12
click at [833, 244] on div "Published [LG 2.0] M + D - Checkout - Upsell Click to edit experience details +…" at bounding box center [710, 194] width 247 height 367
click at [694, 195] on b "Blocks List (3-Columns)" at bounding box center [684, 198] width 73 height 8
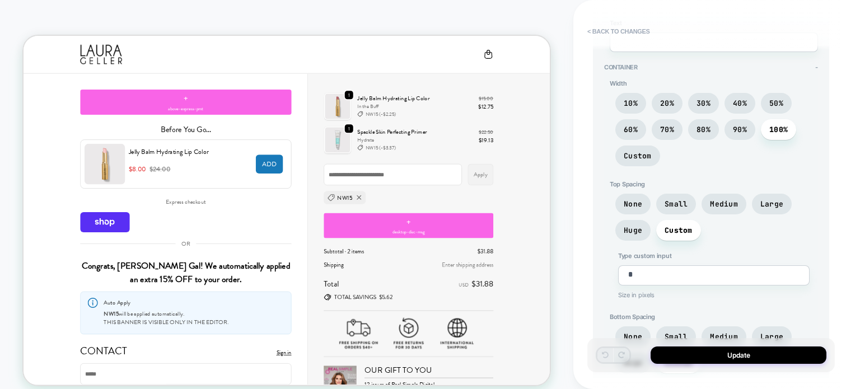
scroll to position [0, 0]
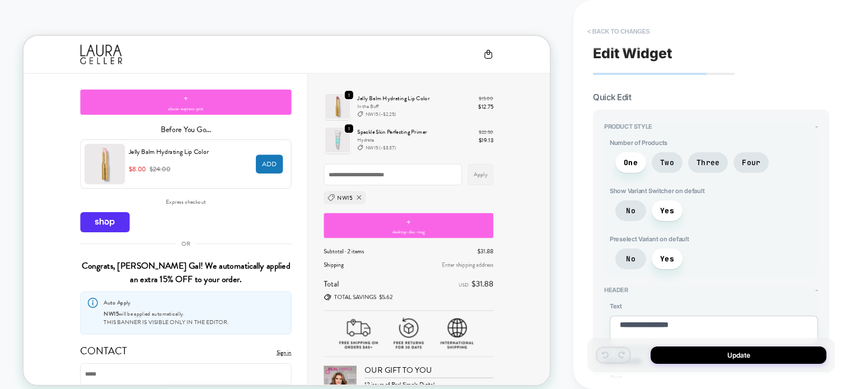
click at [632, 31] on button "< Back to changes" at bounding box center [619, 31] width 74 height 18
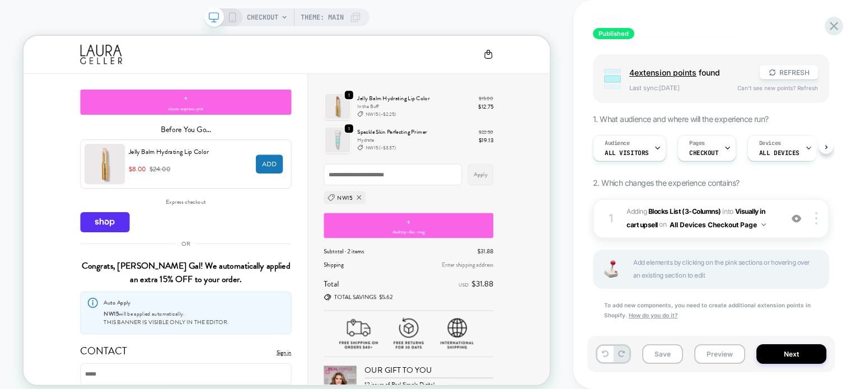
scroll to position [78, 0]
click at [754, 207] on span "Visually in cart upsell" at bounding box center [696, 217] width 138 height 21
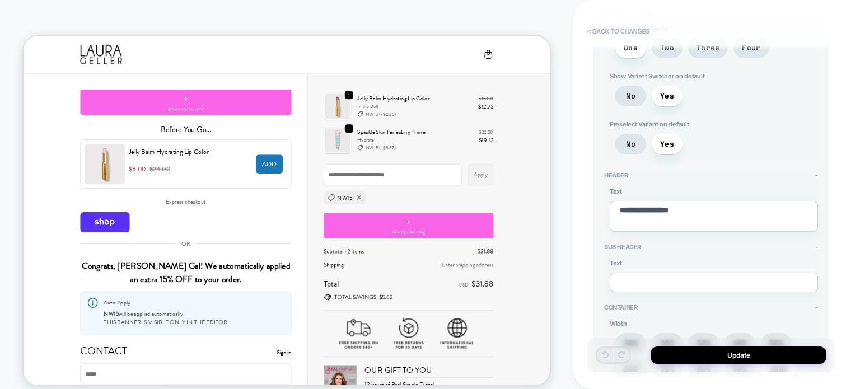
scroll to position [0, 0]
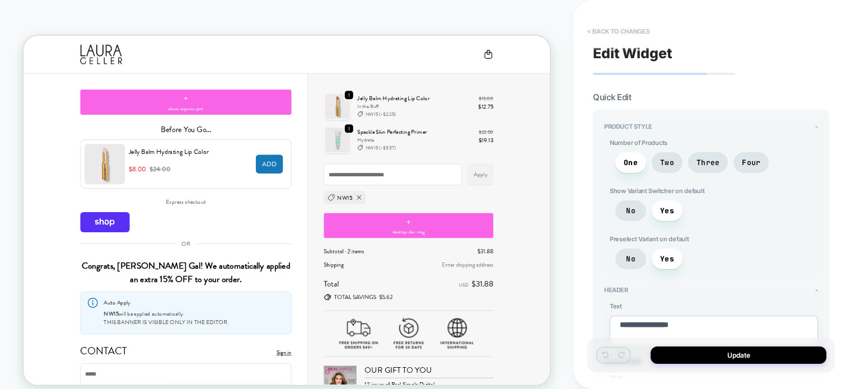
click at [613, 25] on button "< Back to changes" at bounding box center [619, 31] width 74 height 18
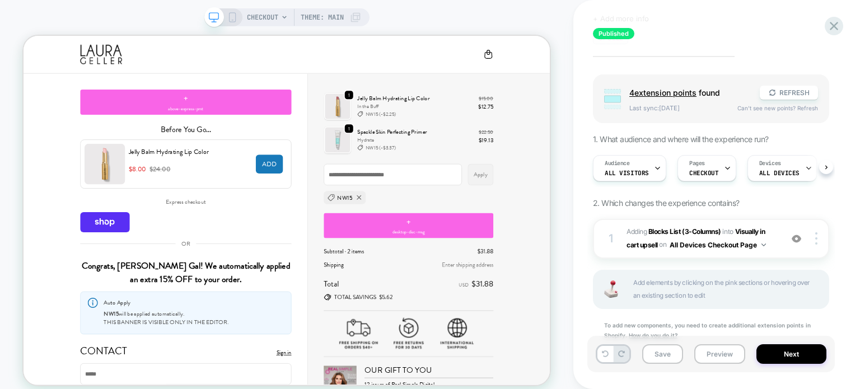
scroll to position [58, 0]
click at [711, 241] on button "All Devices Checkout Page" at bounding box center [718, 244] width 96 height 14
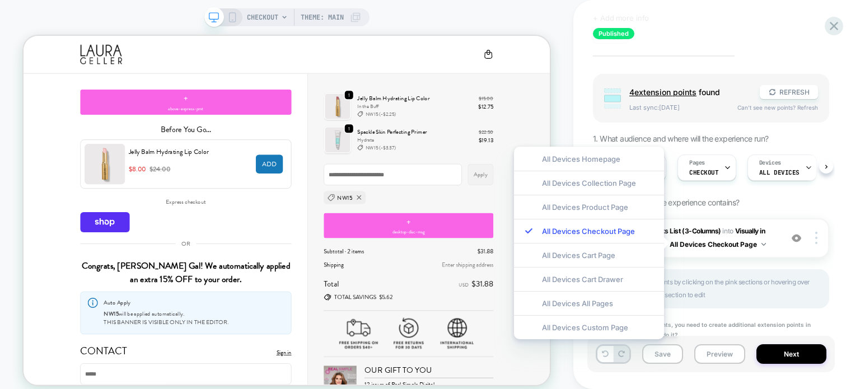
click at [792, 205] on div "Group 4 extension point s found REFRESH Last sync: [DATE] Can't see new points?…" at bounding box center [711, 221] width 236 height 294
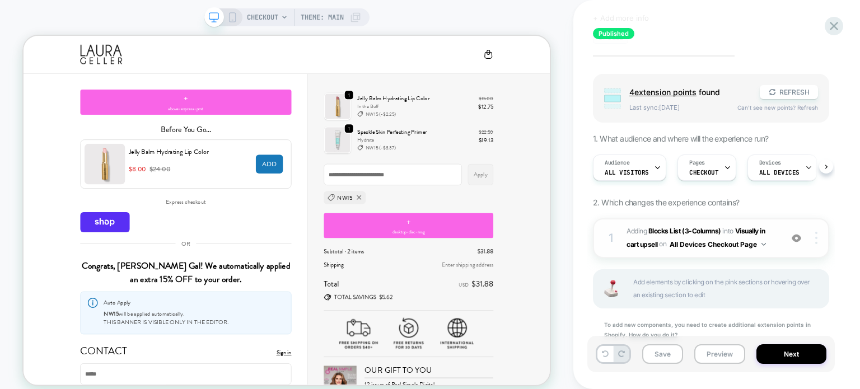
click at [810, 239] on div at bounding box center [817, 238] width 21 height 12
click at [831, 167] on div "Published [LG 2.0] M + D - Checkout - Upsell Click to edit experience details +…" at bounding box center [710, 194] width 247 height 367
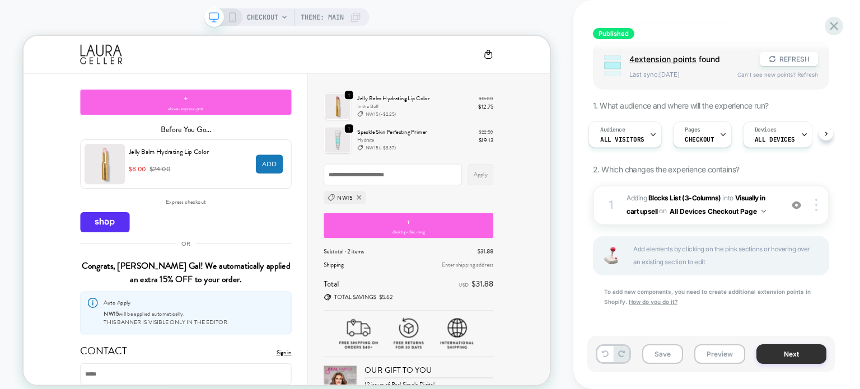
click at [774, 348] on button "Next" at bounding box center [791, 354] width 70 height 20
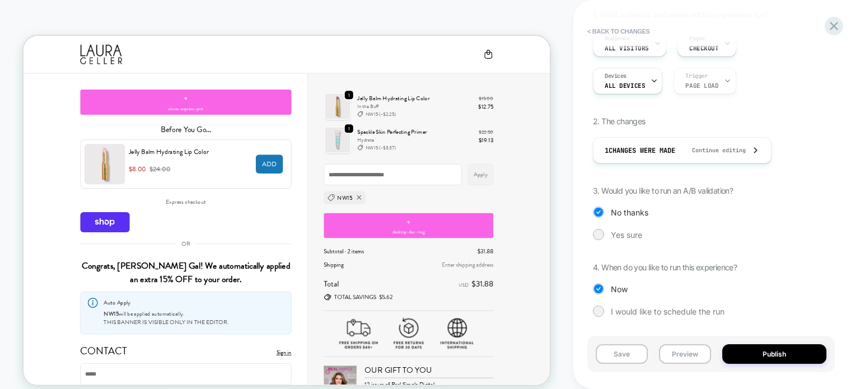
scroll to position [0, 0]
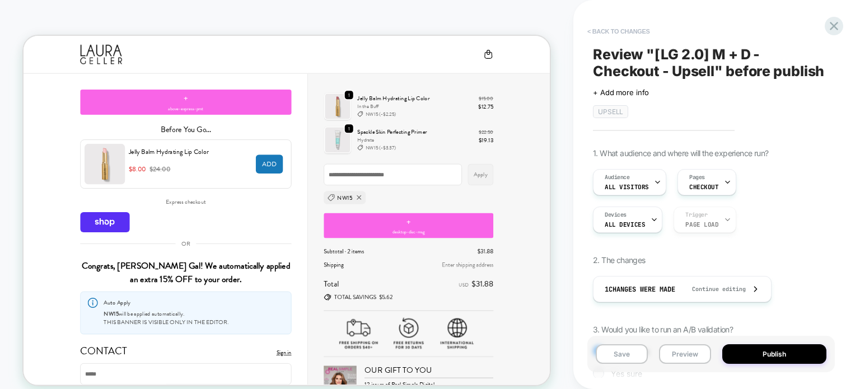
click at [628, 26] on button "< Back to changes" at bounding box center [619, 31] width 74 height 18
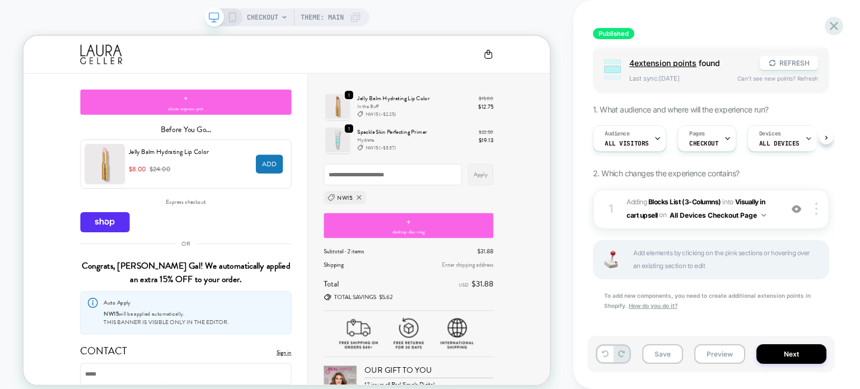
scroll to position [91, 0]
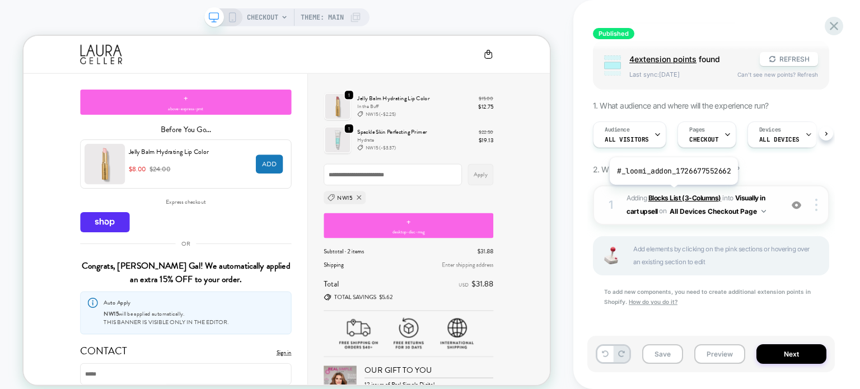
click at [672, 194] on b "Blocks List (3-Columns)" at bounding box center [684, 198] width 73 height 8
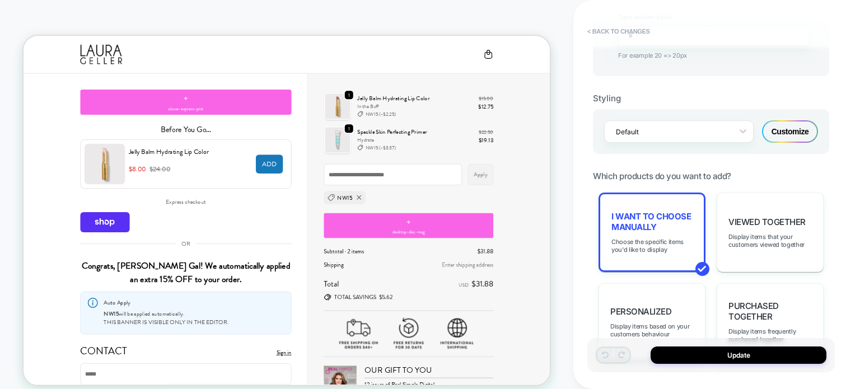
scroll to position [702, 0]
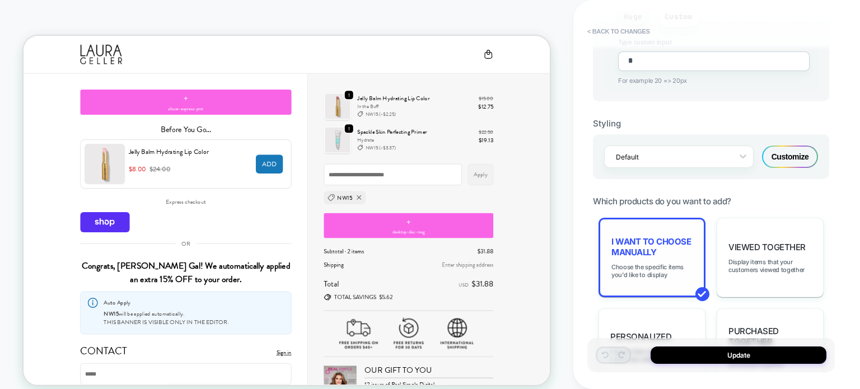
click at [670, 253] on div "I want to choose manually Choose the specific items you'd like to display" at bounding box center [652, 258] width 107 height 80
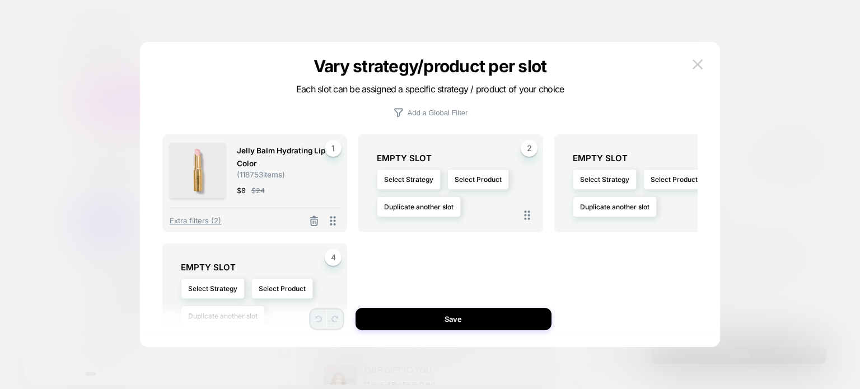
scroll to position [45, 0]
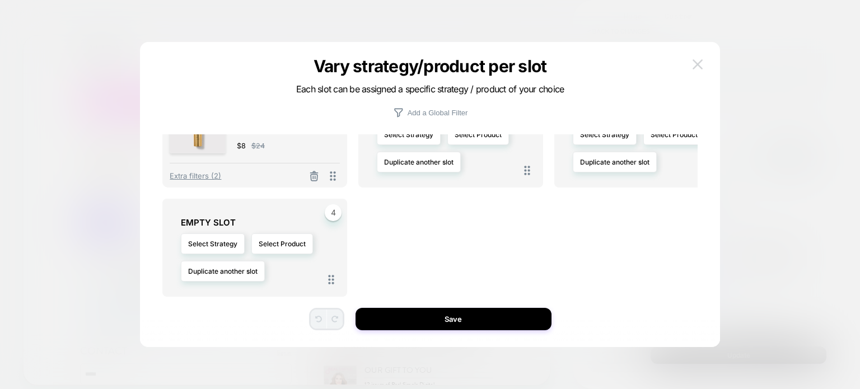
click at [703, 62] on button at bounding box center [697, 64] width 17 height 17
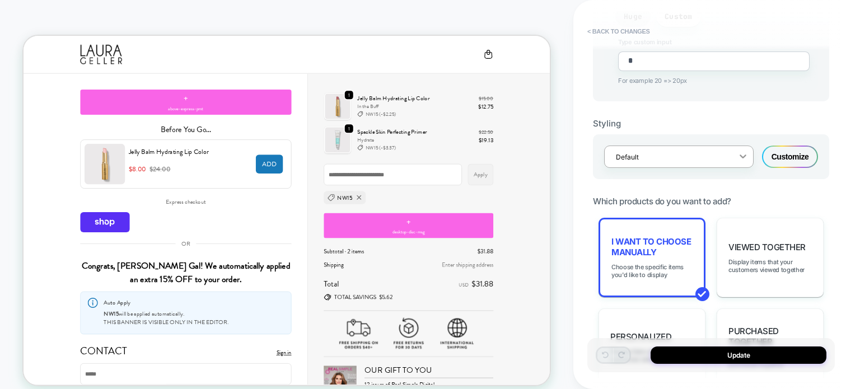
click at [739, 151] on icon at bounding box center [742, 156] width 11 height 11
click at [786, 102] on div "Styling option Default focused, 1 of 1. 1 result available. Use Up and Down to …" at bounding box center [711, 140] width 236 height 78
click at [786, 147] on div "Customize" at bounding box center [790, 157] width 56 height 22
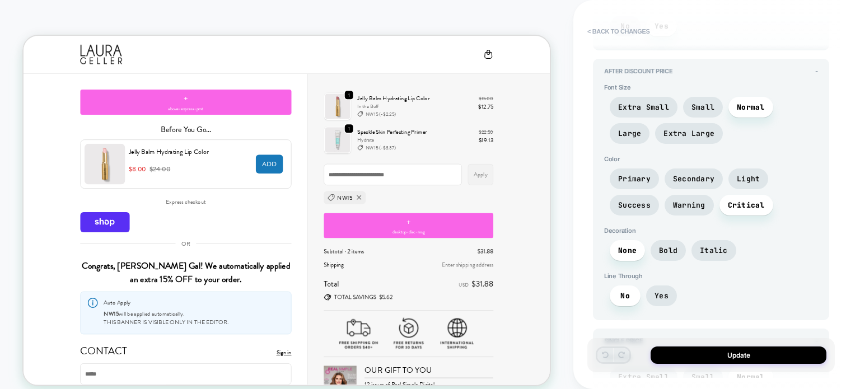
scroll to position [2210, 0]
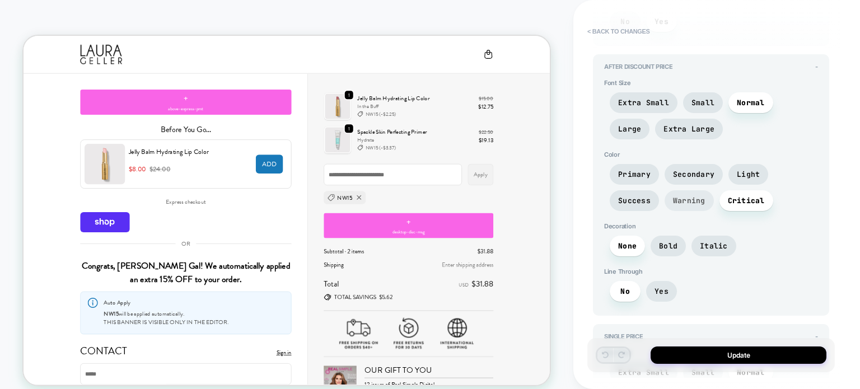
click at [688, 196] on span "Warning" at bounding box center [689, 201] width 32 height 10
click at [649, 190] on span "Success" at bounding box center [634, 200] width 49 height 21
click at [639, 171] on span "Primary" at bounding box center [634, 174] width 49 height 21
click at [688, 170] on span "Secondary" at bounding box center [693, 175] width 41 height 10
click at [743, 174] on span "Light" at bounding box center [748, 174] width 40 height 21
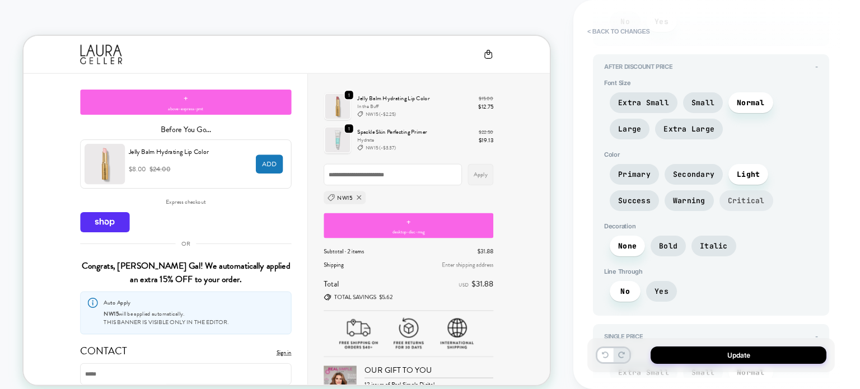
click at [744, 196] on span "Critical" at bounding box center [746, 201] width 37 height 10
click at [664, 241] on span "Bold" at bounding box center [668, 246] width 18 height 10
click at [660, 287] on span "Yes" at bounding box center [662, 292] width 14 height 10
click at [636, 281] on span "No" at bounding box center [625, 291] width 31 height 21
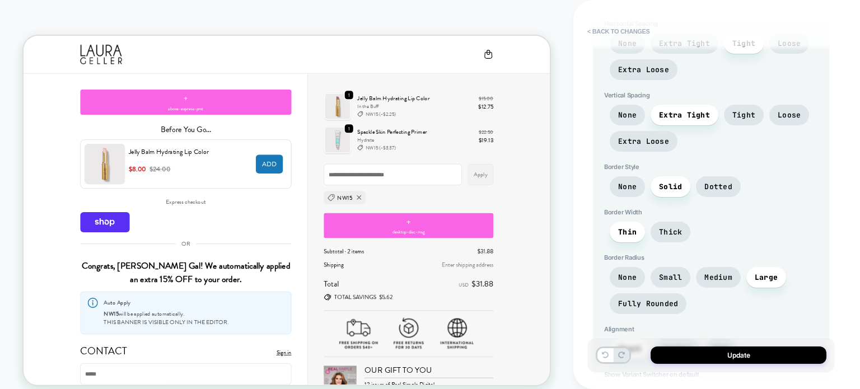
scroll to position [1563, 0]
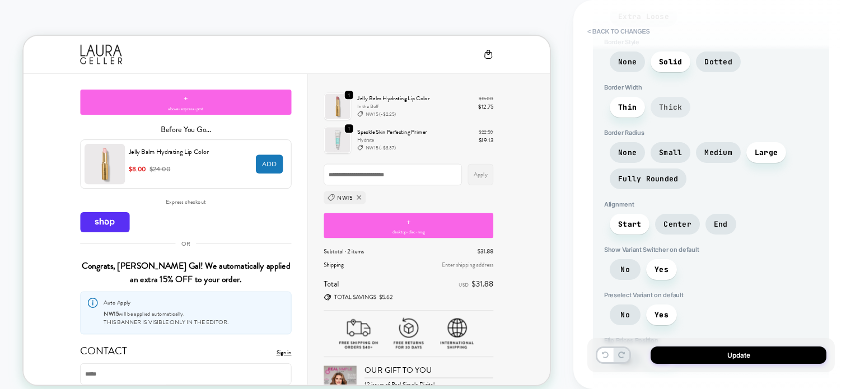
click at [674, 103] on span "Thick" at bounding box center [670, 107] width 23 height 10
click at [617, 102] on span "Thin" at bounding box center [627, 107] width 35 height 21
click at [652, 178] on span "Fully Rounded" at bounding box center [648, 179] width 77 height 21
click at [764, 149] on span "Large" at bounding box center [766, 153] width 23 height 10
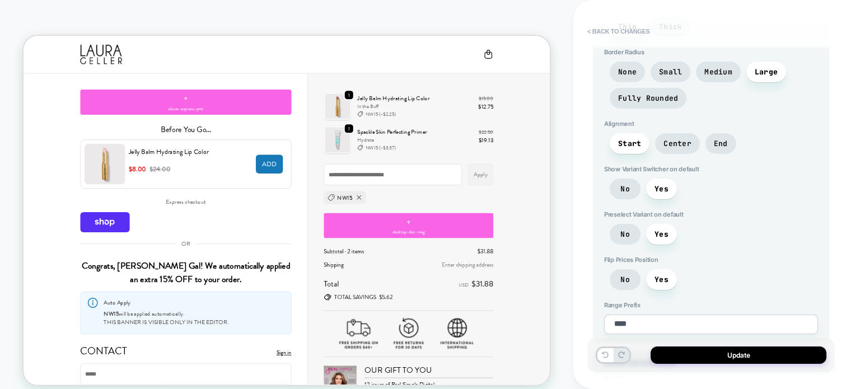
scroll to position [1644, 0]
click at [670, 141] on span "Center" at bounding box center [677, 143] width 45 height 21
click at [628, 138] on span "Start" at bounding box center [629, 143] width 23 height 10
click at [723, 138] on span "End" at bounding box center [721, 143] width 14 height 10
click at [620, 138] on span "Start" at bounding box center [629, 143] width 23 height 10
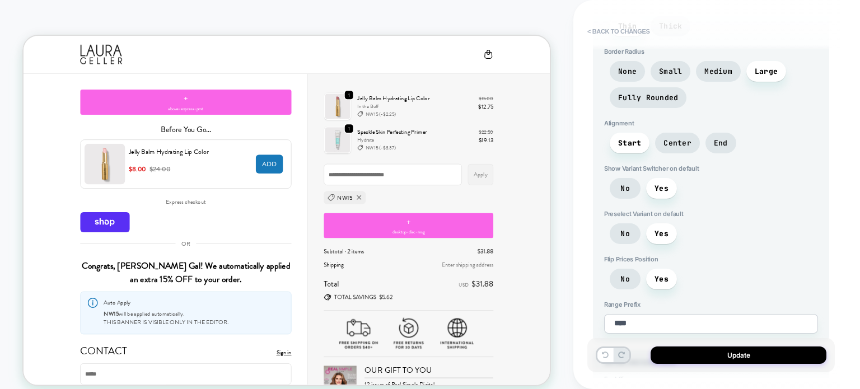
scroll to position [1686, 0]
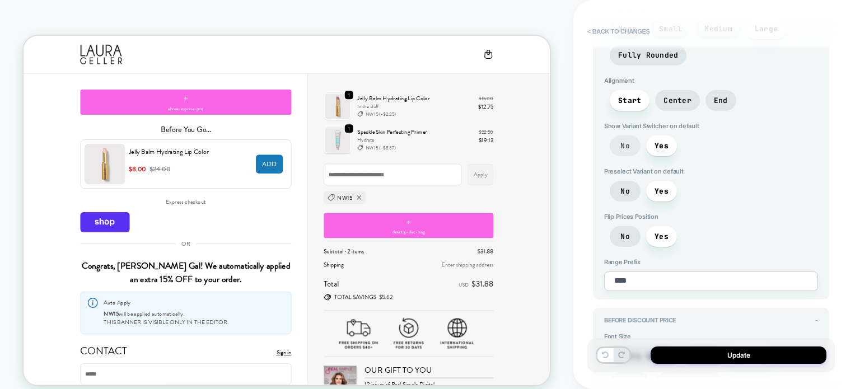
click at [629, 141] on span "No" at bounding box center [625, 146] width 10 height 10
click at [656, 141] on span "Yes" at bounding box center [662, 146] width 14 height 10
click at [627, 186] on span "No" at bounding box center [625, 191] width 10 height 10
click at [657, 186] on span "Yes" at bounding box center [662, 191] width 14 height 10
click at [630, 183] on span "No" at bounding box center [625, 191] width 31 height 21
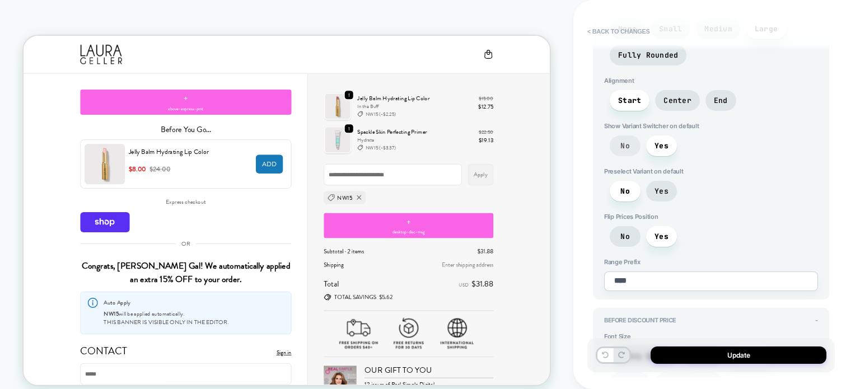
click at [630, 142] on span "No" at bounding box center [625, 145] width 31 height 21
click at [657, 186] on span "Yes" at bounding box center [662, 191] width 14 height 10
click at [661, 144] on span "Yes" at bounding box center [661, 145] width 31 height 21
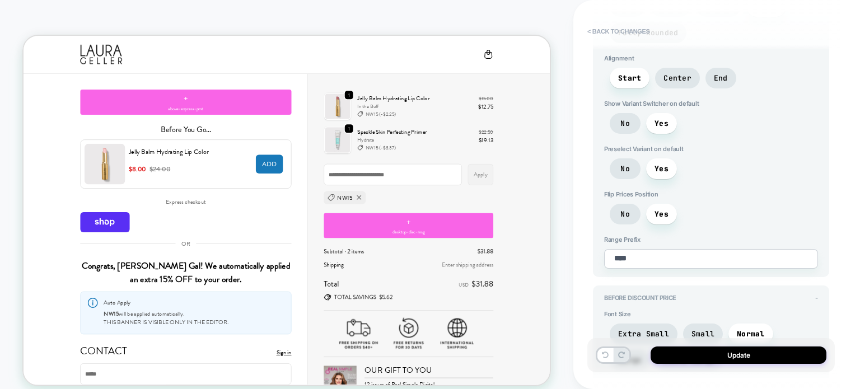
scroll to position [1710, 0]
click at [623, 208] on span "No" at bounding box center [625, 213] width 10 height 10
click at [648, 205] on span "Yes" at bounding box center [661, 213] width 31 height 21
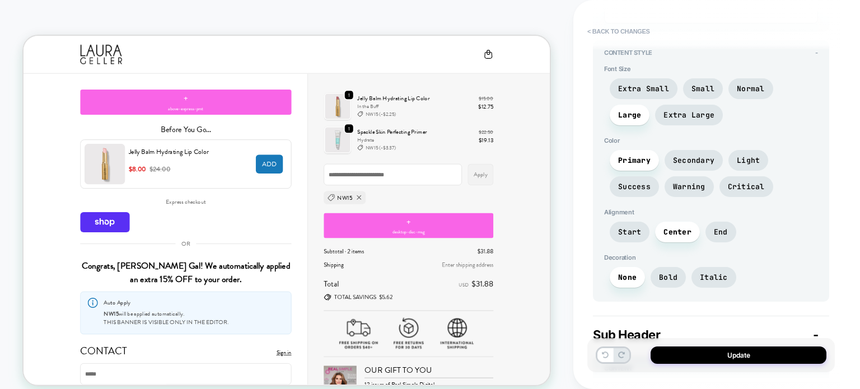
scroll to position [0, 0]
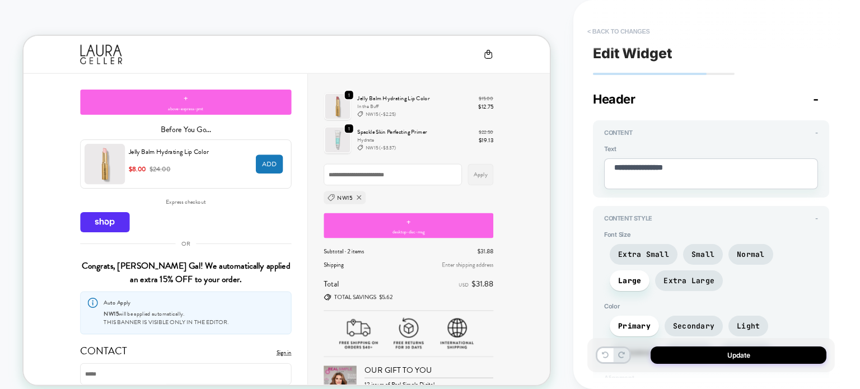
click at [637, 31] on button "< Back to changes" at bounding box center [619, 31] width 74 height 18
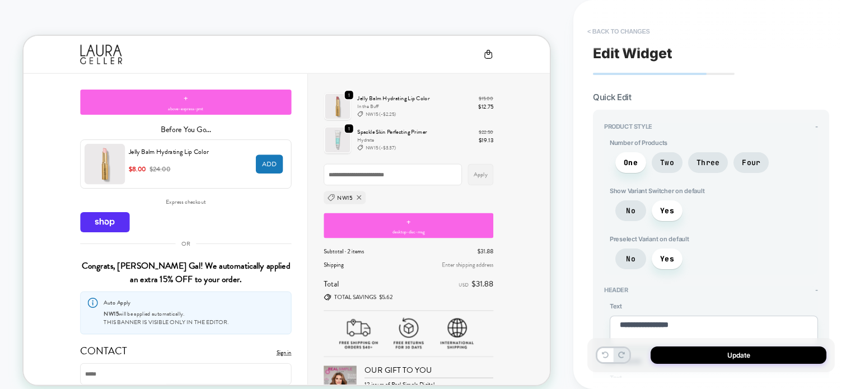
click at [634, 30] on button "< Back to changes" at bounding box center [619, 31] width 74 height 18
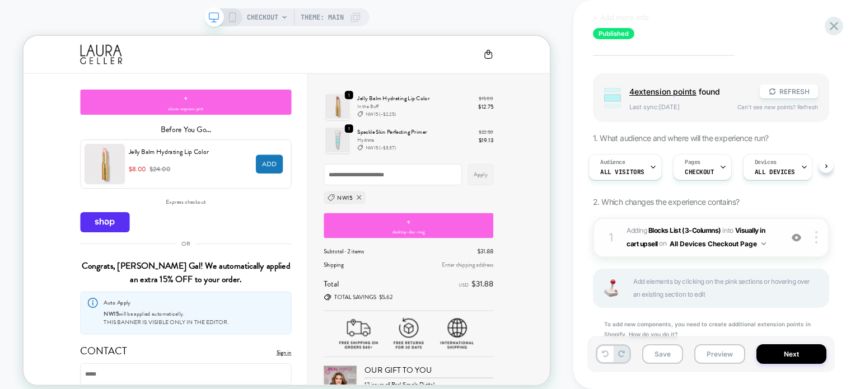
scroll to position [58, 0]
click at [672, 232] on b "Blocks List (3-Columns)" at bounding box center [684, 230] width 73 height 8
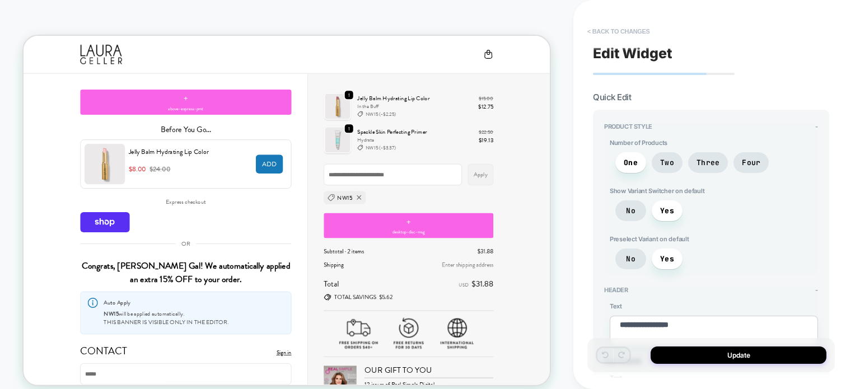
click at [608, 32] on button "< Back to changes" at bounding box center [619, 31] width 74 height 18
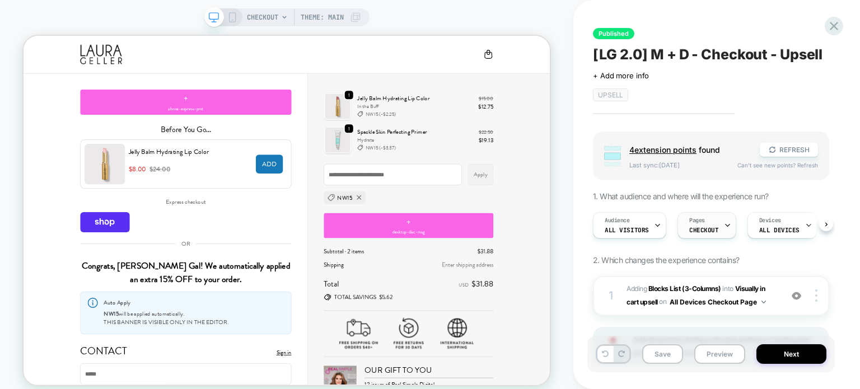
scroll to position [0, 0]
click at [750, 289] on span "Visually in cart upsell" at bounding box center [696, 294] width 138 height 21
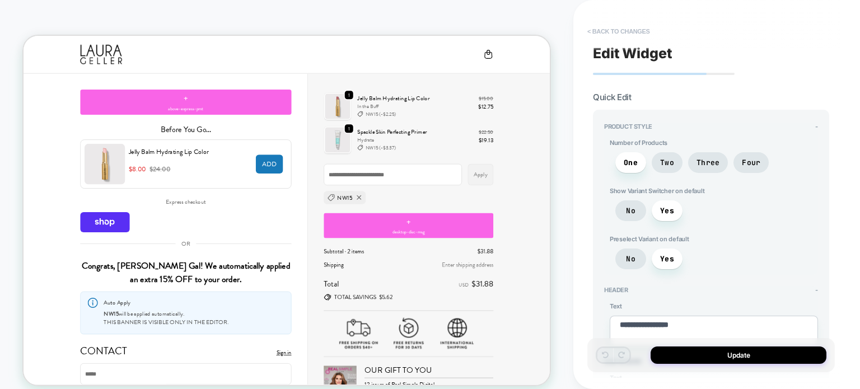
click at [600, 32] on button "< Back to changes" at bounding box center [619, 31] width 74 height 18
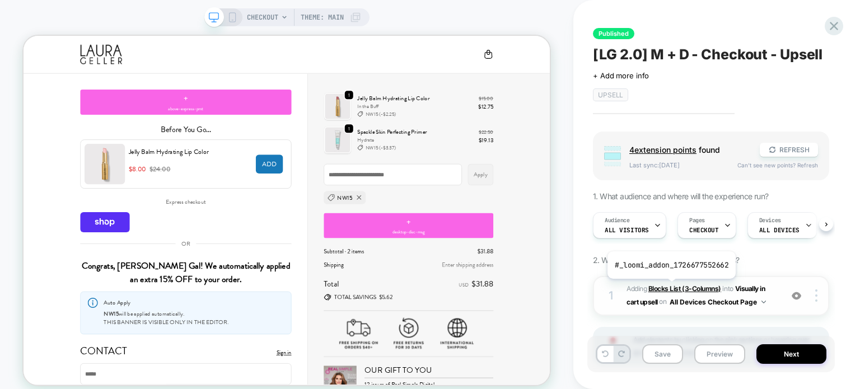
click at [670, 287] on b "Blocks List (3-Columns)" at bounding box center [684, 288] width 73 height 8
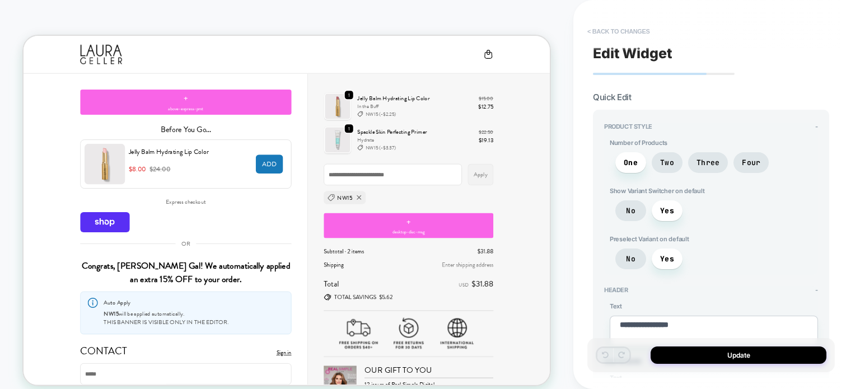
click at [600, 33] on button "< Back to changes" at bounding box center [619, 31] width 74 height 18
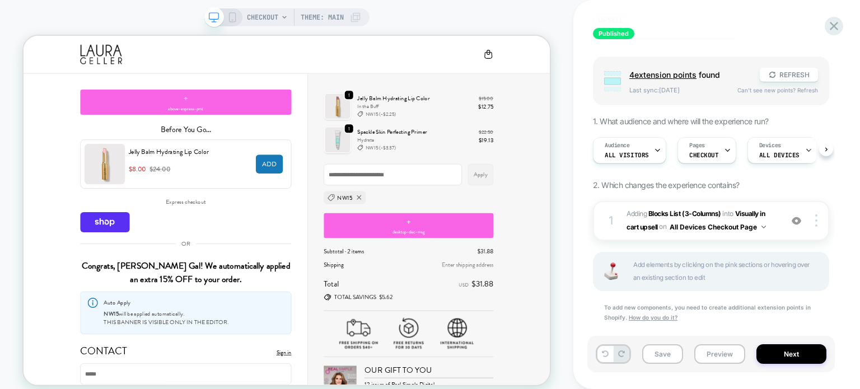
scroll to position [77, 0]
click at [709, 222] on button "All Devices Checkout Page" at bounding box center [718, 225] width 96 height 14
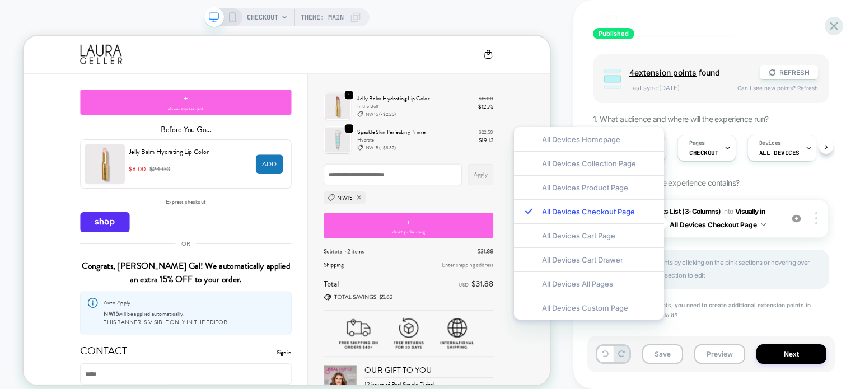
click at [761, 254] on div "Add elements by clicking on the pink sections or hovering over an existing sect…" at bounding box center [711, 269] width 236 height 39
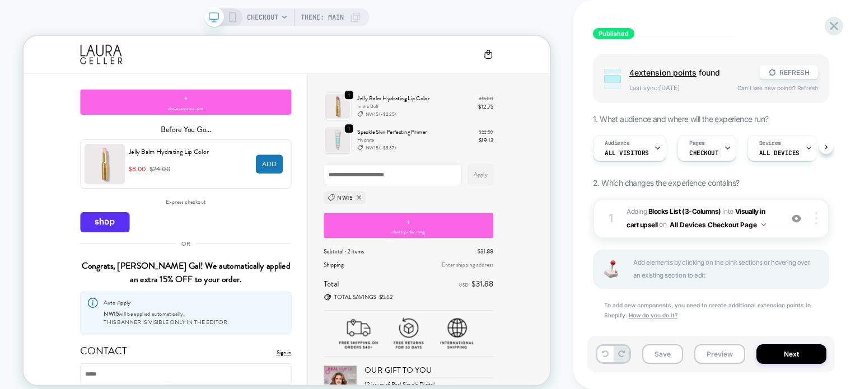
click at [820, 223] on div at bounding box center [817, 218] width 21 height 12
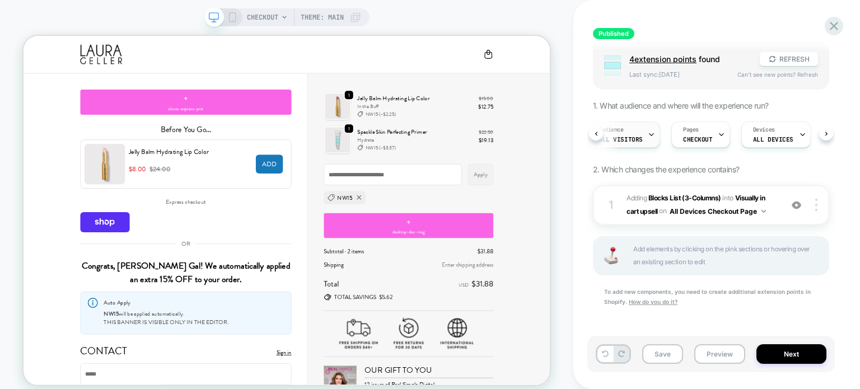
scroll to position [0, 4]
click at [767, 362] on button "Next" at bounding box center [791, 354] width 70 height 20
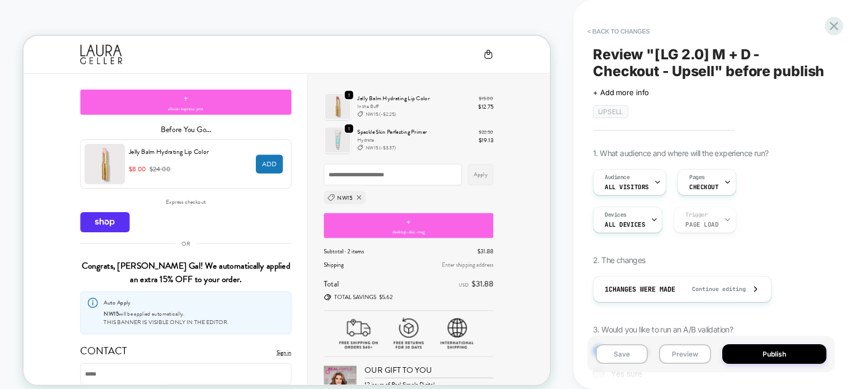
scroll to position [0, 0]
click at [836, 22] on icon at bounding box center [833, 25] width 15 height 15
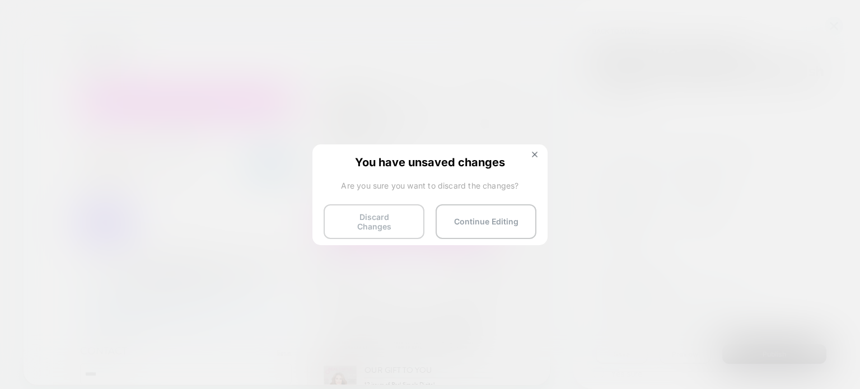
click at [390, 212] on button "Discard Changes" at bounding box center [374, 221] width 101 height 35
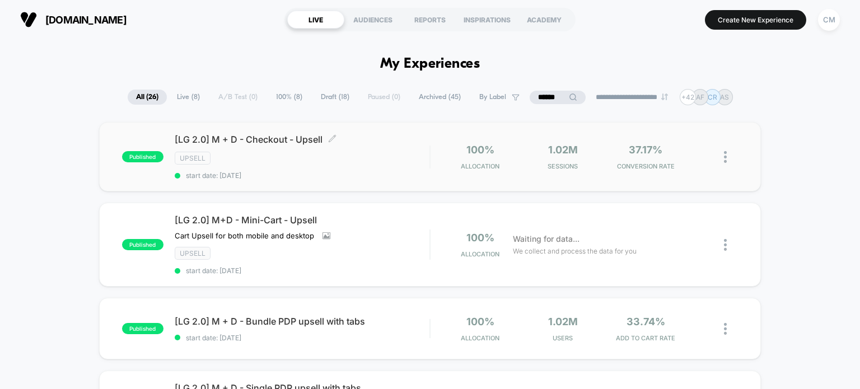
click at [336, 158] on div "Upsell" at bounding box center [302, 158] width 255 height 13
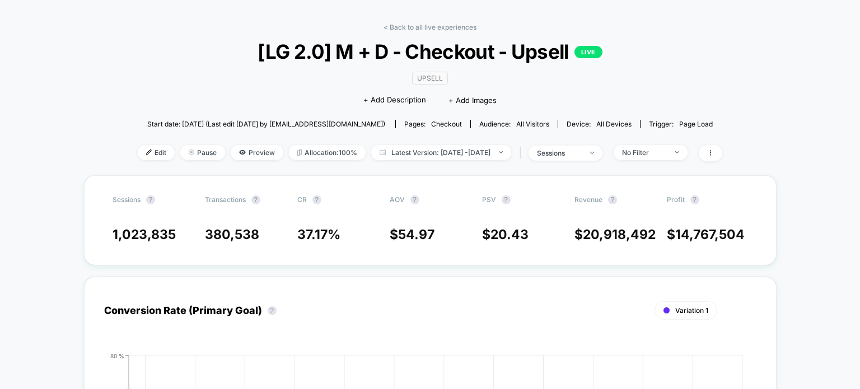
scroll to position [36, 0]
click at [138, 155] on span "Edit" at bounding box center [156, 151] width 37 height 15
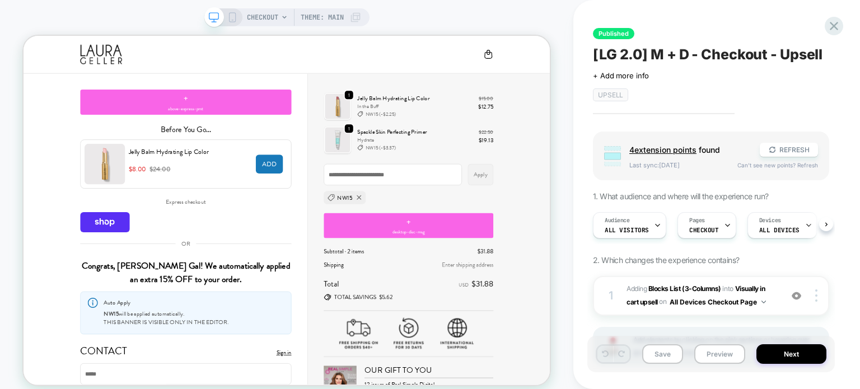
scroll to position [91, 0]
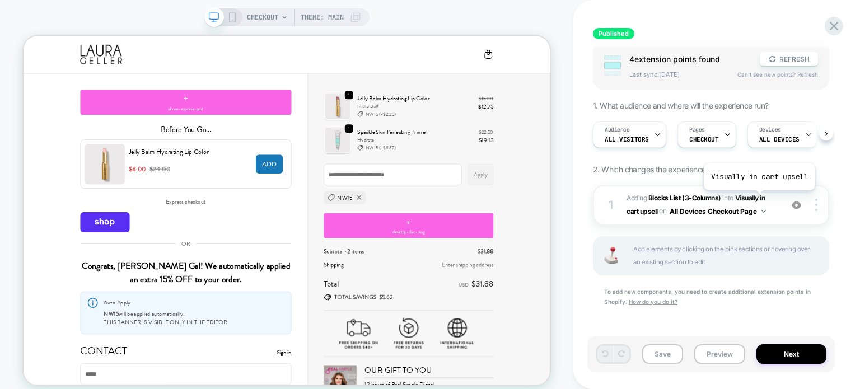
click at [758, 199] on span "Visually in cart upsell" at bounding box center [696, 204] width 138 height 21
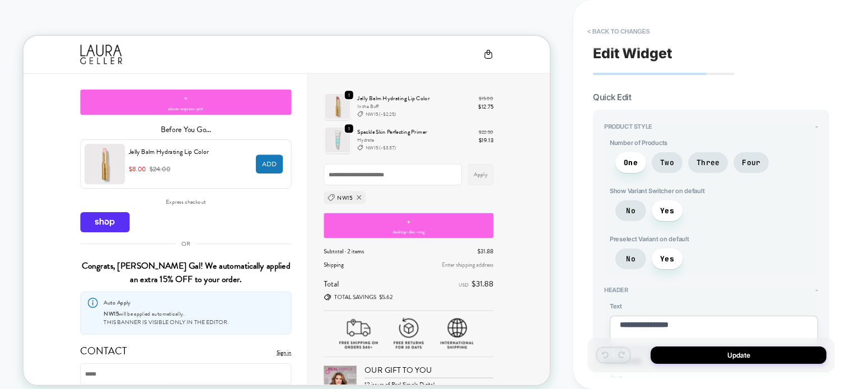
type textarea "*"
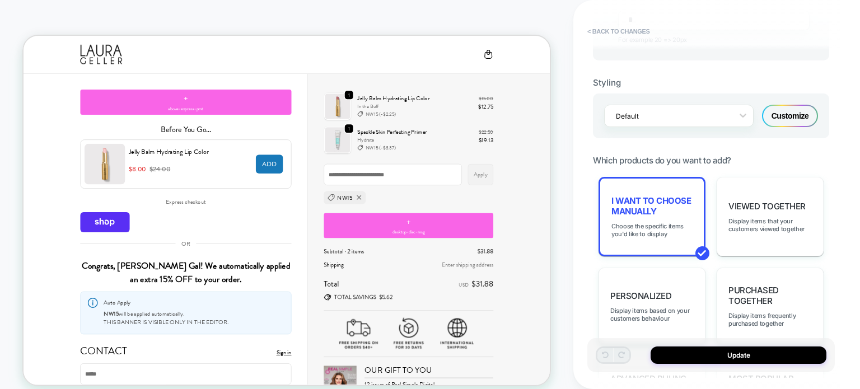
scroll to position [741, 0]
click at [642, 205] on span "I want to choose manually" at bounding box center [651, 207] width 81 height 21
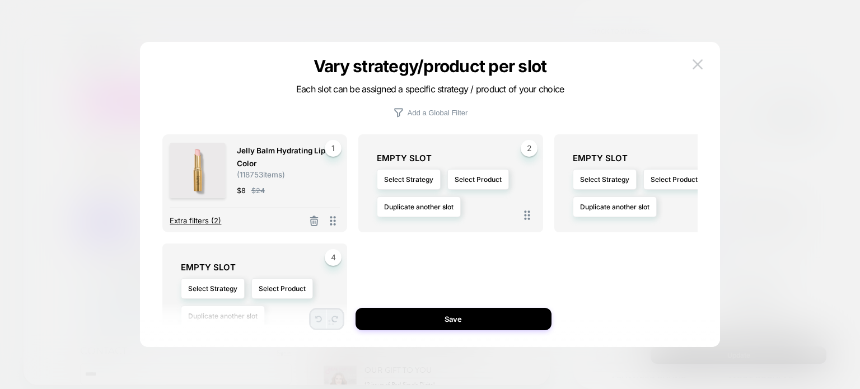
click at [204, 219] on span "Extra filters (2)" at bounding box center [196, 220] width 52 height 9
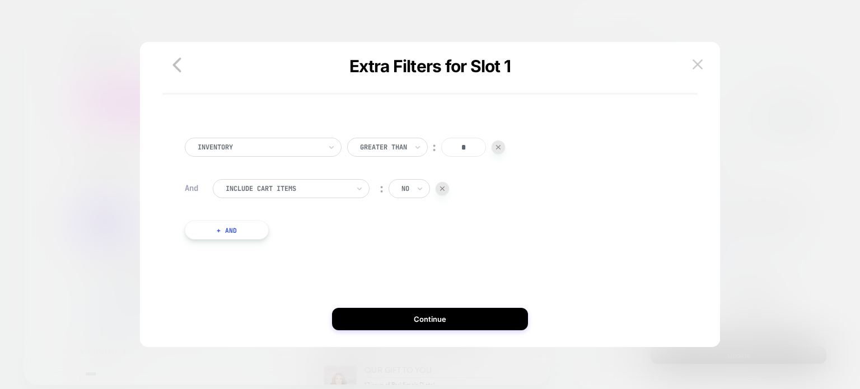
scroll to position [0, 0]
click at [260, 230] on button "+ And" at bounding box center [227, 235] width 84 height 19
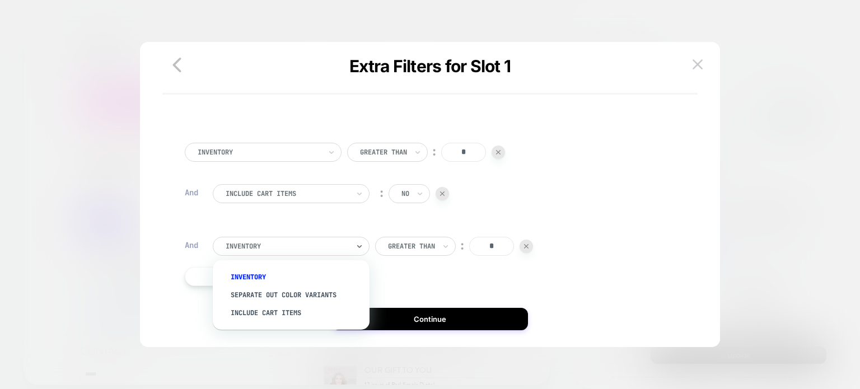
click at [262, 249] on div at bounding box center [287, 246] width 123 height 10
click at [260, 296] on div "Separate out color variants" at bounding box center [297, 295] width 146 height 18
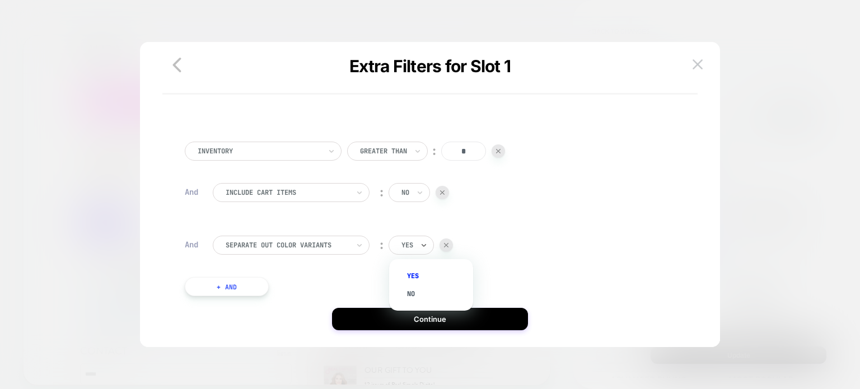
click at [403, 240] on input "text" at bounding box center [403, 245] width 4 height 10
click at [474, 207] on div "Include Cart Items ︰ no" at bounding box center [444, 198] width 462 height 30
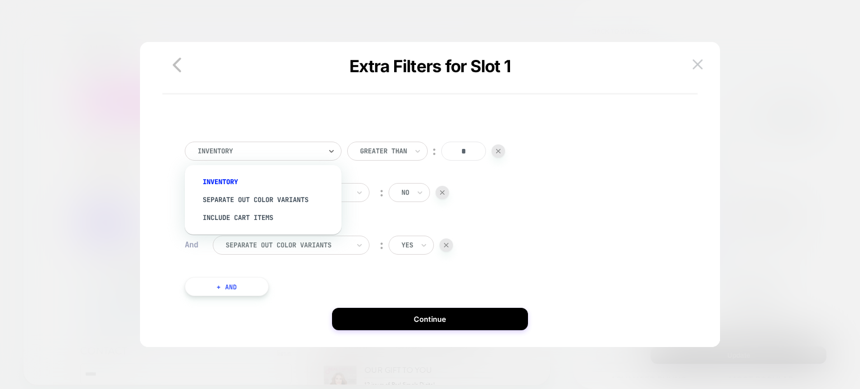
click at [320, 155] on div at bounding box center [259, 151] width 123 height 10
click at [308, 121] on div "option Inventory focused, 1 of 3. 3 results available. Use Up and Down to choos…" at bounding box center [429, 211] width 535 height 249
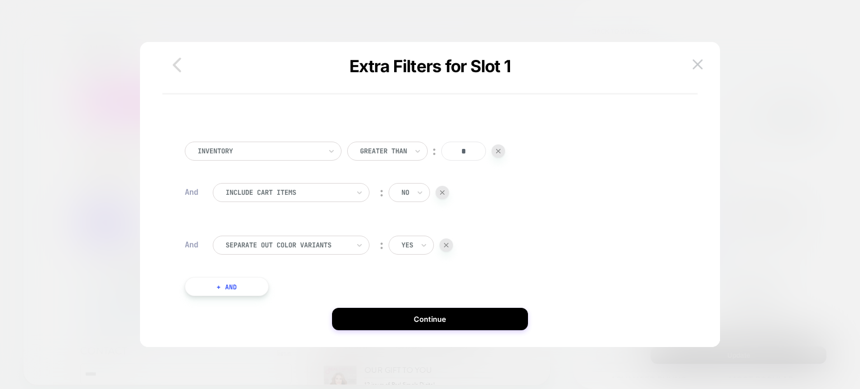
click at [172, 69] on icon "button" at bounding box center [177, 65] width 22 height 22
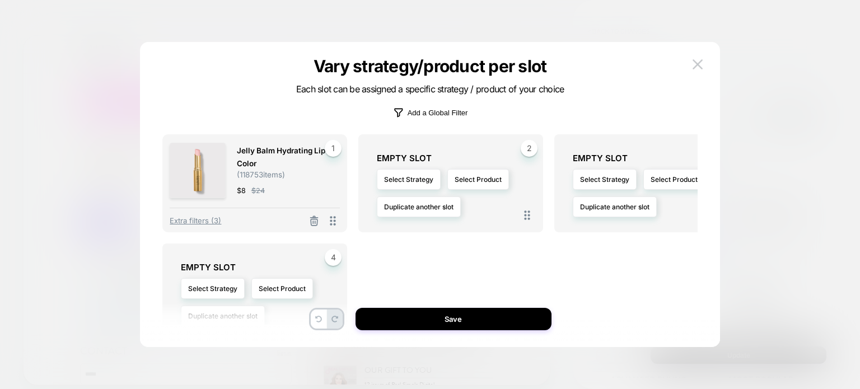
click at [440, 111] on p "Add a Global Filter" at bounding box center [438, 113] width 60 height 8
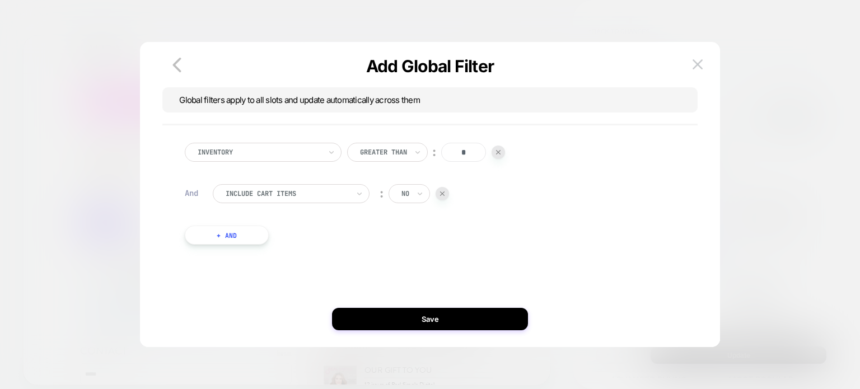
click at [244, 231] on button "+ And" at bounding box center [227, 235] width 84 height 19
click at [252, 239] on div at bounding box center [287, 244] width 123 height 10
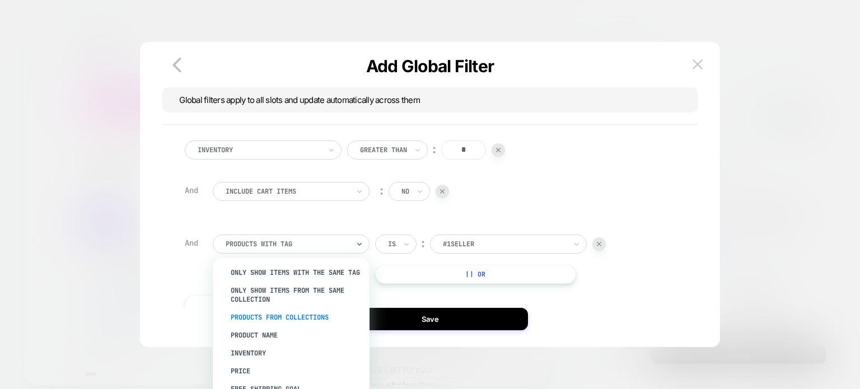
scroll to position [20, 0]
click at [260, 342] on div "Product Name" at bounding box center [297, 336] width 146 height 18
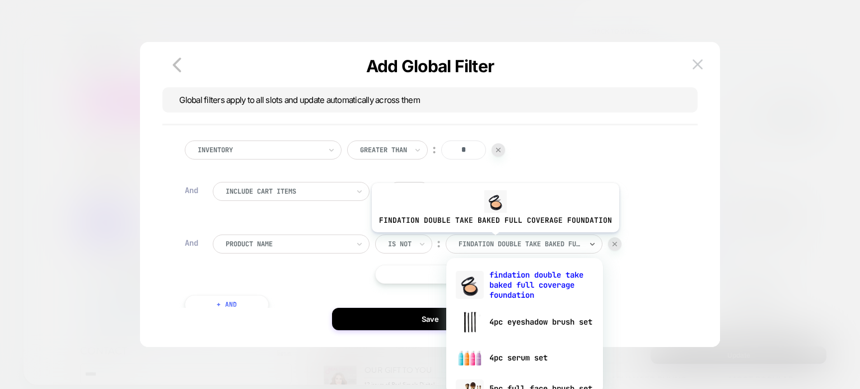
click at [493, 241] on div at bounding box center [520, 244] width 123 height 10
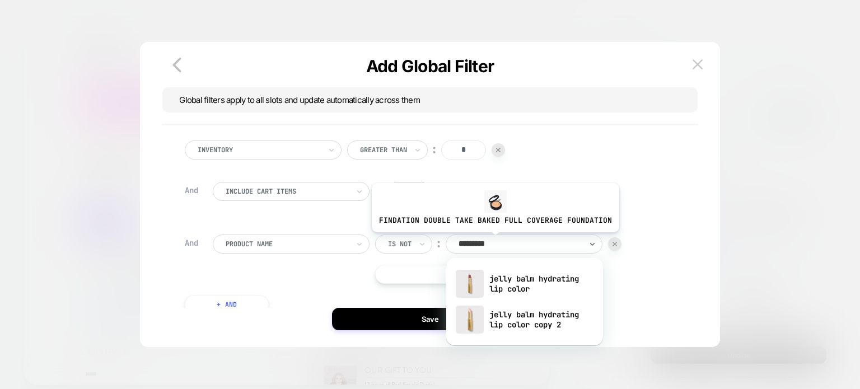
type input "**********"
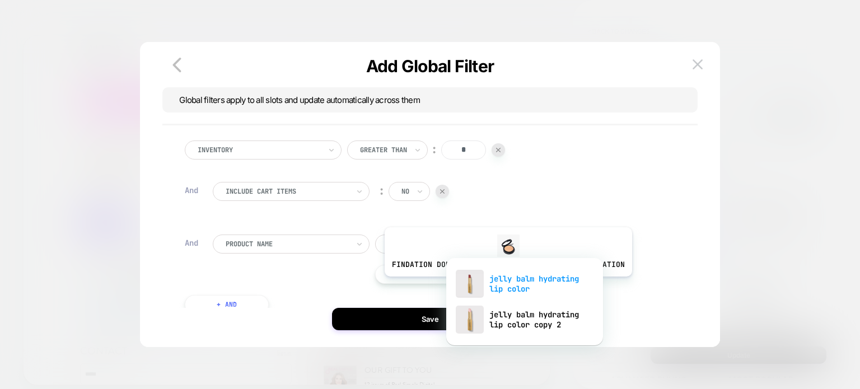
click at [506, 285] on div "jelly balm hydrating lip color" at bounding box center [525, 284] width 146 height 36
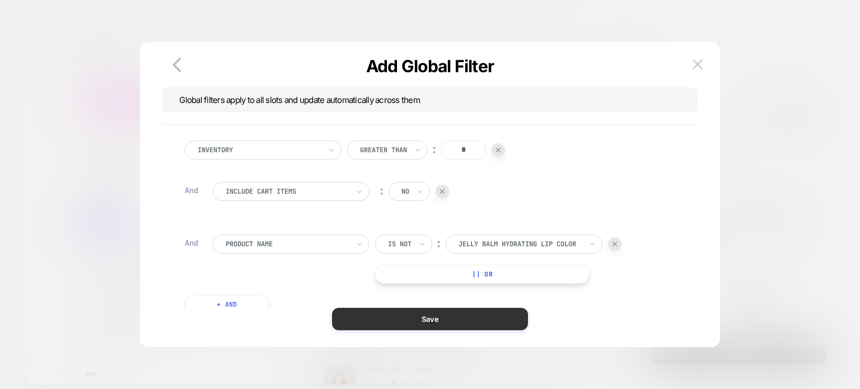
click at [383, 314] on button "Save" at bounding box center [430, 319] width 196 height 22
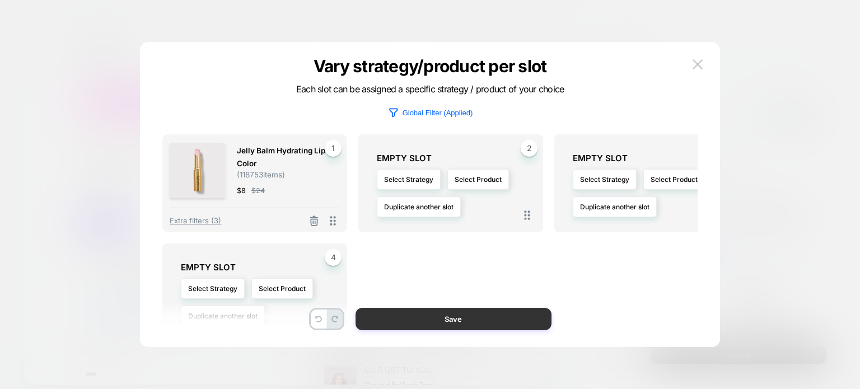
click at [390, 309] on button "Save" at bounding box center [454, 319] width 196 height 22
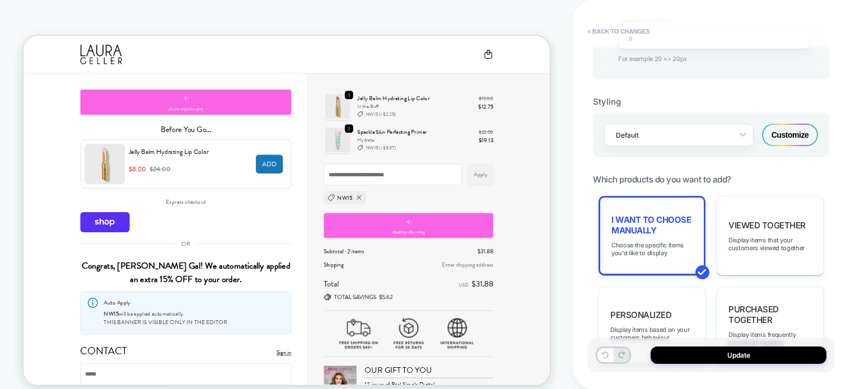
scroll to position [877, 0]
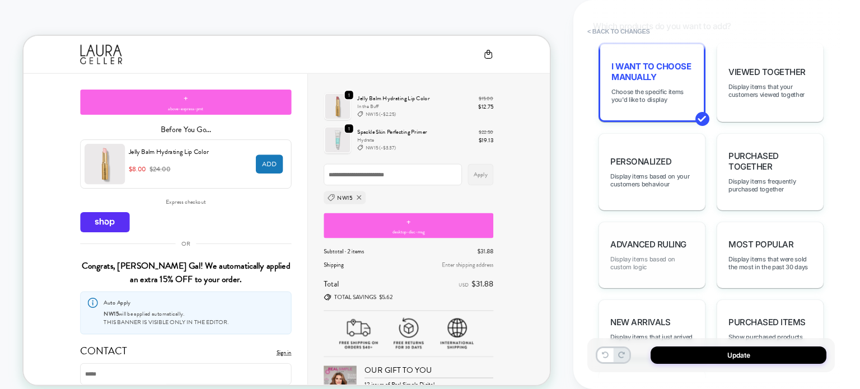
click at [666, 255] on span "Display items based on custom logic" at bounding box center [651, 263] width 83 height 16
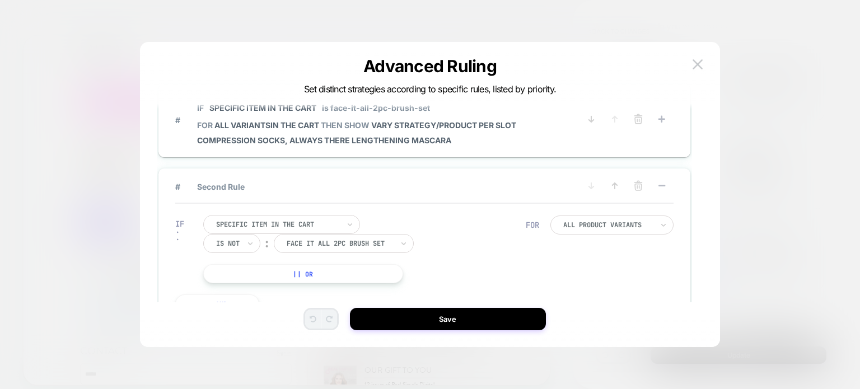
scroll to position [0, 0]
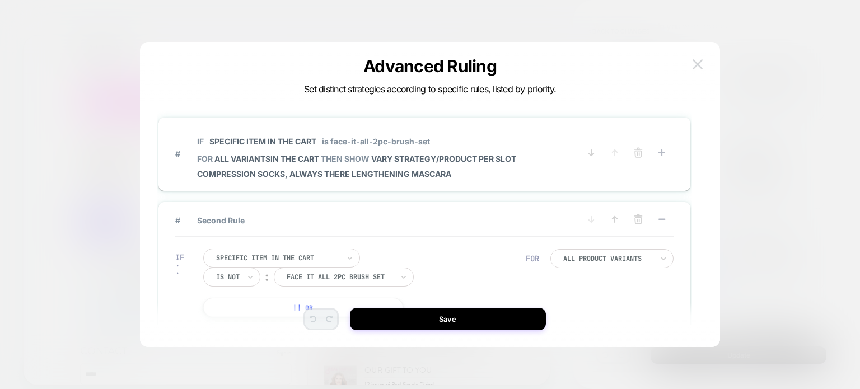
click at [700, 60] on img at bounding box center [698, 64] width 10 height 10
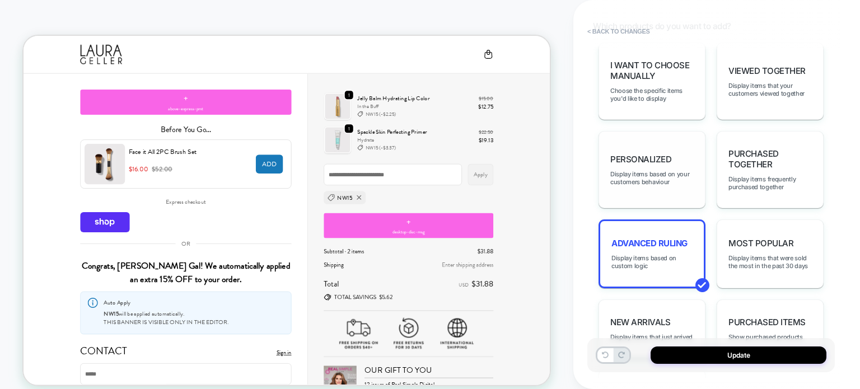
scroll to position [755, 0]
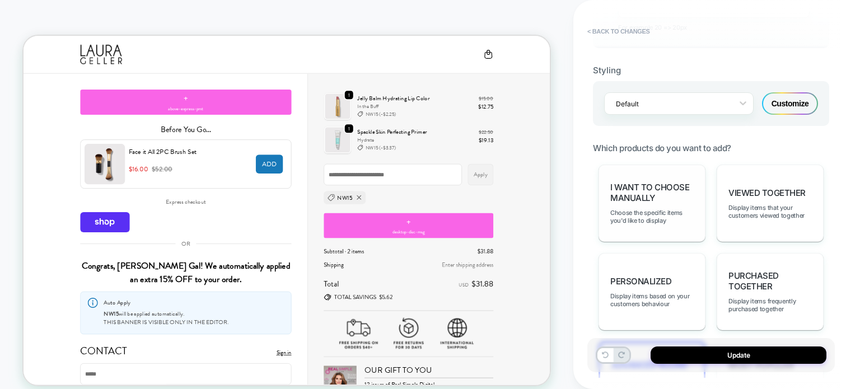
click at [666, 187] on span "I want to choose manually" at bounding box center [651, 192] width 83 height 21
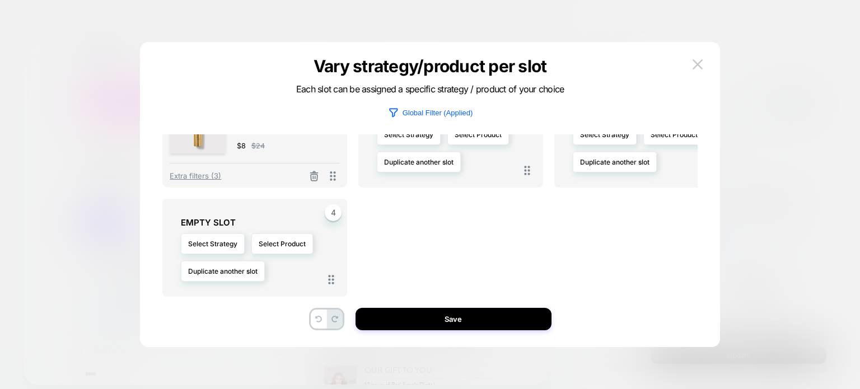
scroll to position [0, 0]
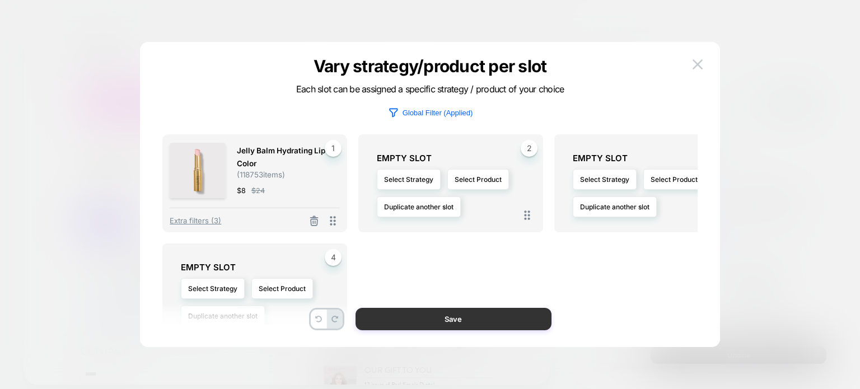
click at [432, 309] on button "Save" at bounding box center [454, 319] width 196 height 22
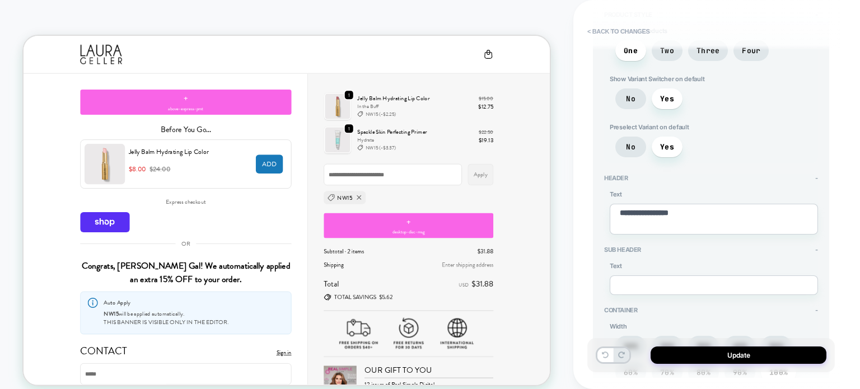
scroll to position [112, 0]
click at [691, 357] on button "Update" at bounding box center [739, 355] width 176 height 17
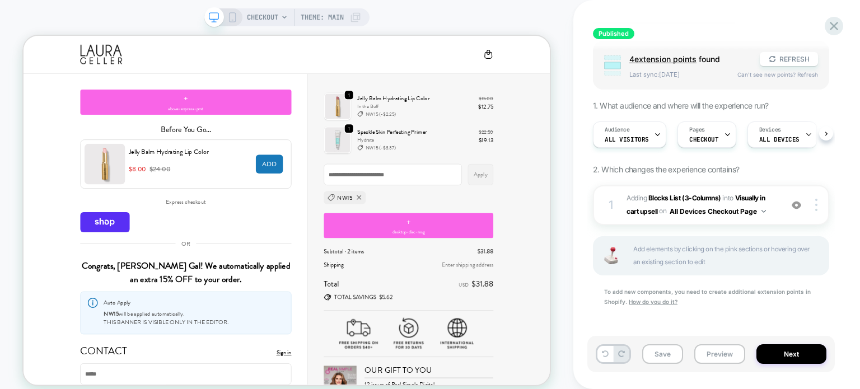
scroll to position [90, 0]
click at [764, 342] on div "Save Preview Next" at bounding box center [710, 354] width 247 height 36
click at [764, 347] on button "Next" at bounding box center [791, 354] width 70 height 20
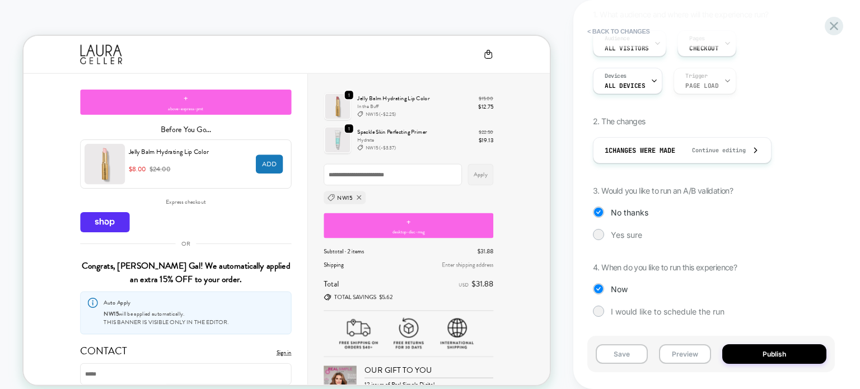
scroll to position [0, 0]
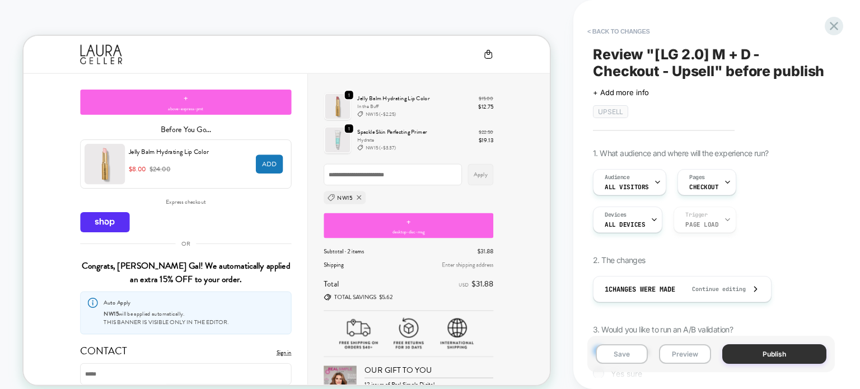
click at [773, 359] on button "Publish" at bounding box center [774, 354] width 104 height 20
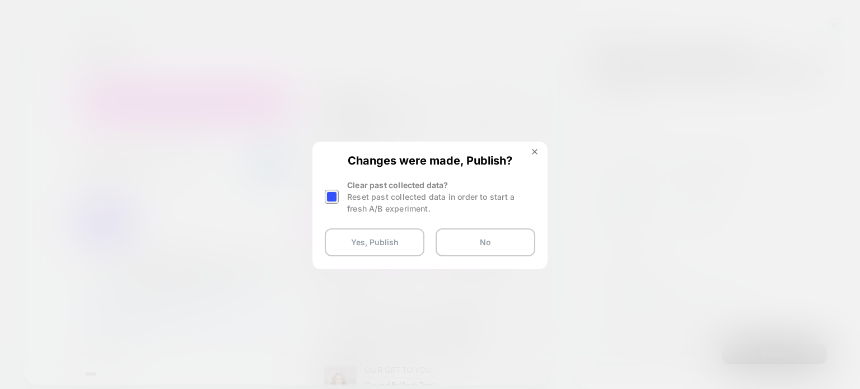
click at [334, 194] on div at bounding box center [332, 197] width 14 height 14
click at [344, 236] on button "Yes, Publish" at bounding box center [375, 242] width 100 height 28
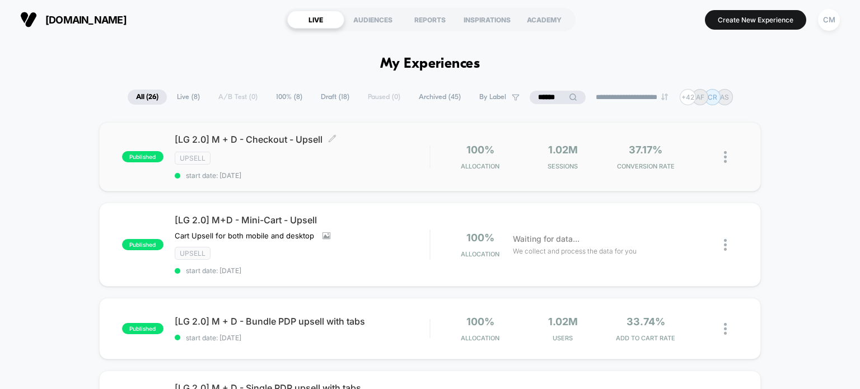
click at [342, 165] on div "[LG 2.0] M + D - Checkout - Upsell Click to edit experience details Click to ed…" at bounding box center [302, 157] width 255 height 46
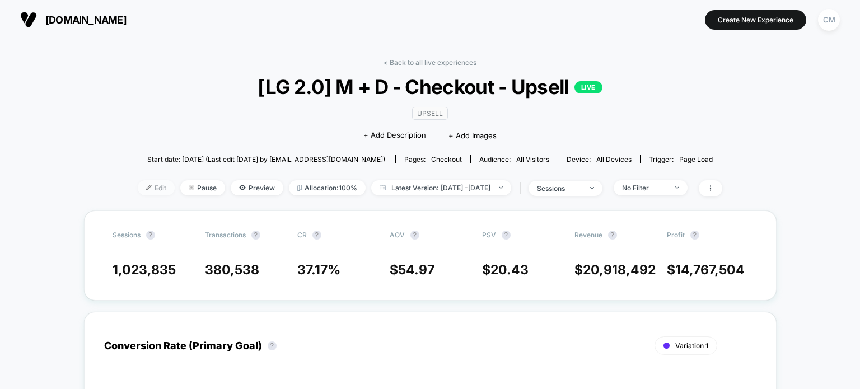
click at [138, 186] on span "Edit" at bounding box center [156, 187] width 37 height 15
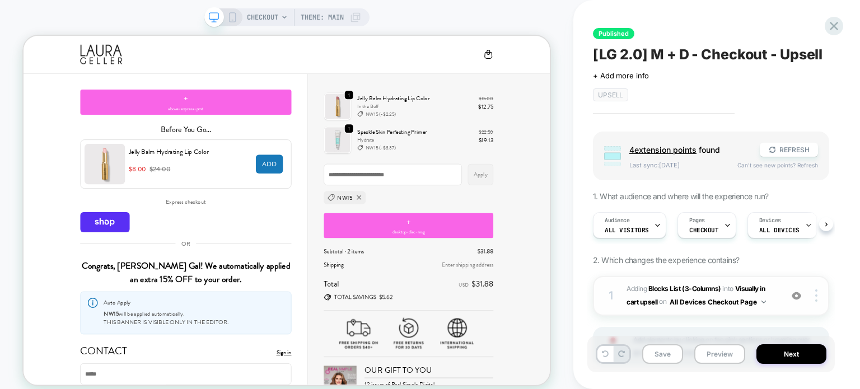
scroll to position [91, 0]
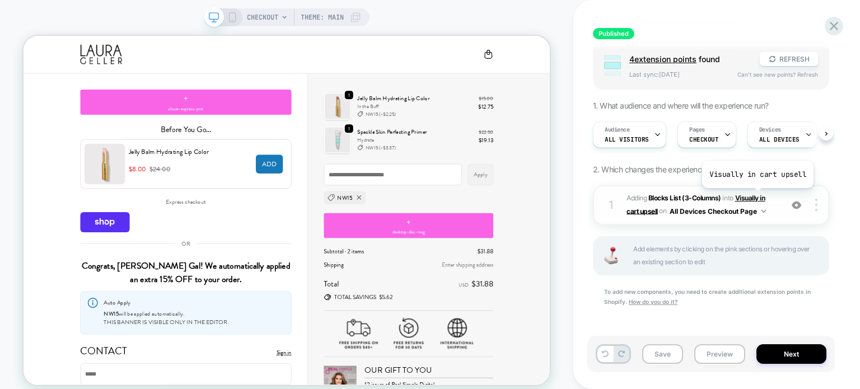
click at [756, 197] on span "Visually in cart upsell" at bounding box center [696, 204] width 138 height 21
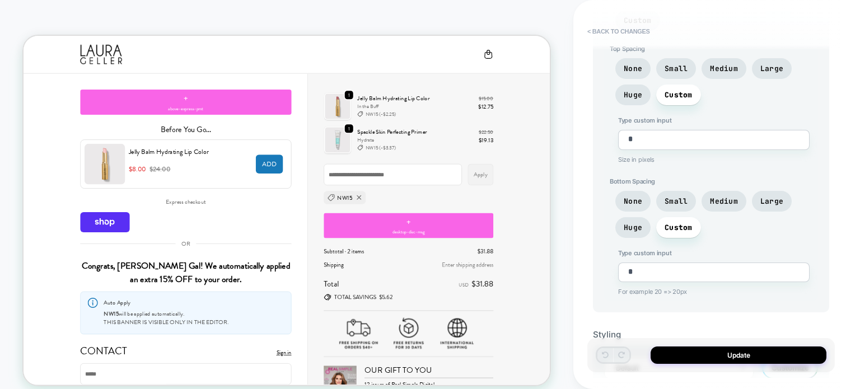
scroll to position [701, 0]
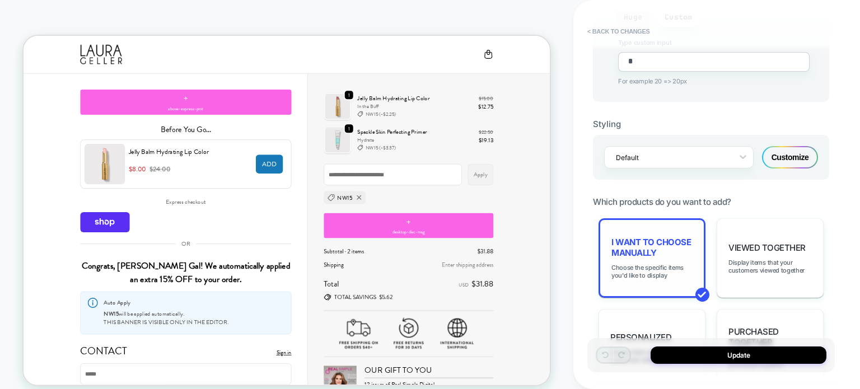
click at [654, 250] on div "I want to choose manually Choose the specific items you'd like to display" at bounding box center [652, 258] width 107 height 80
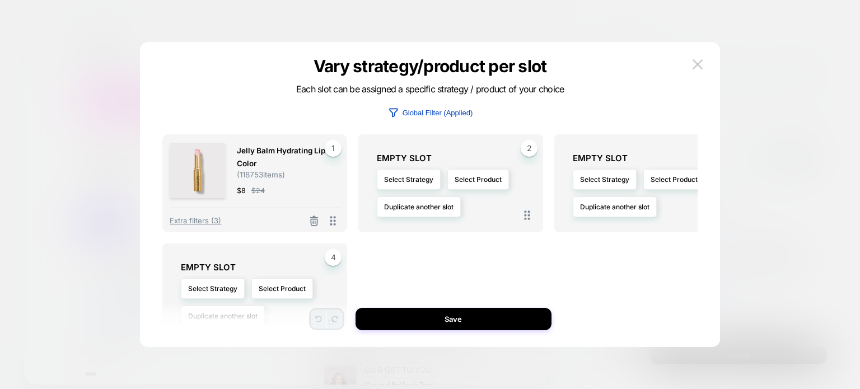
click at [419, 112] on p "Global Filter (Applied)" at bounding box center [438, 113] width 71 height 8
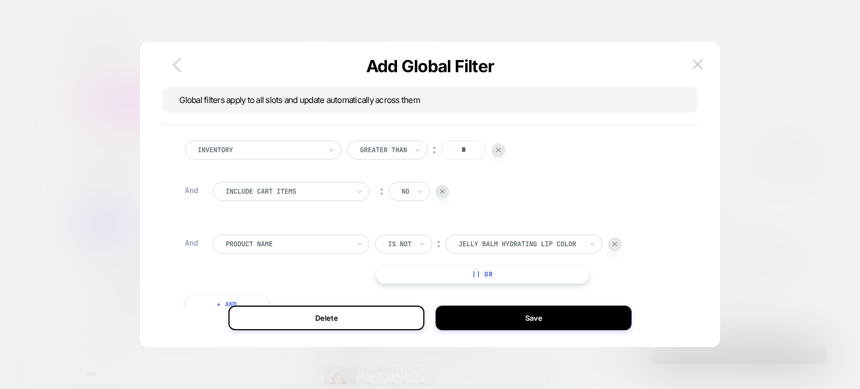
click at [179, 60] on icon "button" at bounding box center [177, 65] width 22 height 22
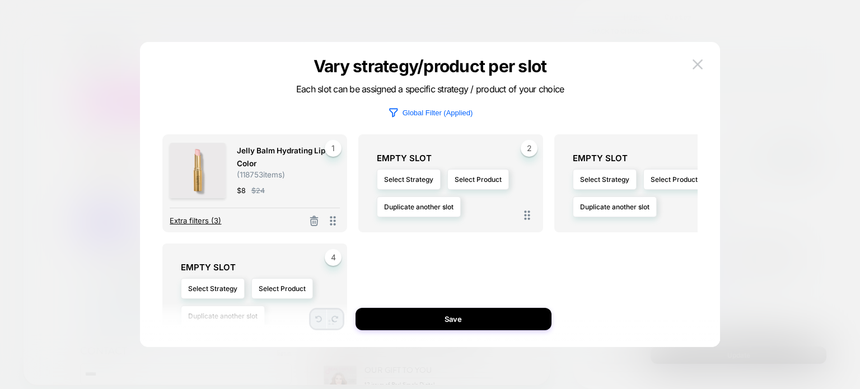
click at [218, 220] on span "Extra filters (3)" at bounding box center [196, 220] width 52 height 9
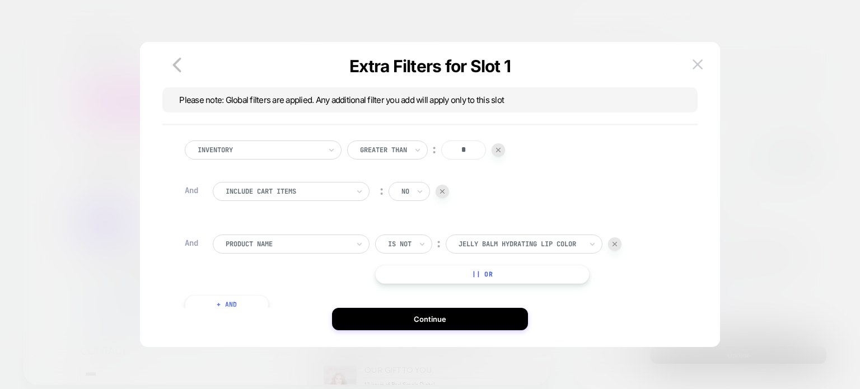
scroll to position [22, 0]
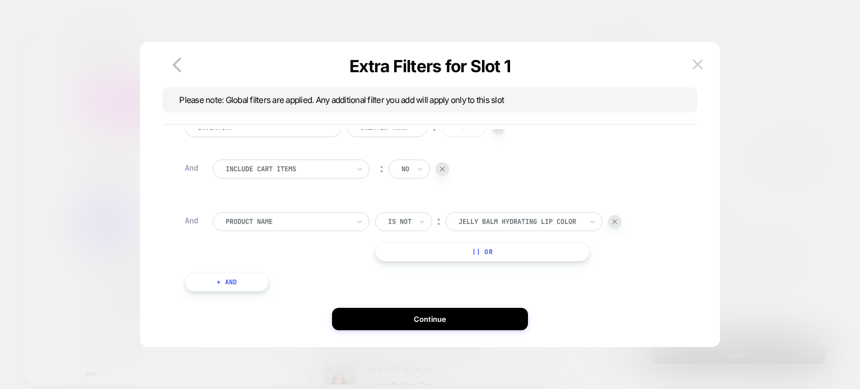
click at [307, 244] on div "Product Name Is not ︰ jelly balm hydrating lip color JELLY BALM HYDRATING LIP C…" at bounding box center [444, 236] width 462 height 49
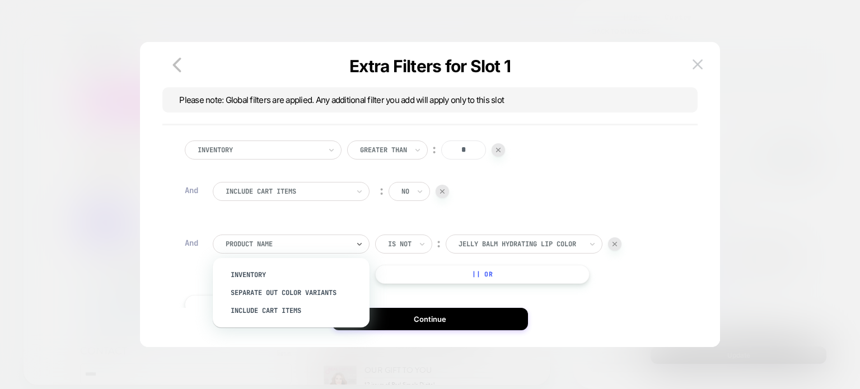
click at [289, 241] on div at bounding box center [287, 244] width 123 height 10
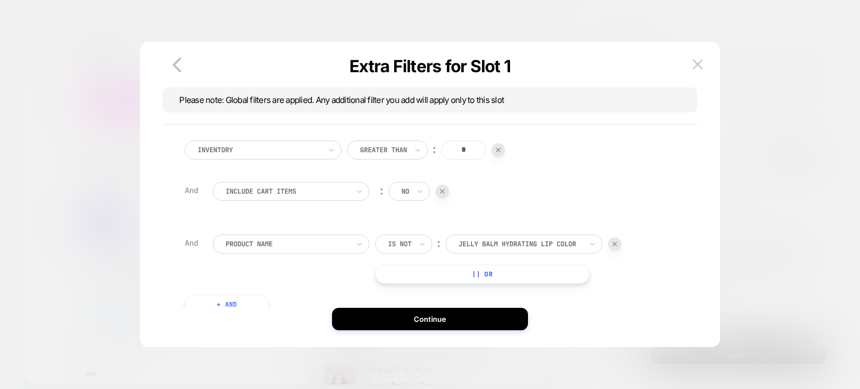
click at [569, 135] on div "Inventory Greater Than ︰ * And Include Cart Items ︰ no And Product Name Is not …" at bounding box center [430, 216] width 502 height 184
click at [701, 60] on img at bounding box center [698, 64] width 10 height 10
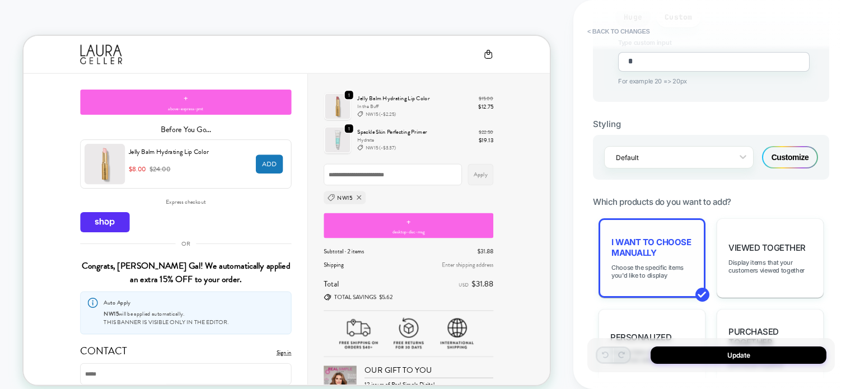
click at [627, 252] on div "I want to choose manually Choose the specific items you'd like to display" at bounding box center [652, 258] width 107 height 80
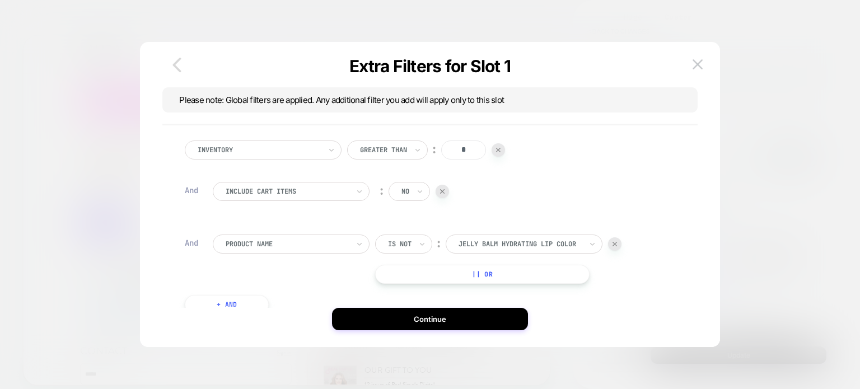
click at [177, 63] on icon "button" at bounding box center [177, 65] width 22 height 22
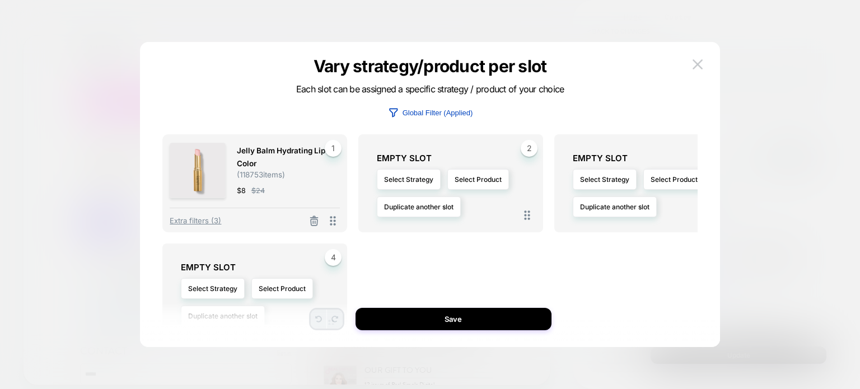
click at [408, 111] on p "Global Filter (Applied)" at bounding box center [438, 113] width 71 height 8
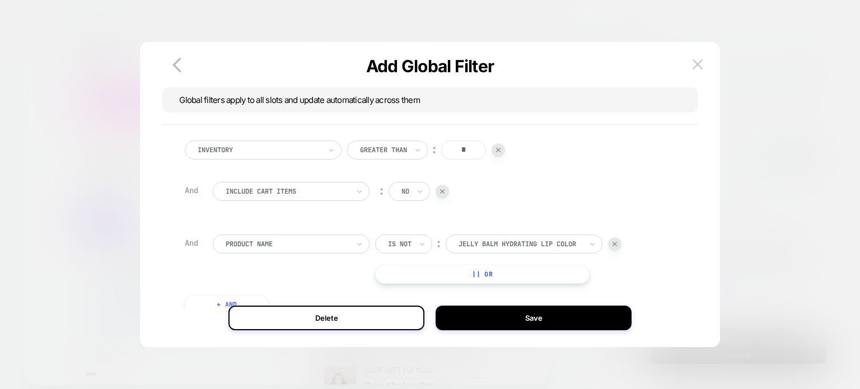
scroll to position [22, 0]
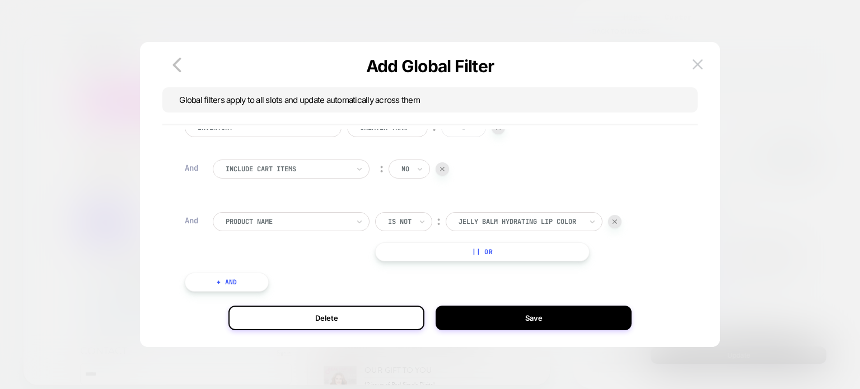
click at [348, 212] on div "Product Name" at bounding box center [291, 221] width 157 height 19
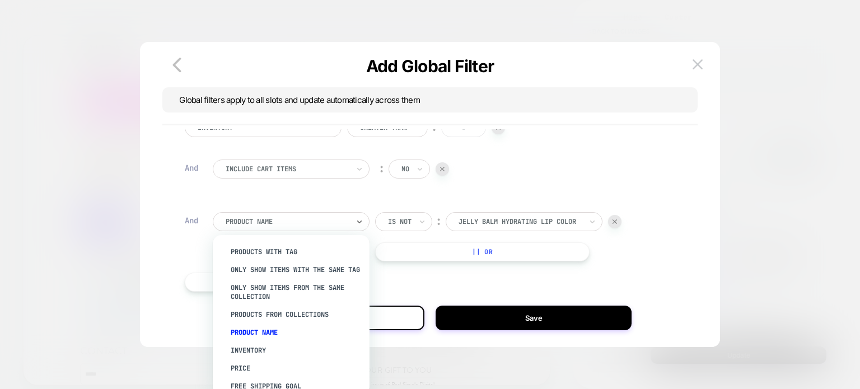
click at [348, 217] on div at bounding box center [287, 222] width 123 height 10
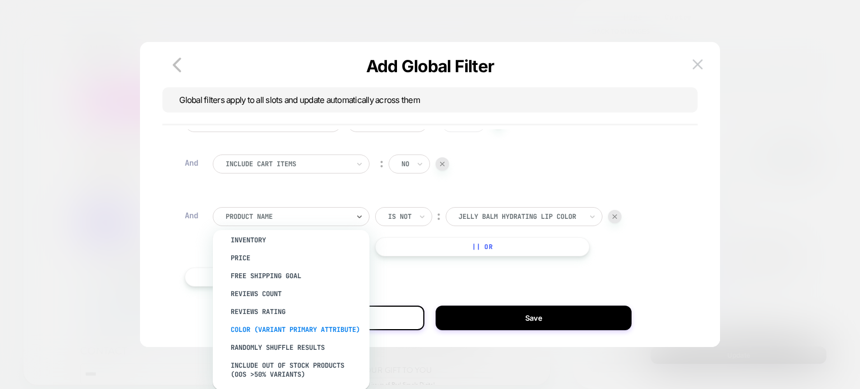
scroll to position [159, 0]
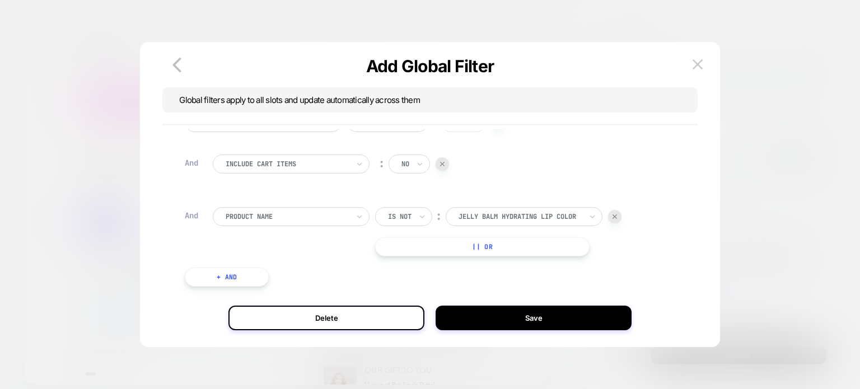
click at [450, 278] on div "Inventory Greater Than ︰ * And Include Cart Items ︰ no And Product Name Is not …" at bounding box center [430, 211] width 502 height 184
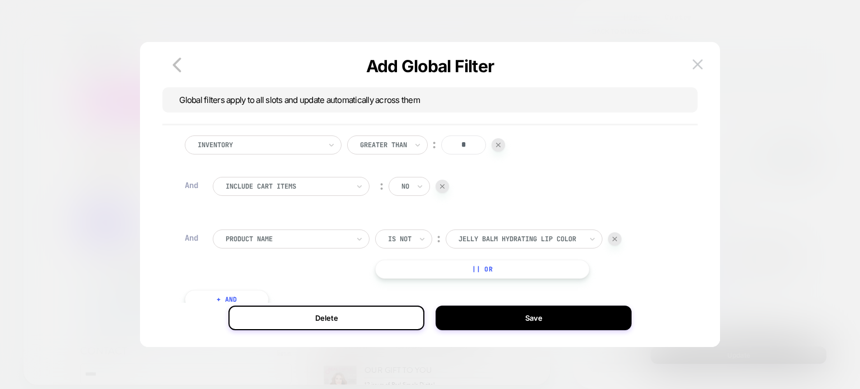
scroll to position [22, 0]
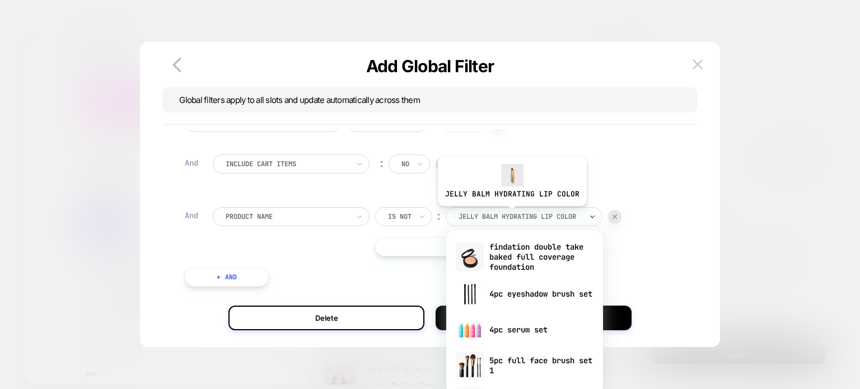
click at [511, 214] on div at bounding box center [520, 217] width 123 height 10
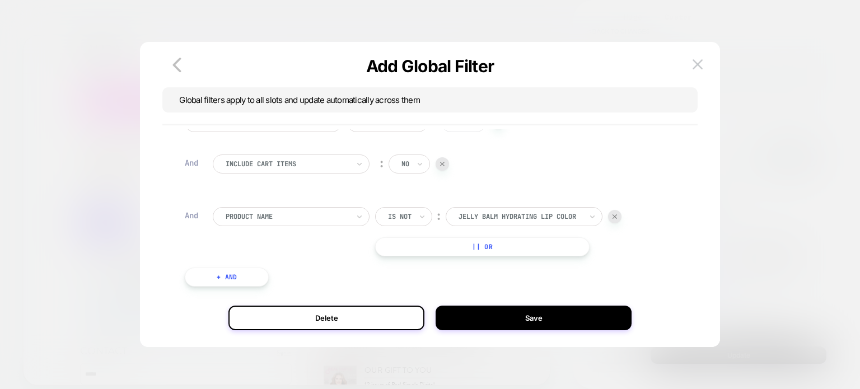
click at [642, 151] on div "Inventory Greater Than ︰ * And Include Cart Items ︰ no And Product Name Is not …" at bounding box center [430, 211] width 502 height 184
click at [699, 63] on img at bounding box center [698, 64] width 10 height 10
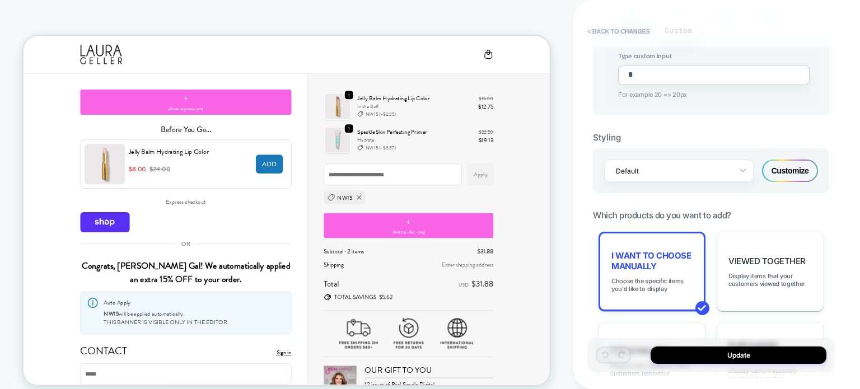
scroll to position [701, 0]
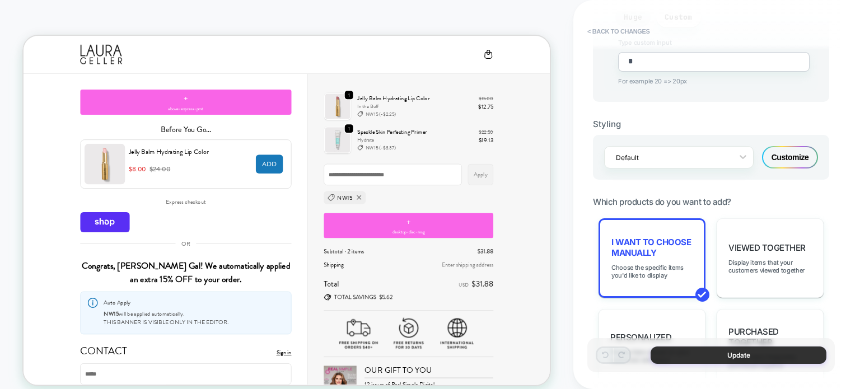
click at [672, 356] on button "Update" at bounding box center [739, 355] width 176 height 17
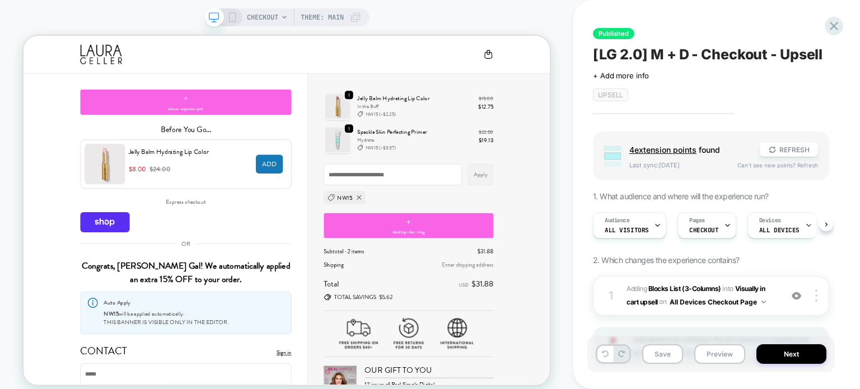
scroll to position [91, 0]
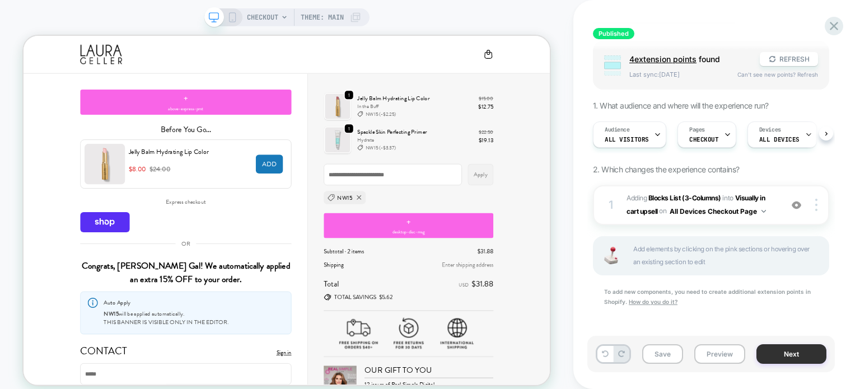
click at [764, 348] on button "Next" at bounding box center [791, 354] width 70 height 20
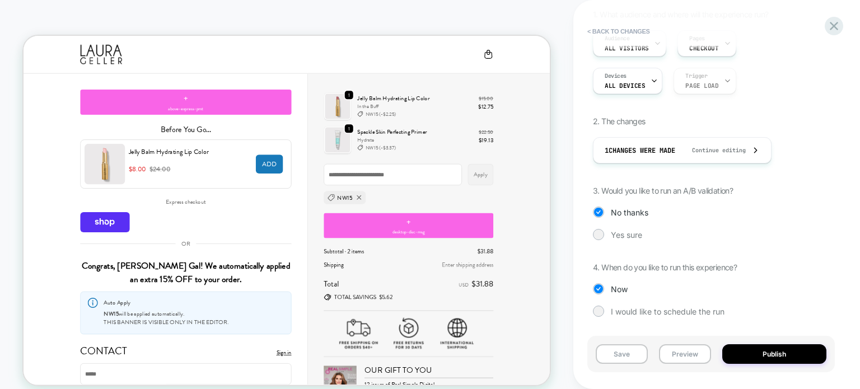
scroll to position [166, 0]
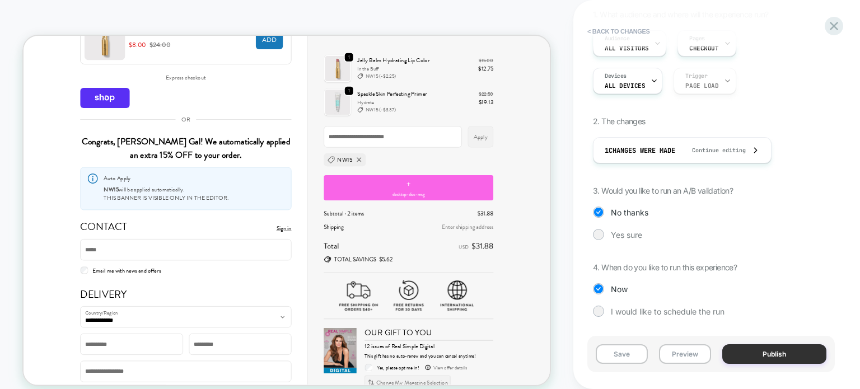
click at [765, 358] on button "Publish" at bounding box center [774, 354] width 104 height 20
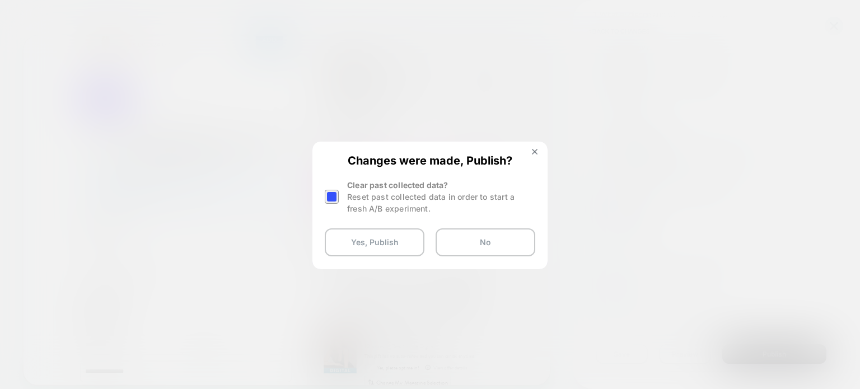
click at [335, 193] on div at bounding box center [332, 197] width 14 height 14
click at [352, 247] on button "Yes, Publish" at bounding box center [375, 242] width 100 height 28
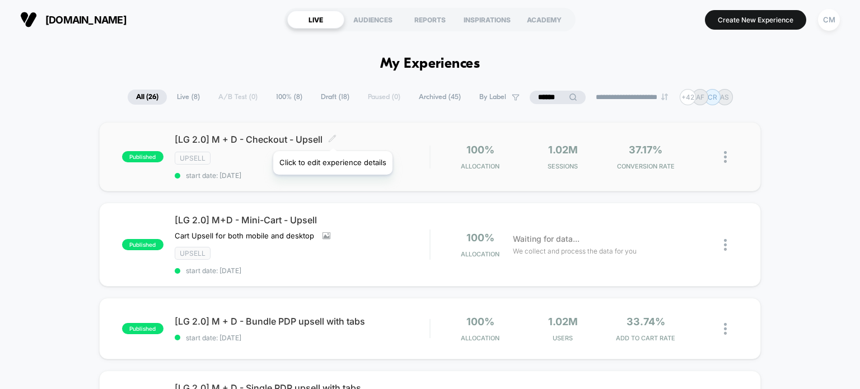
click at [332, 137] on icon at bounding box center [332, 138] width 8 height 8
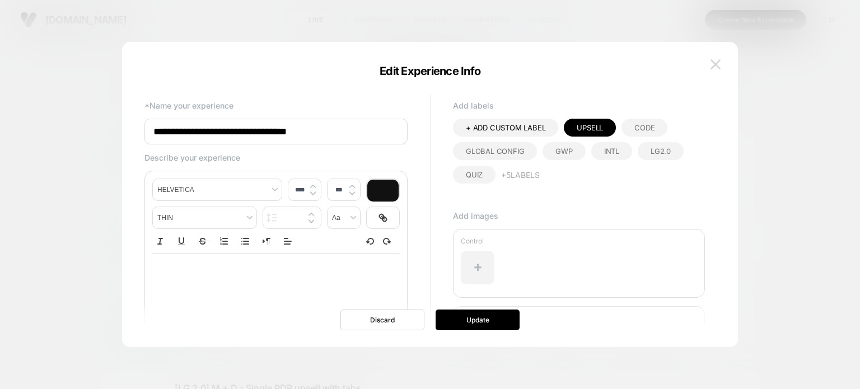
click at [714, 64] on img at bounding box center [716, 64] width 10 height 10
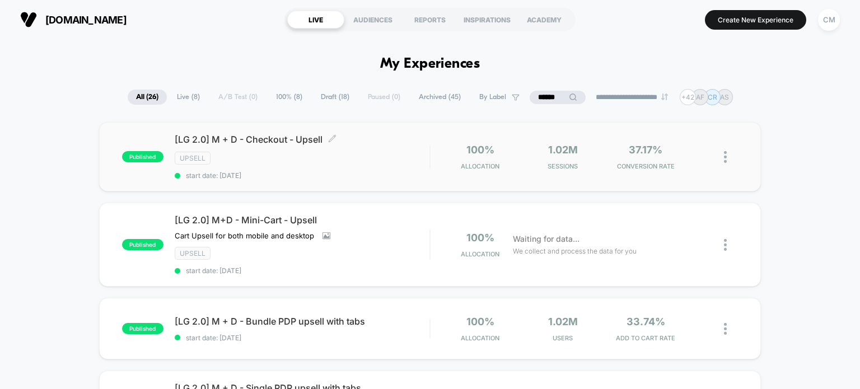
click at [400, 176] on span "start date: [DATE]" at bounding box center [302, 175] width 255 height 8
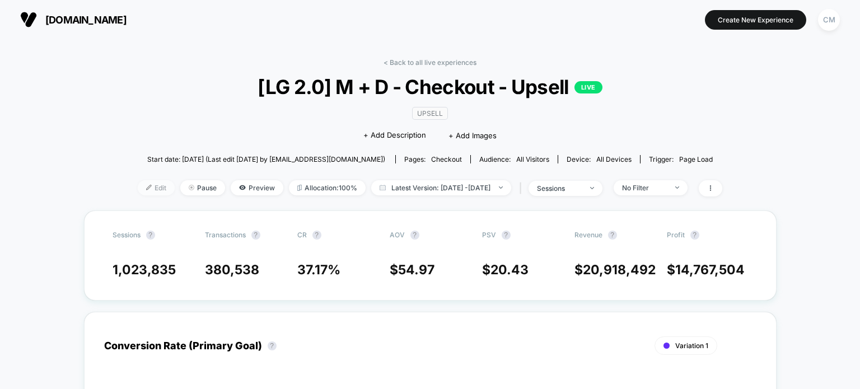
click at [139, 186] on span "Edit" at bounding box center [156, 187] width 37 height 15
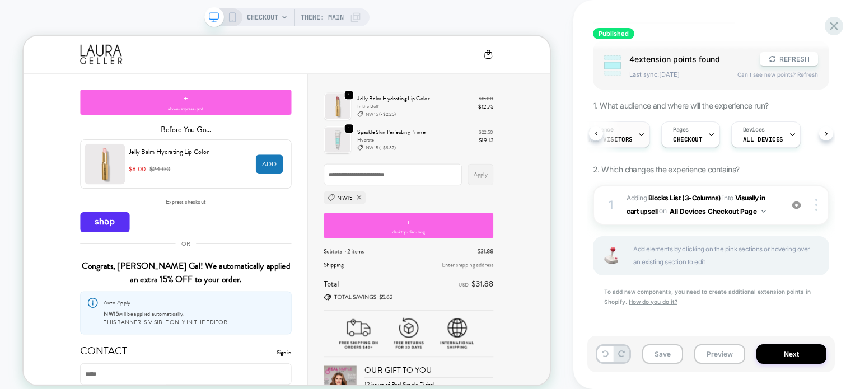
scroll to position [0, 4]
click at [764, 197] on span "Visually in cart upsell" at bounding box center [696, 204] width 138 height 21
type textarea "*"
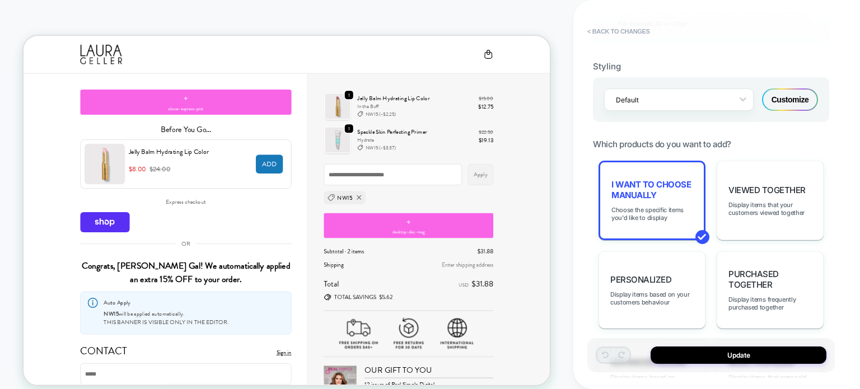
scroll to position [769, 0]
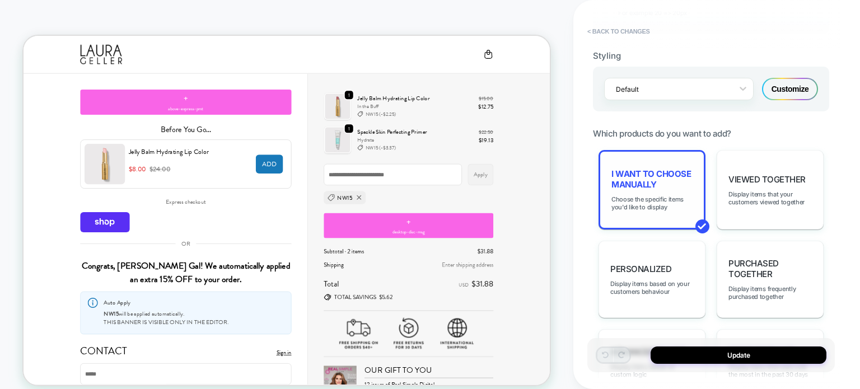
click at [676, 181] on div "I want to choose manually Choose the specific items you'd like to display" at bounding box center [652, 190] width 107 height 80
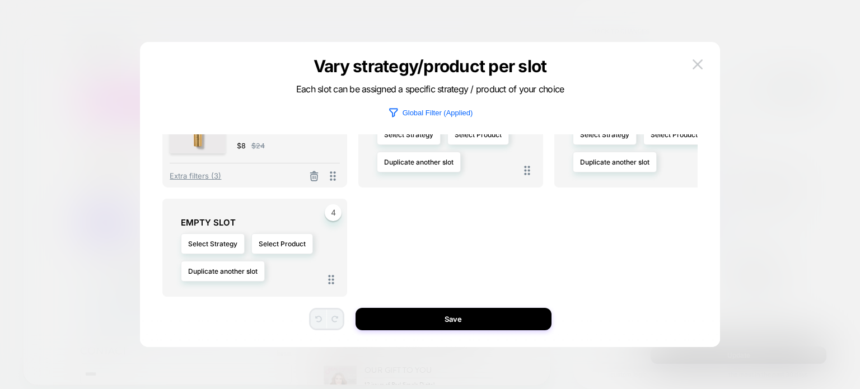
scroll to position [0, 0]
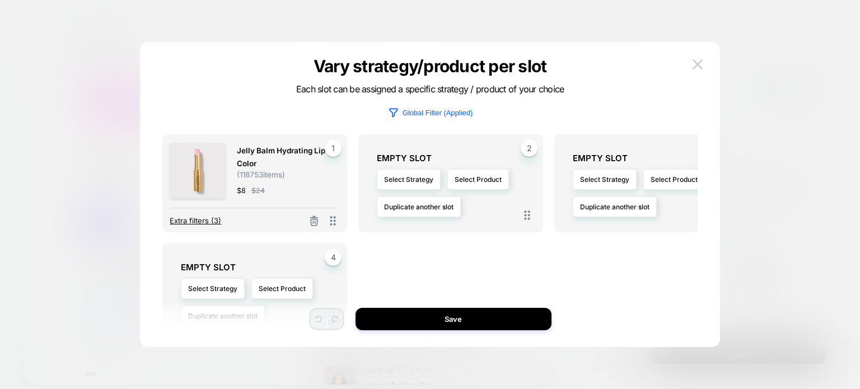
click at [203, 218] on span "Extra filters (3)" at bounding box center [196, 220] width 52 height 9
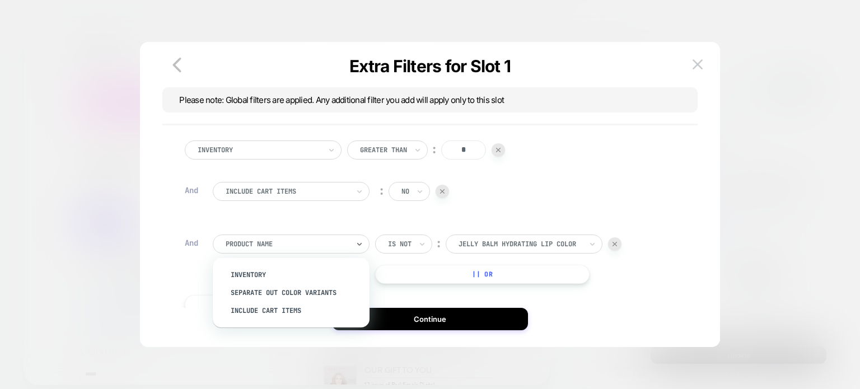
click at [235, 251] on div "Product Name" at bounding box center [291, 244] width 157 height 19
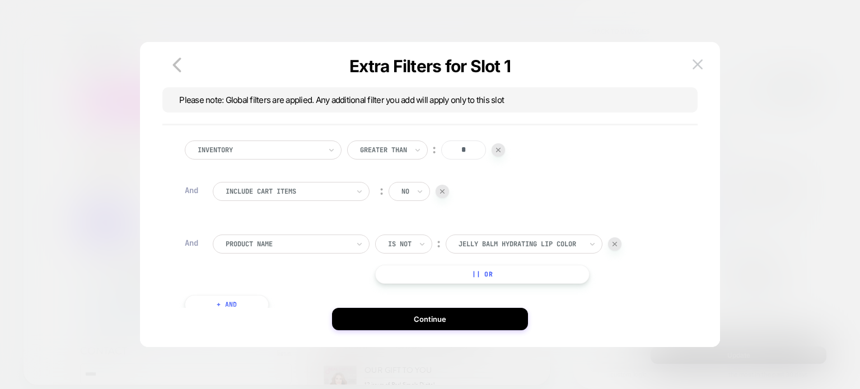
click at [586, 165] on div "Inventory Greater Than ︰ * And Include Cart Items ︰ no And Product Name Is not …" at bounding box center [430, 216] width 502 height 184
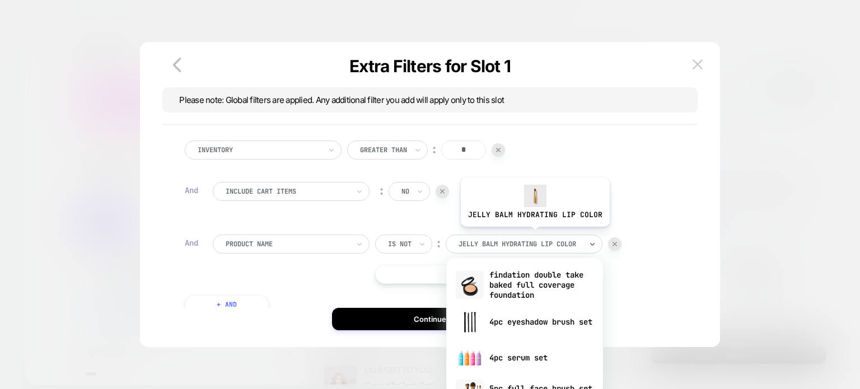
click at [534, 235] on div "jelly balm hydrating lip color" at bounding box center [524, 244] width 157 height 19
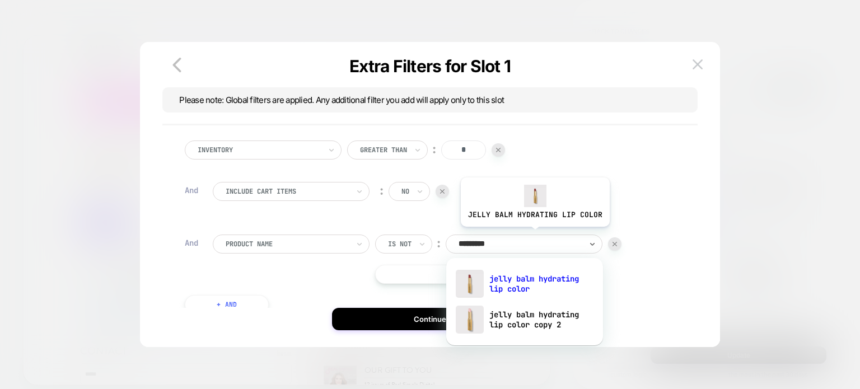
type input "**********"
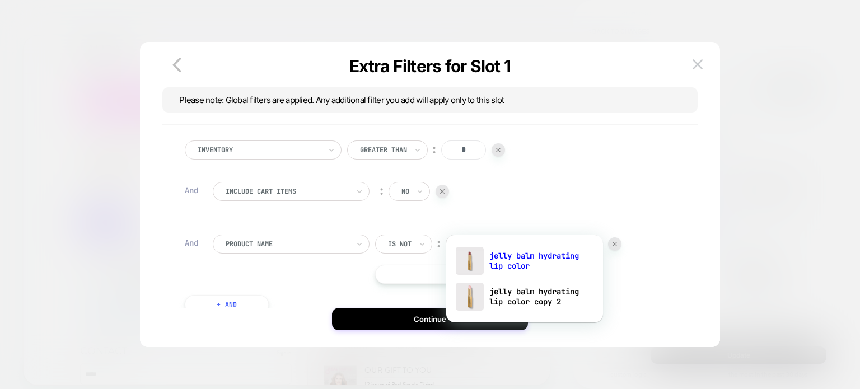
scroll to position [22, 0]
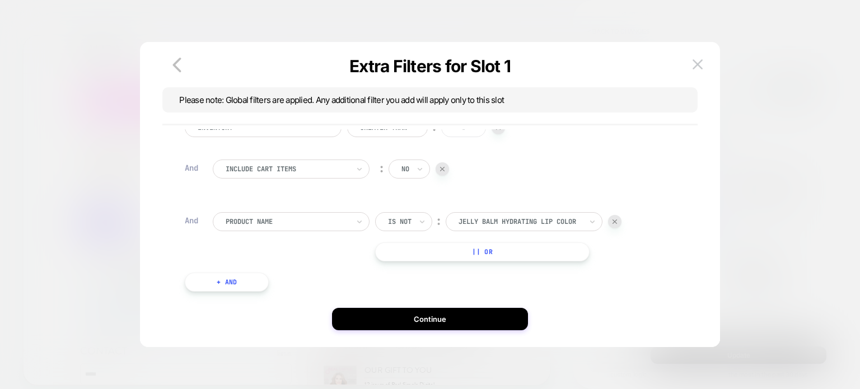
click at [609, 170] on div "Include Cart Items ︰ no" at bounding box center [444, 175] width 462 height 30
click at [693, 67] on img at bounding box center [698, 64] width 10 height 10
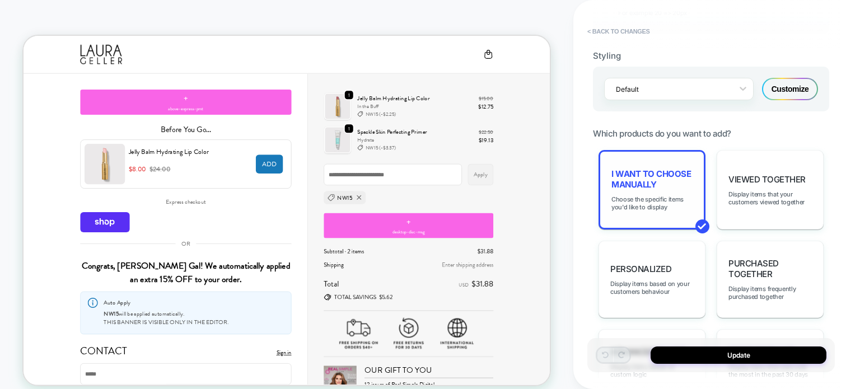
click at [681, 158] on div "I want to choose manually Choose the specific items you'd like to display" at bounding box center [652, 190] width 107 height 80
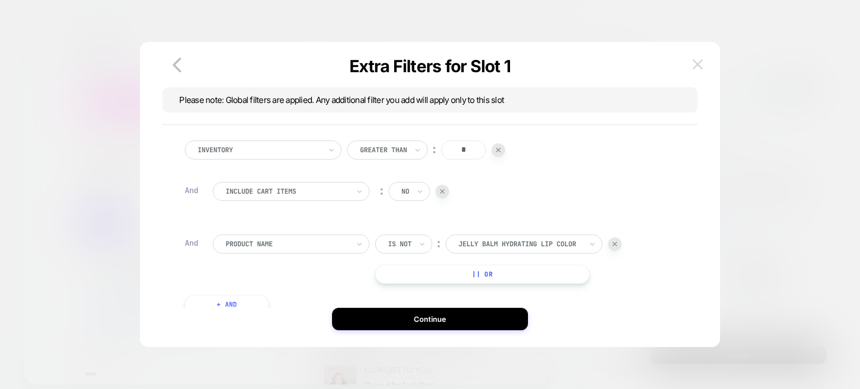
click at [697, 63] on img at bounding box center [698, 64] width 10 height 10
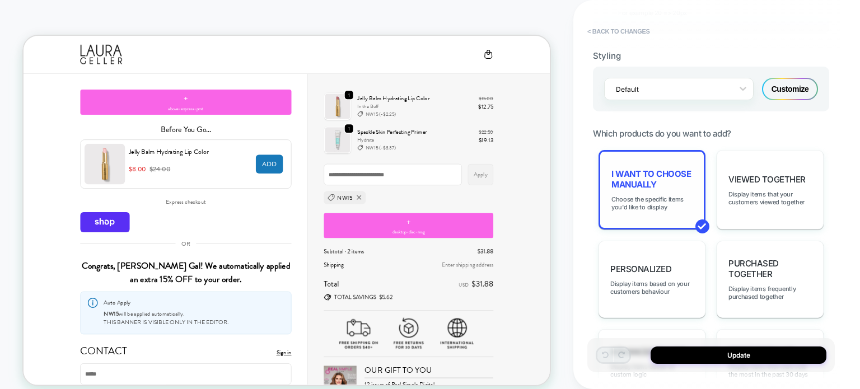
scroll to position [832, 0]
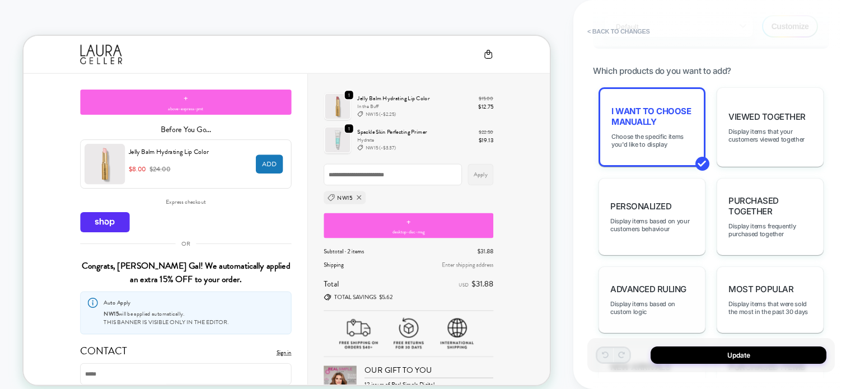
click at [649, 284] on span "Advanced Ruling" at bounding box center [648, 289] width 76 height 11
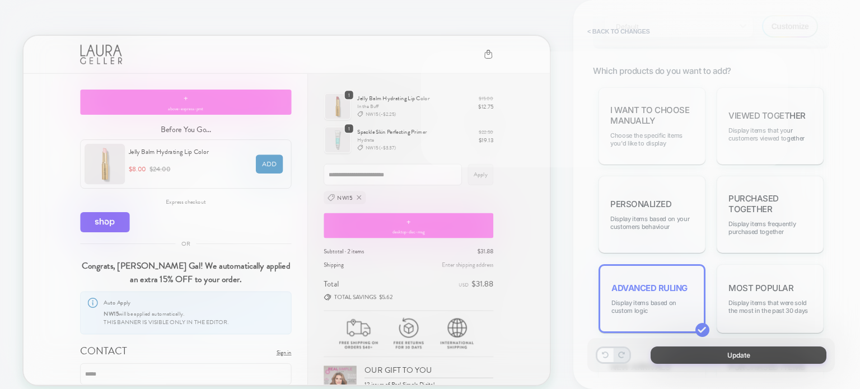
type textarea "*"
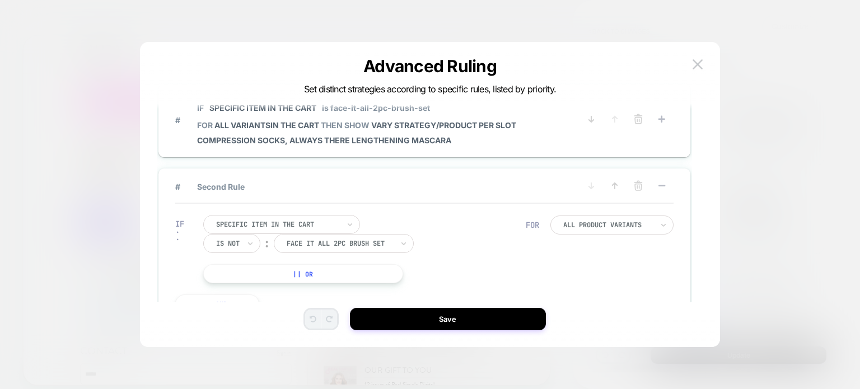
scroll to position [0, 0]
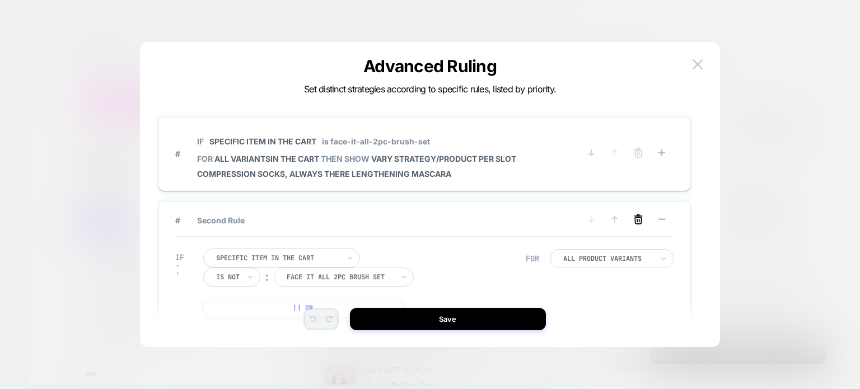
click at [636, 218] on icon at bounding box center [638, 221] width 7 height 6
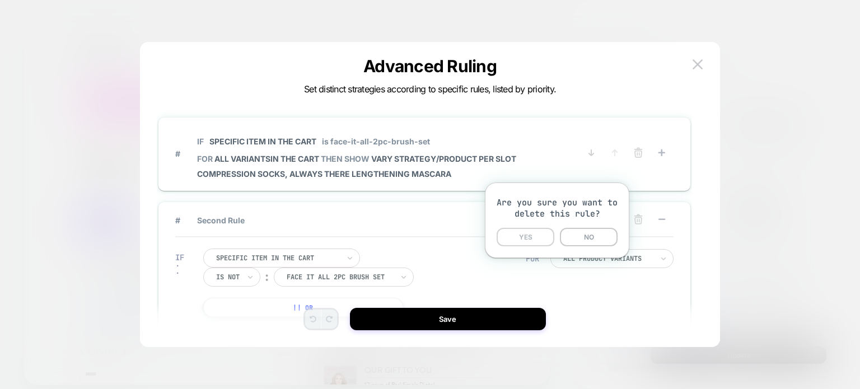
click at [527, 240] on button "YES" at bounding box center [526, 237] width 58 height 18
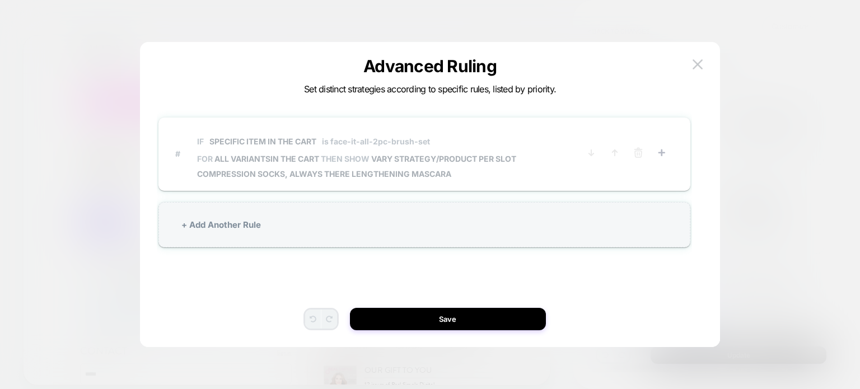
click at [480, 163] on span "VARY STRATEGY/PRODUCT PER SLOT" at bounding box center [443, 159] width 145 height 10
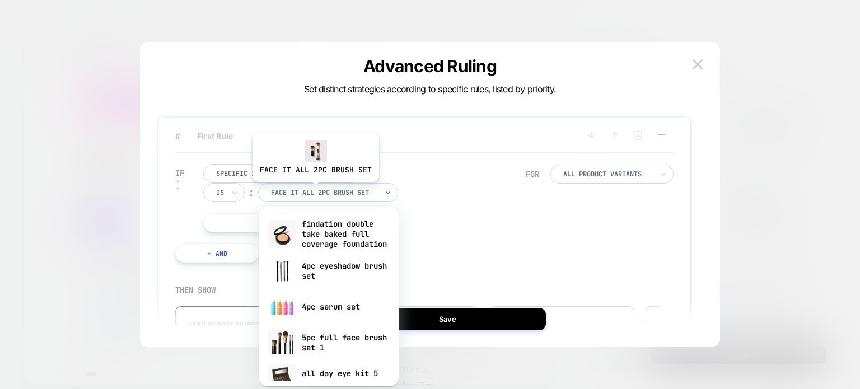
click at [314, 190] on div at bounding box center [324, 193] width 106 height 10
click at [216, 196] on input "text" at bounding box center [218, 193] width 4 height 10
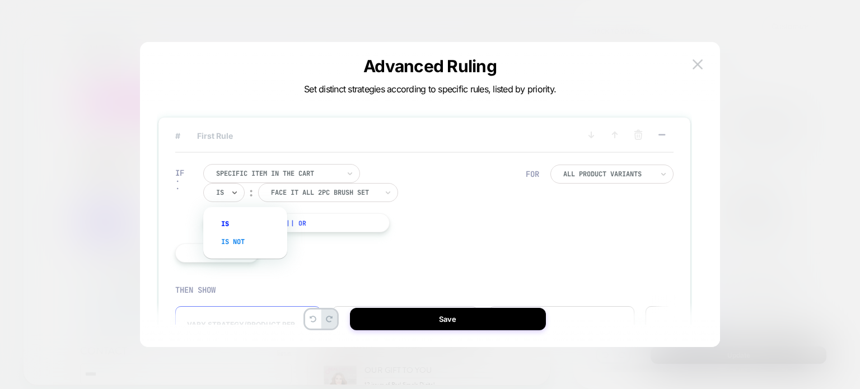
click at [223, 239] on div "Is not" at bounding box center [250, 242] width 73 height 18
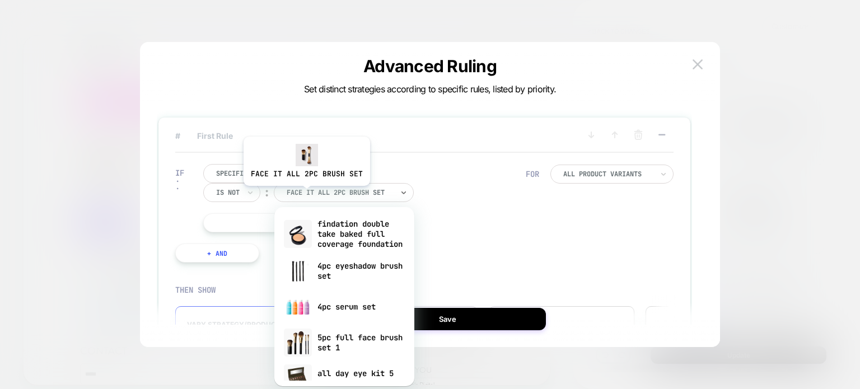
click at [305, 194] on div at bounding box center [340, 193] width 106 height 10
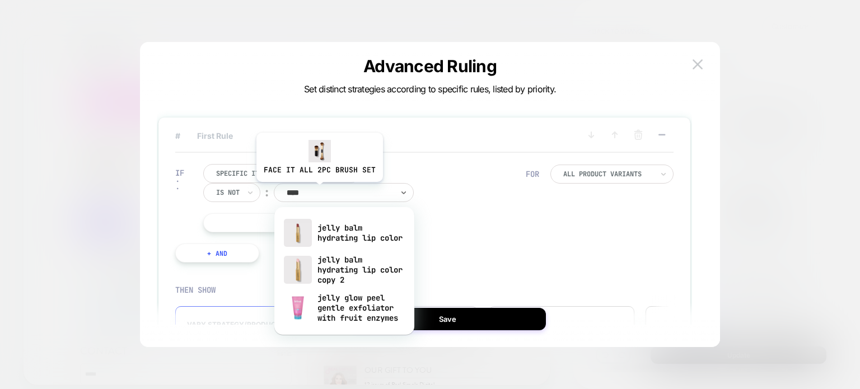
type input "*****"
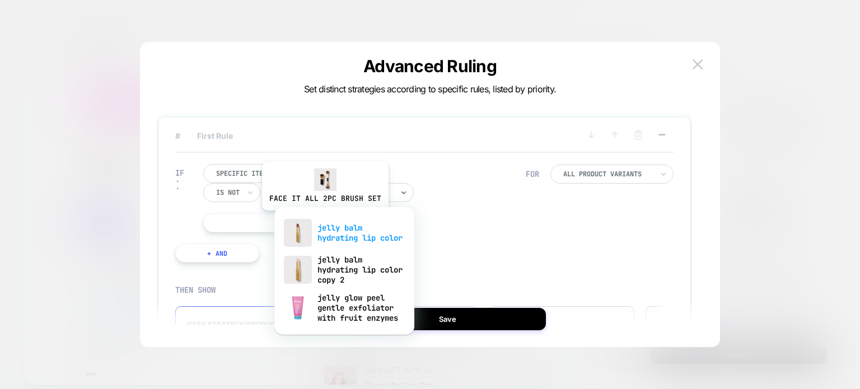
click at [324, 219] on div "jelly balm hydrating lip color" at bounding box center [344, 233] width 129 height 36
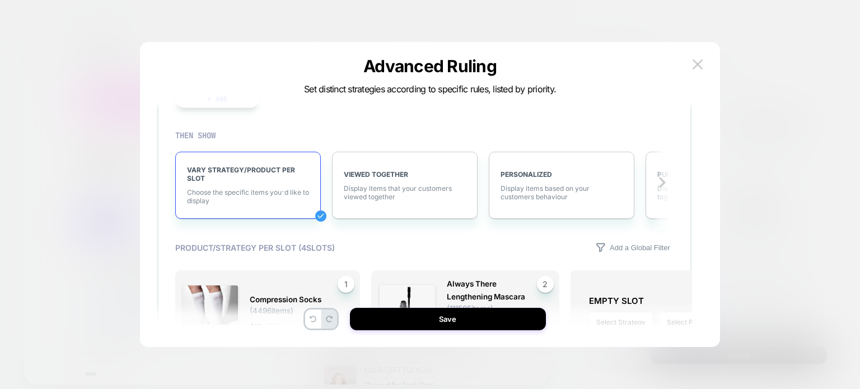
scroll to position [242, 0]
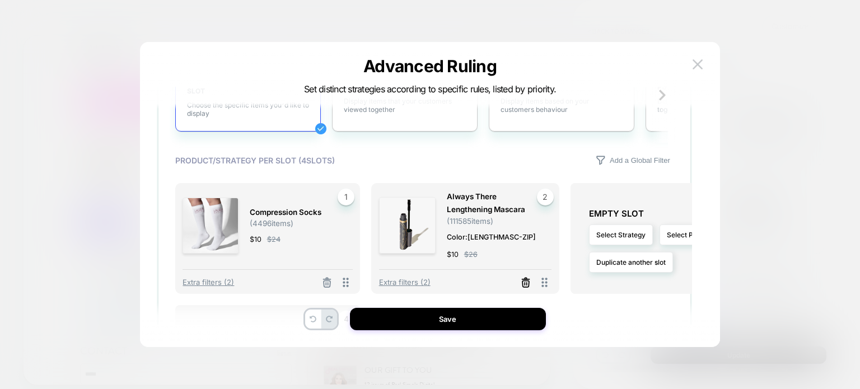
click at [526, 286] on icon at bounding box center [525, 282] width 11 height 11
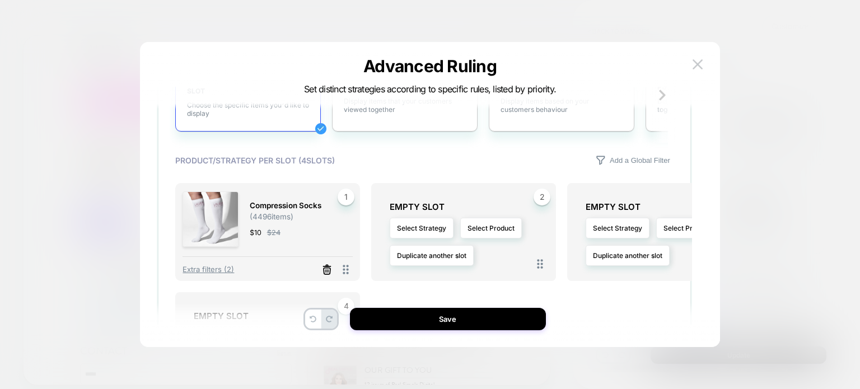
click at [326, 268] on icon at bounding box center [326, 269] width 11 height 11
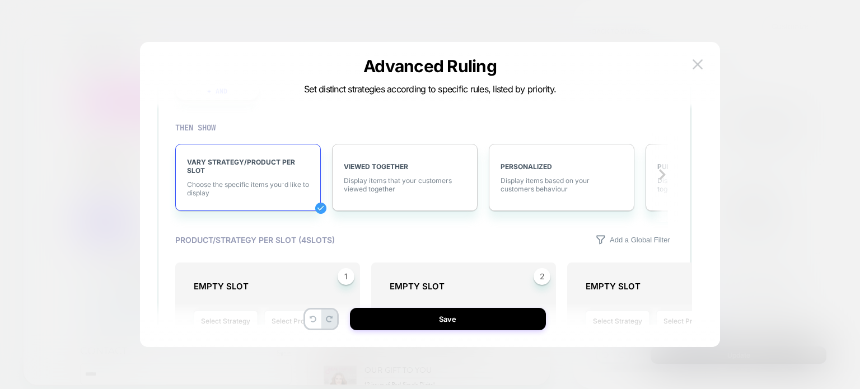
scroll to position [235, 0]
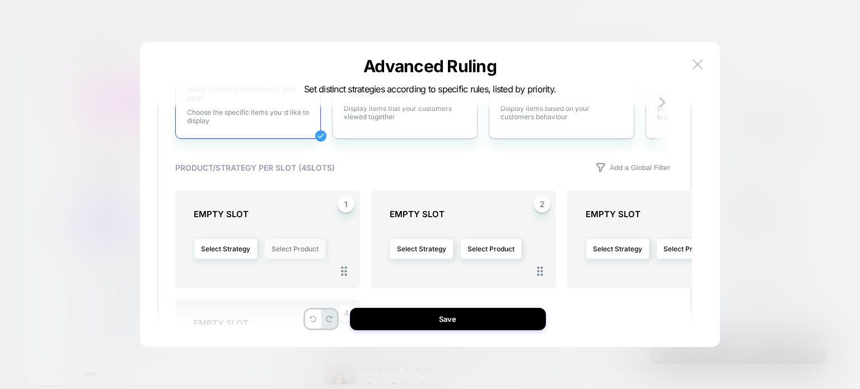
click at [283, 253] on button "Select Product" at bounding box center [295, 249] width 62 height 21
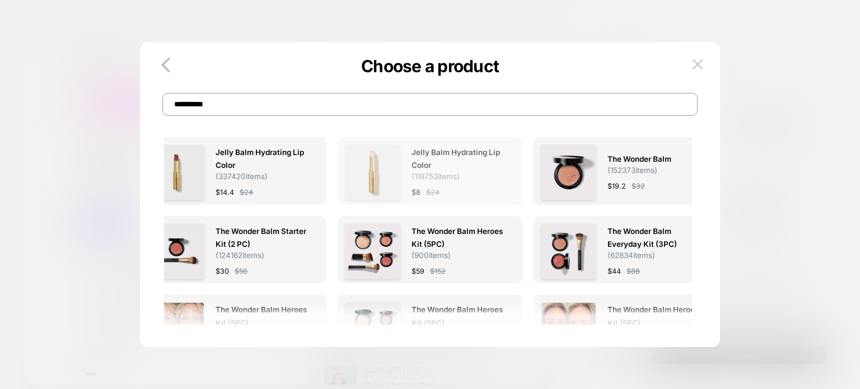
type input "**********"
click at [391, 163] on img at bounding box center [372, 171] width 55 height 55
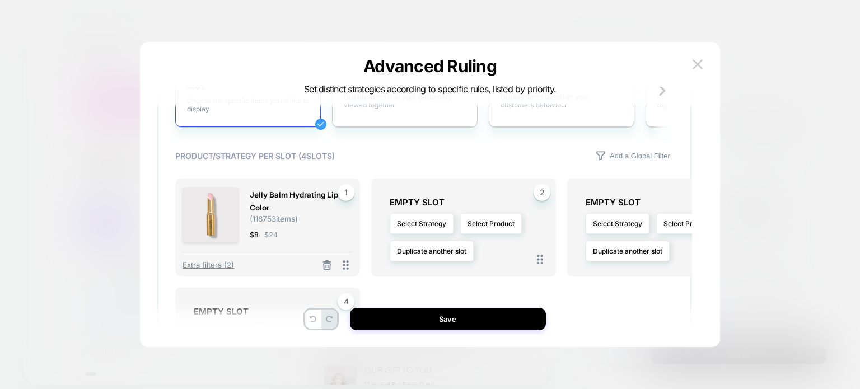
scroll to position [386, 0]
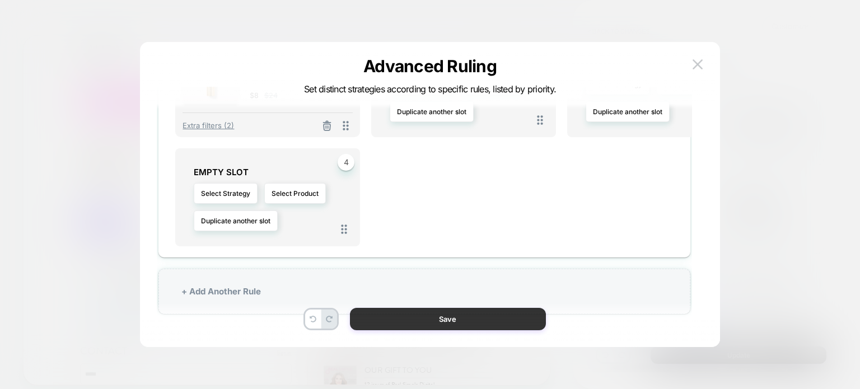
click at [432, 326] on button "Save" at bounding box center [448, 319] width 196 height 22
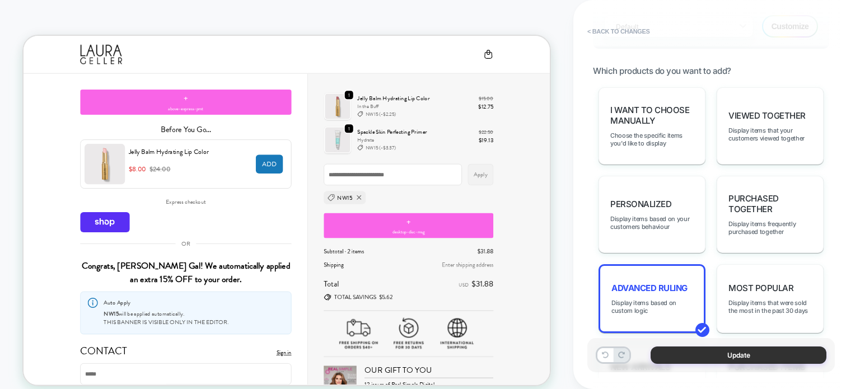
click at [718, 356] on button "Update" at bounding box center [739, 355] width 176 height 17
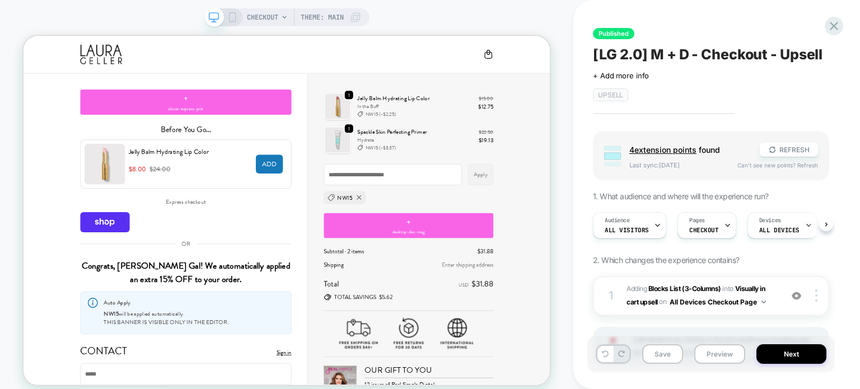
scroll to position [0, 0]
click at [797, 349] on button "Next" at bounding box center [791, 354] width 70 height 20
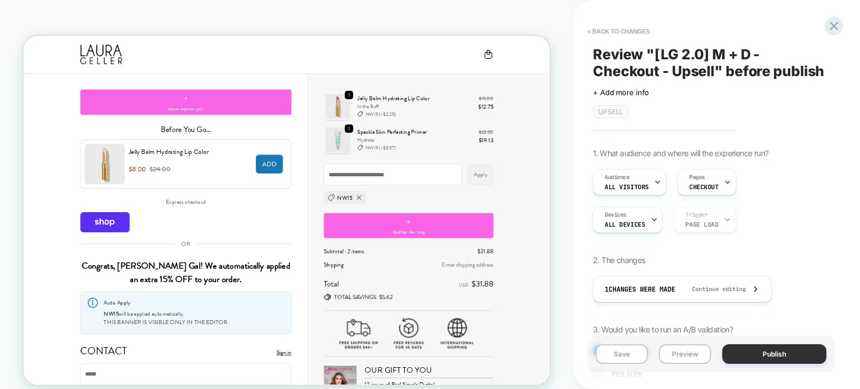
click at [777, 350] on button "Publish" at bounding box center [774, 354] width 104 height 20
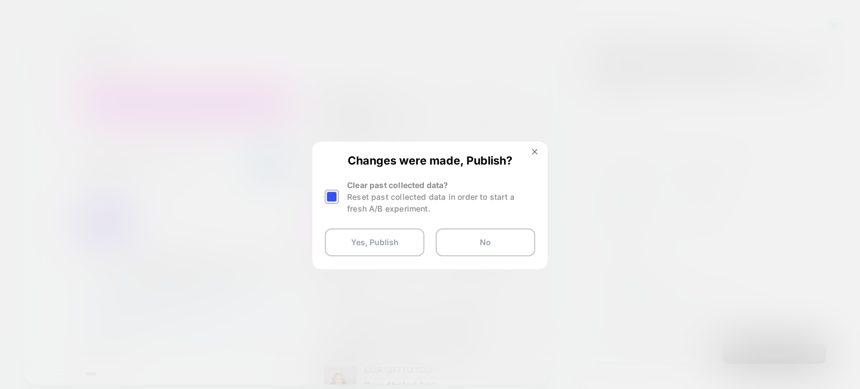
click at [331, 196] on div at bounding box center [332, 197] width 14 height 14
click at [370, 251] on button "Yes, Publish" at bounding box center [375, 242] width 100 height 28
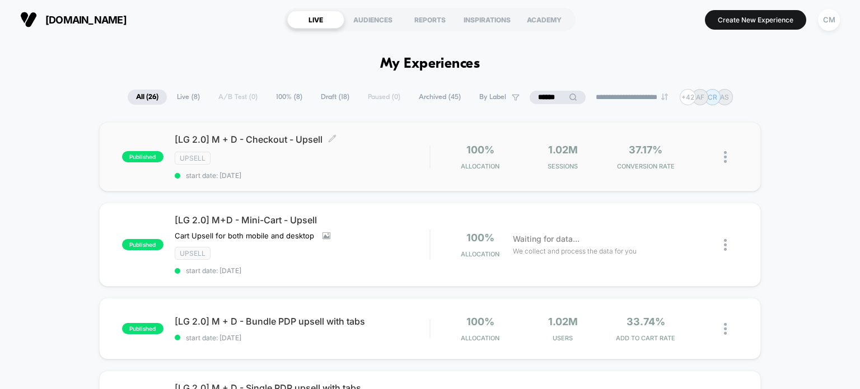
click at [339, 154] on div "Upsell" at bounding box center [302, 158] width 255 height 13
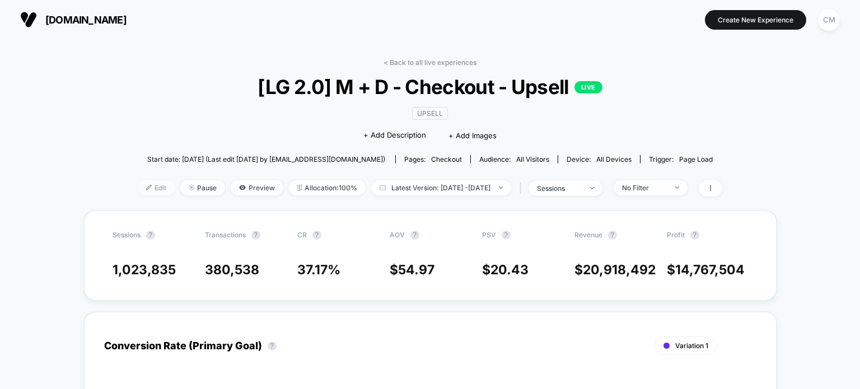
click at [138, 185] on span "Edit" at bounding box center [156, 187] width 37 height 15
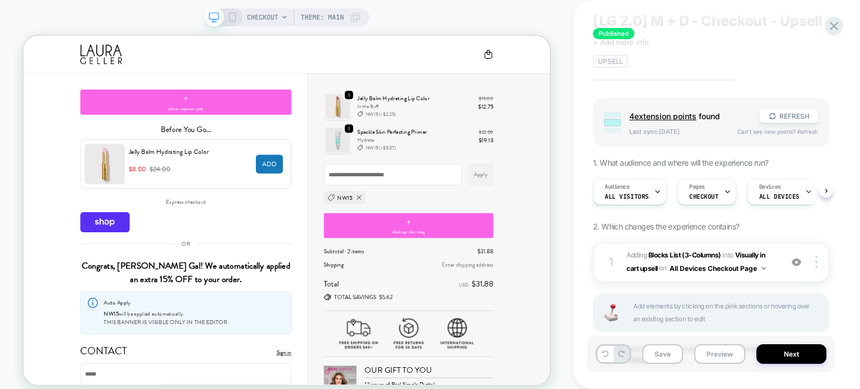
scroll to position [29, 0]
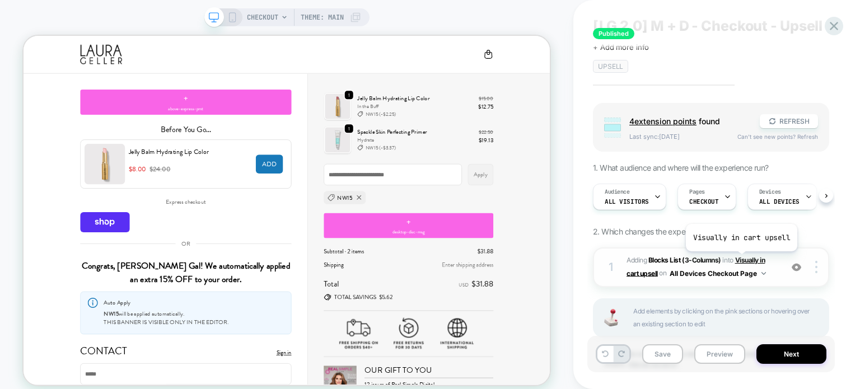
click at [740, 260] on span "Visually in cart upsell" at bounding box center [696, 266] width 138 height 21
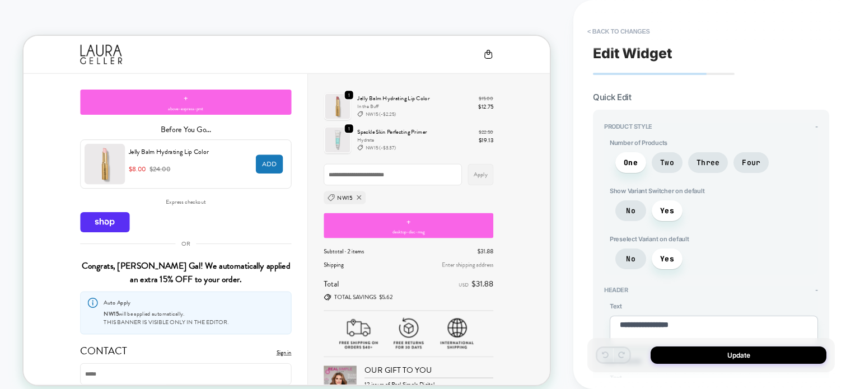
type textarea "*"
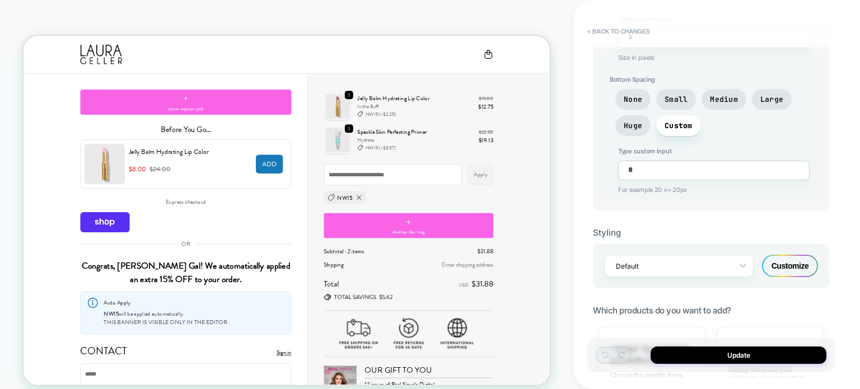
scroll to position [802, 0]
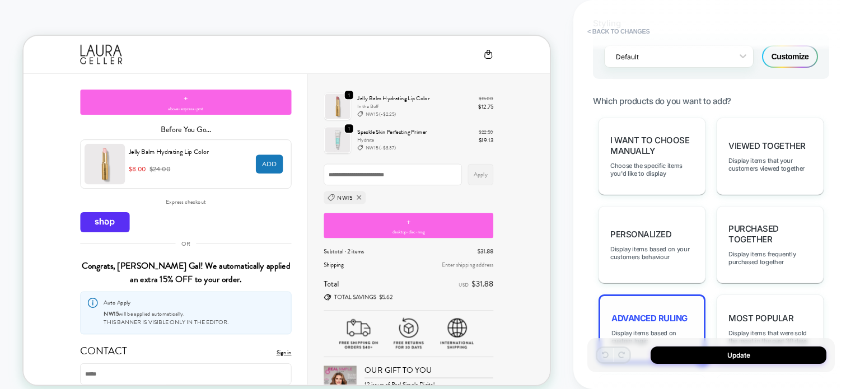
click at [653, 313] on span "Advanced Ruling" at bounding box center [649, 318] width 76 height 11
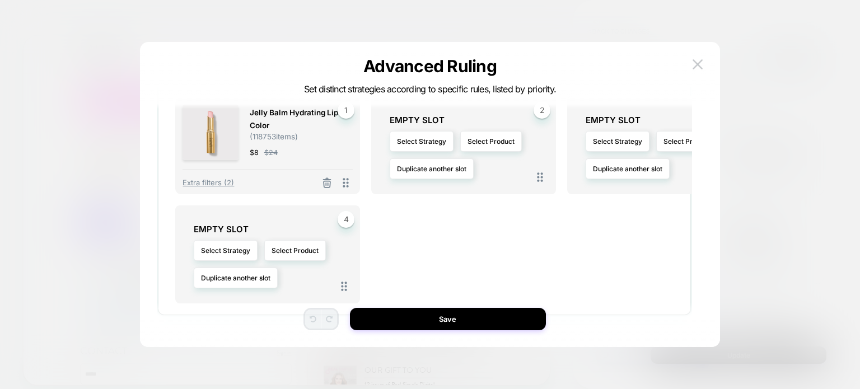
scroll to position [386, 0]
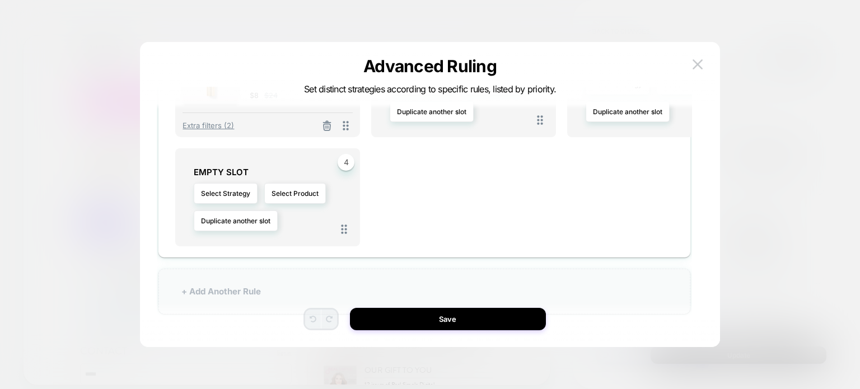
click at [235, 292] on div "+ Add Another Rule" at bounding box center [424, 291] width 532 height 45
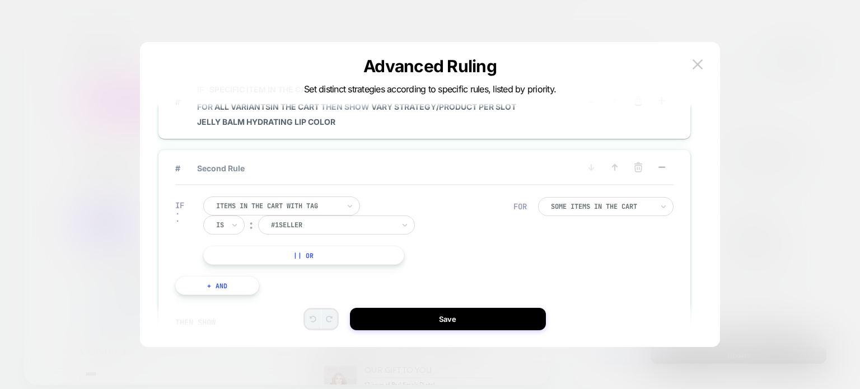
scroll to position [48, 0]
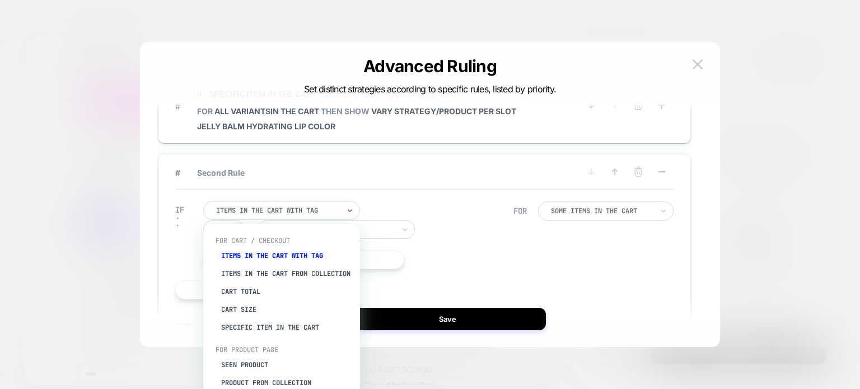
click at [312, 205] on div at bounding box center [277, 210] width 123 height 10
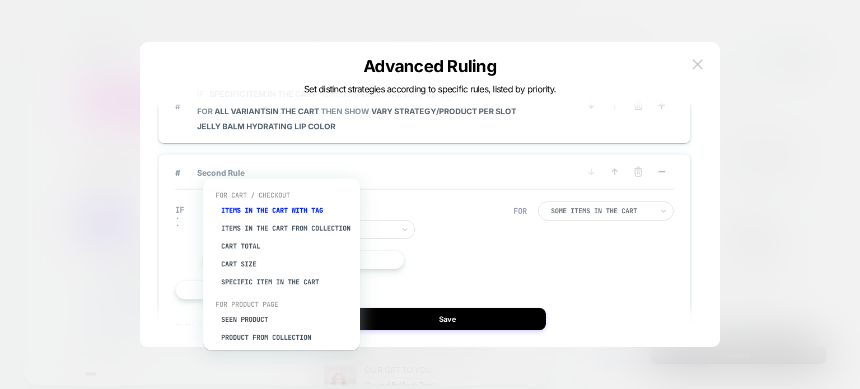
scroll to position [119, 0]
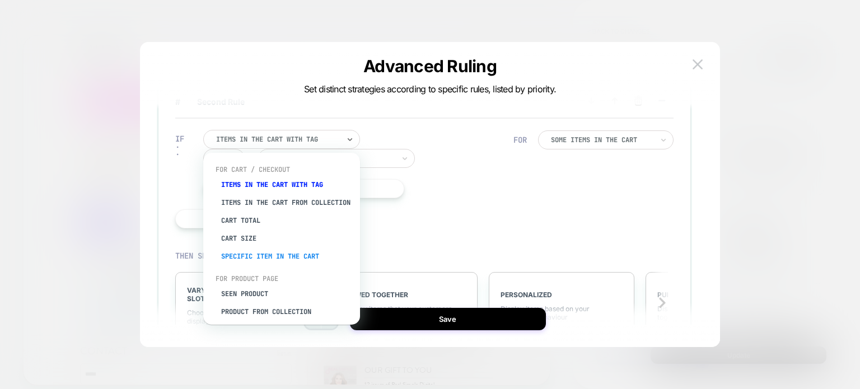
click at [304, 265] on div "Specific item in the cart" at bounding box center [287, 256] width 146 height 18
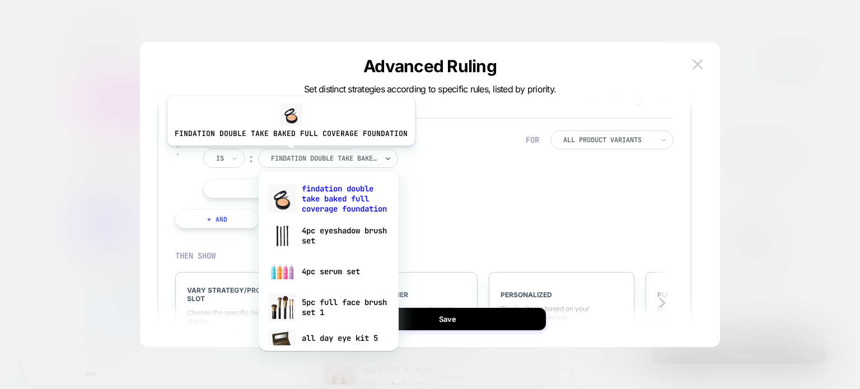
click at [288, 154] on div at bounding box center [324, 158] width 106 height 10
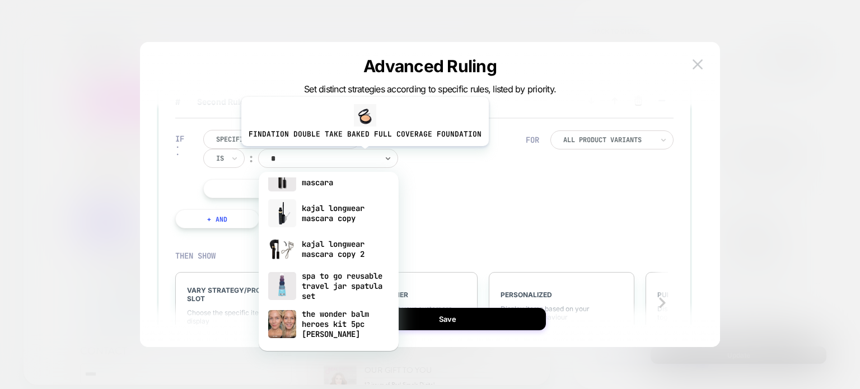
scroll to position [209, 0]
type input "**"
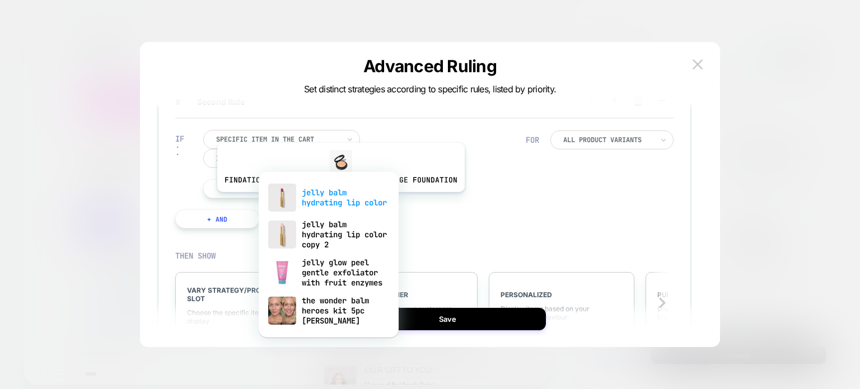
click at [338, 200] on div "jelly balm hydrating lip color" at bounding box center [328, 198] width 129 height 36
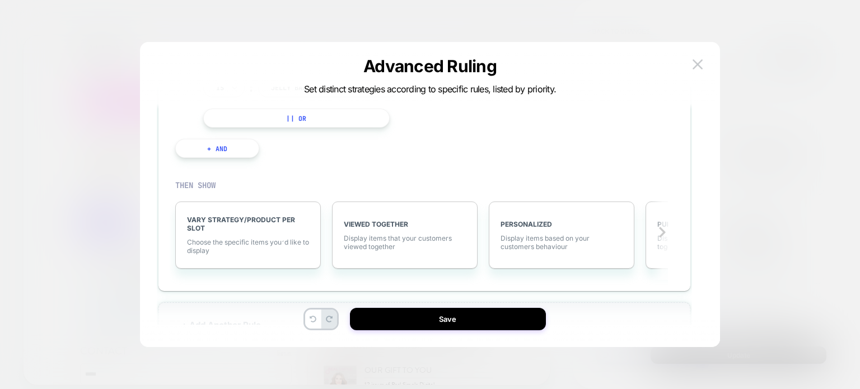
scroll to position [190, 0]
click at [233, 244] on span "Choose the specific items you׳d like to display" at bounding box center [248, 245] width 122 height 17
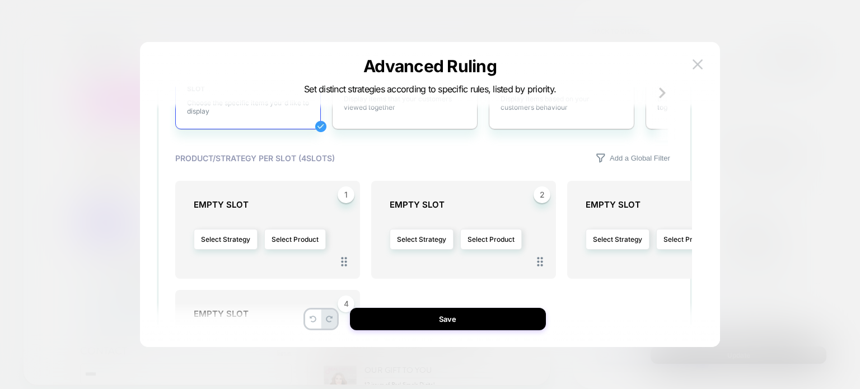
scroll to position [331, 0]
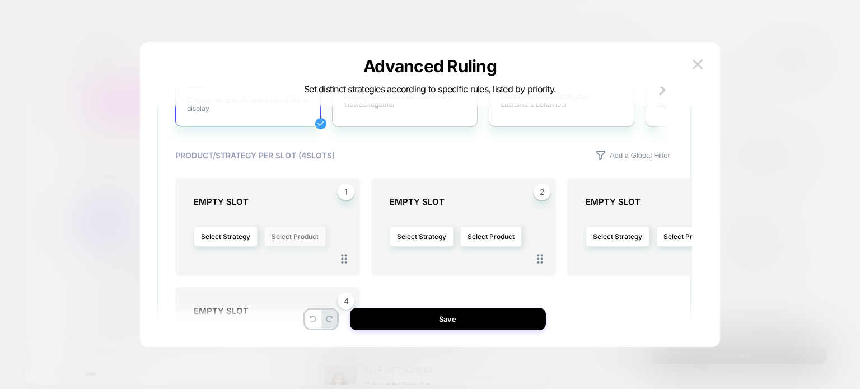
click at [294, 234] on button "Select Product" at bounding box center [295, 236] width 62 height 21
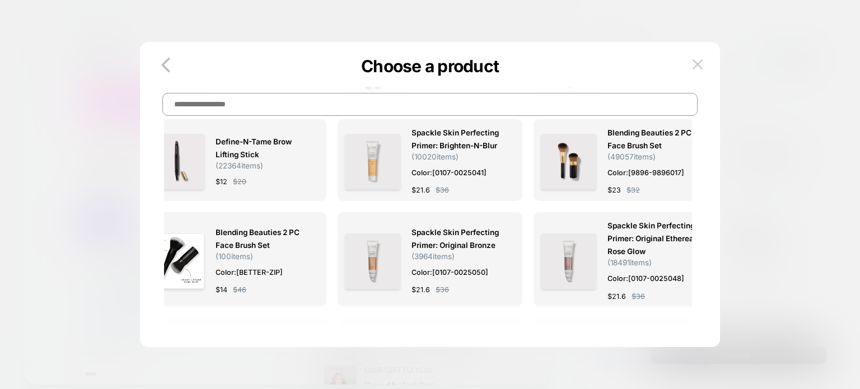
scroll to position [0, 0]
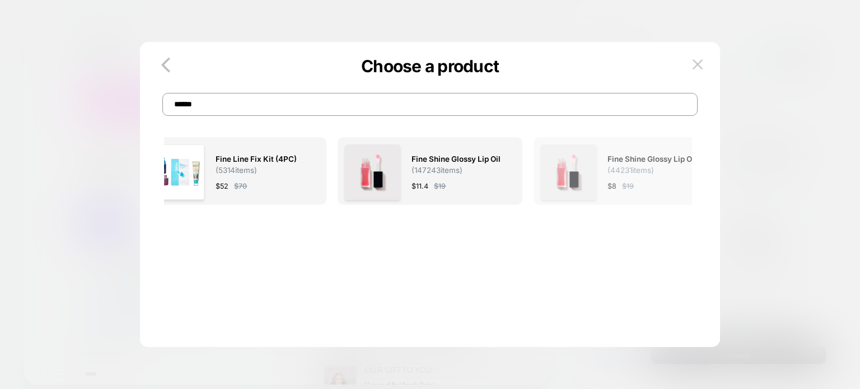
type input "******"
click at [625, 169] on span "( 44231 items)" at bounding box center [630, 170] width 46 height 9
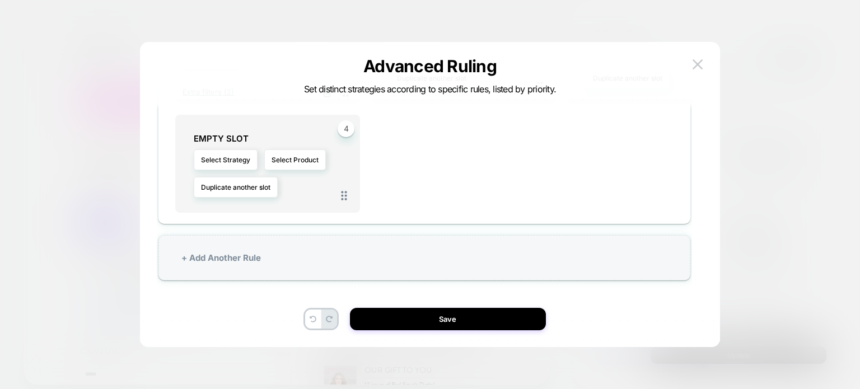
scroll to position [470, 0]
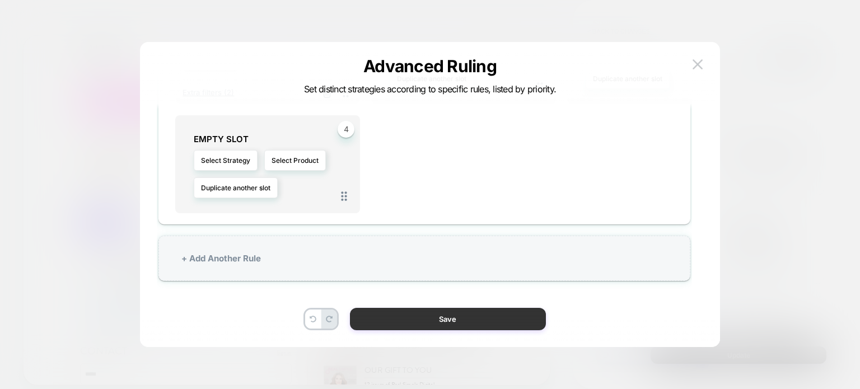
click at [450, 314] on button "Save" at bounding box center [448, 319] width 196 height 22
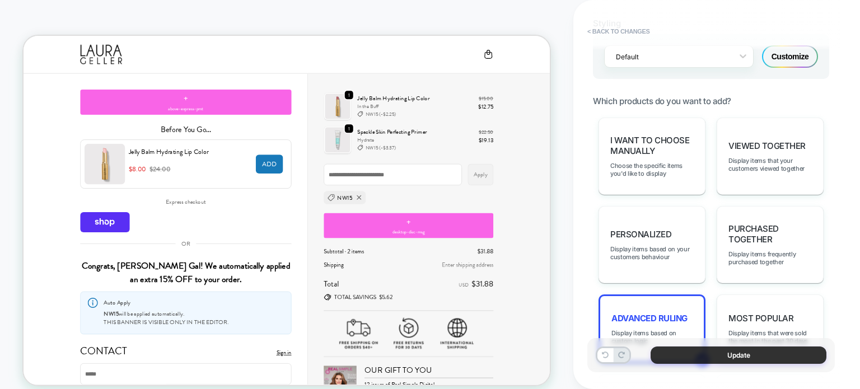
click at [722, 354] on button "Update" at bounding box center [739, 355] width 176 height 17
type textarea "*"
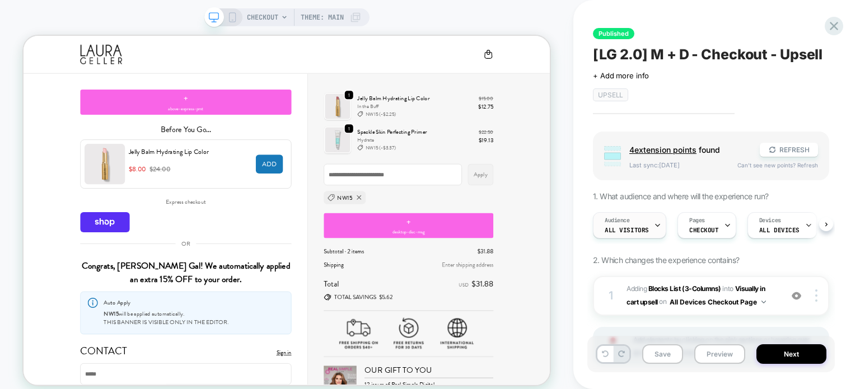
scroll to position [0, 0]
click at [779, 352] on button "Next" at bounding box center [791, 354] width 70 height 20
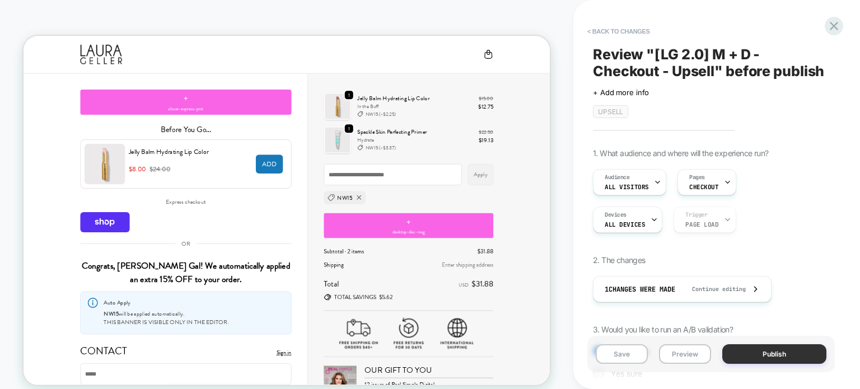
click at [773, 350] on button "Publish" at bounding box center [774, 354] width 104 height 20
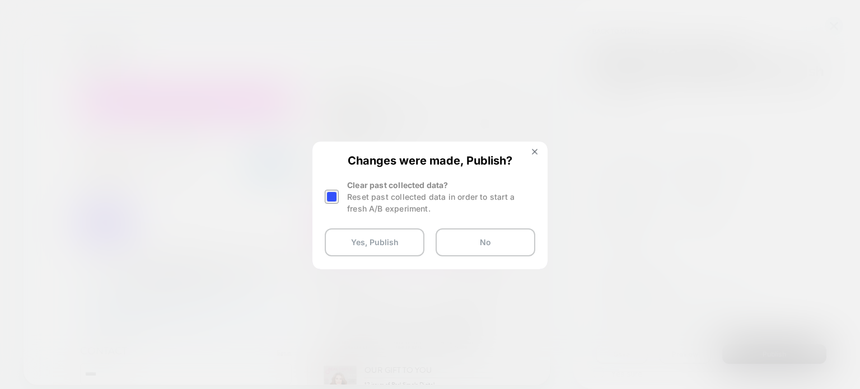
click at [329, 190] on div at bounding box center [332, 197] width 14 height 14
click at [351, 235] on button "Yes, Publish" at bounding box center [375, 242] width 100 height 28
